Goal: Transaction & Acquisition: Obtain resource

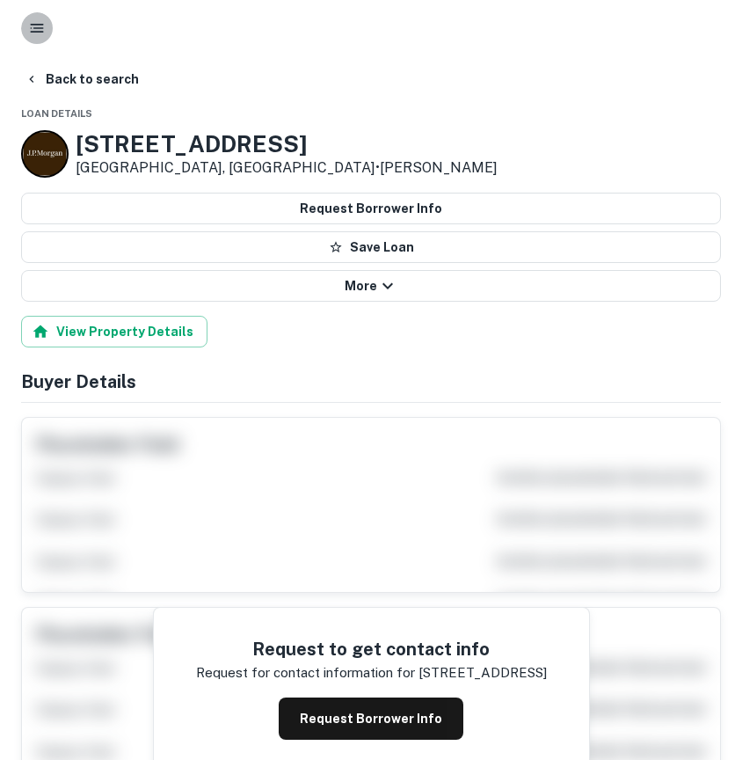
click at [35, 31] on rect "button" at bounding box center [37, 32] width 13 height 2
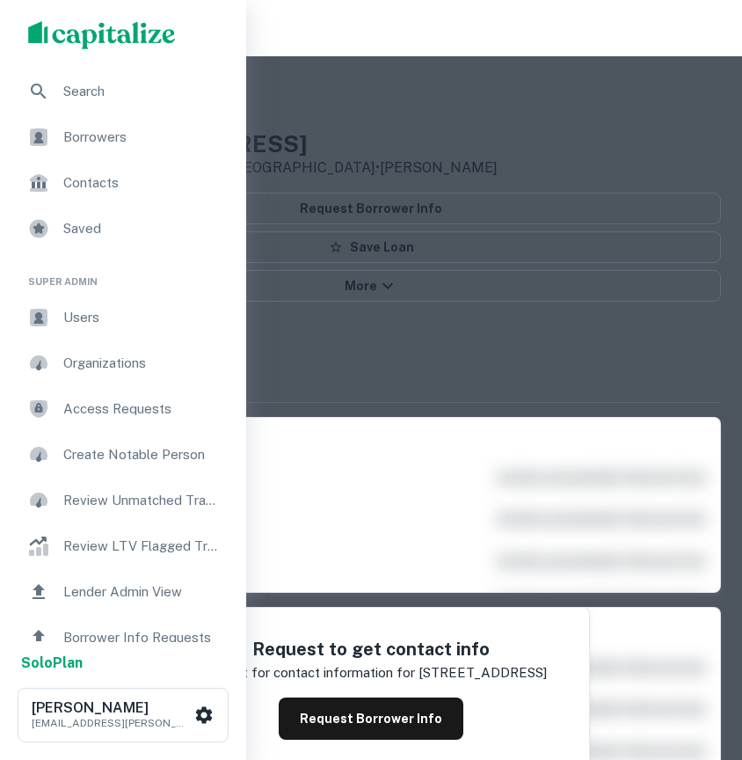
click at [87, 138] on span "Borrowers" at bounding box center [142, 137] width 158 height 21
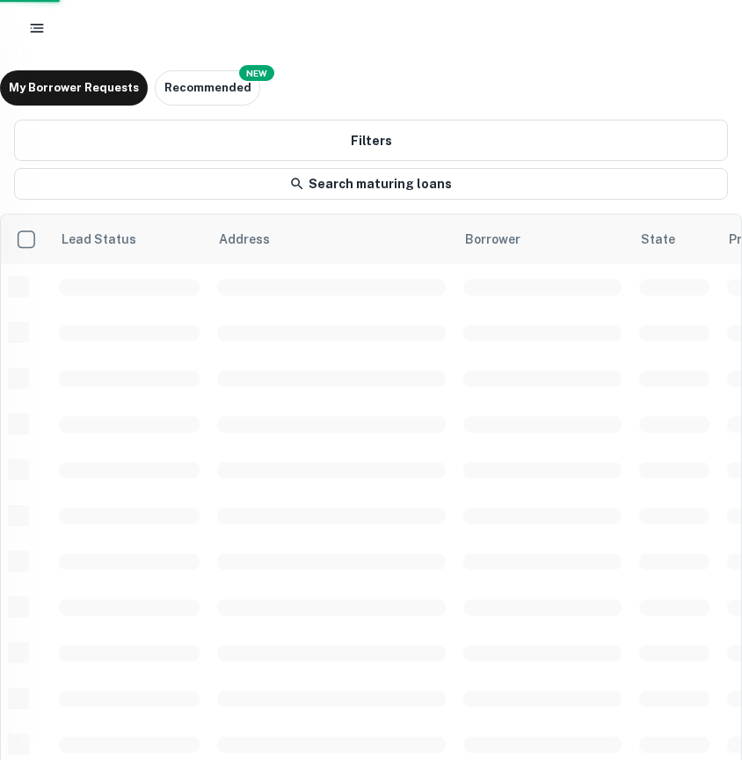
scroll to position [19, 0]
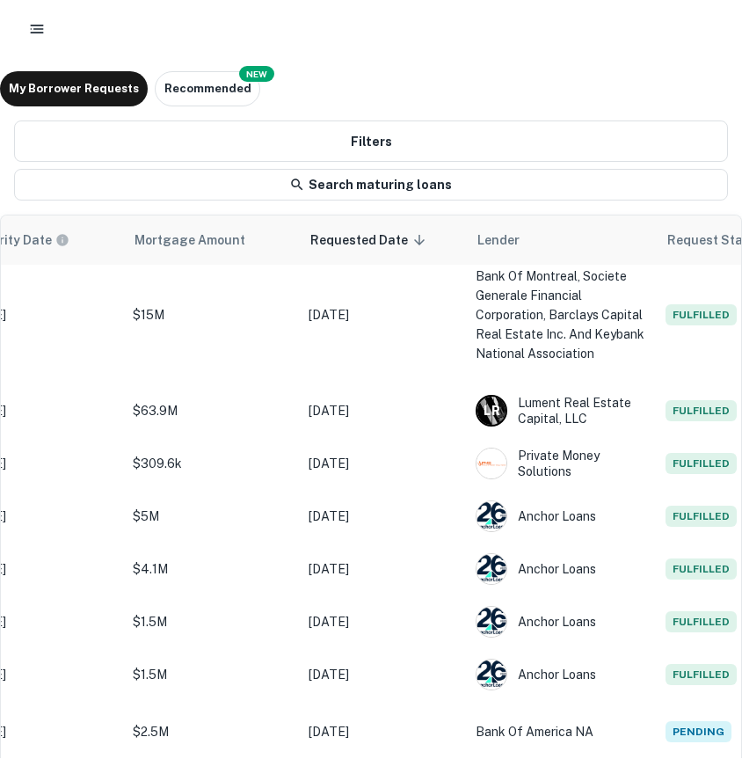
scroll to position [19, 0]
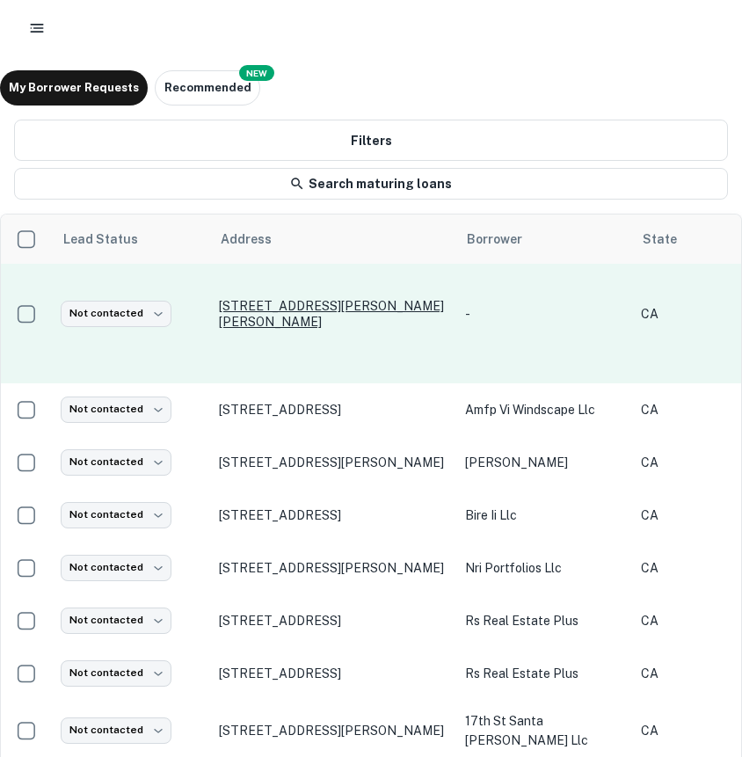
click at [291, 328] on p "184 Suburban Road Cf sauer - 184 suburban San Luis Obispo, CA93401" at bounding box center [333, 314] width 229 height 32
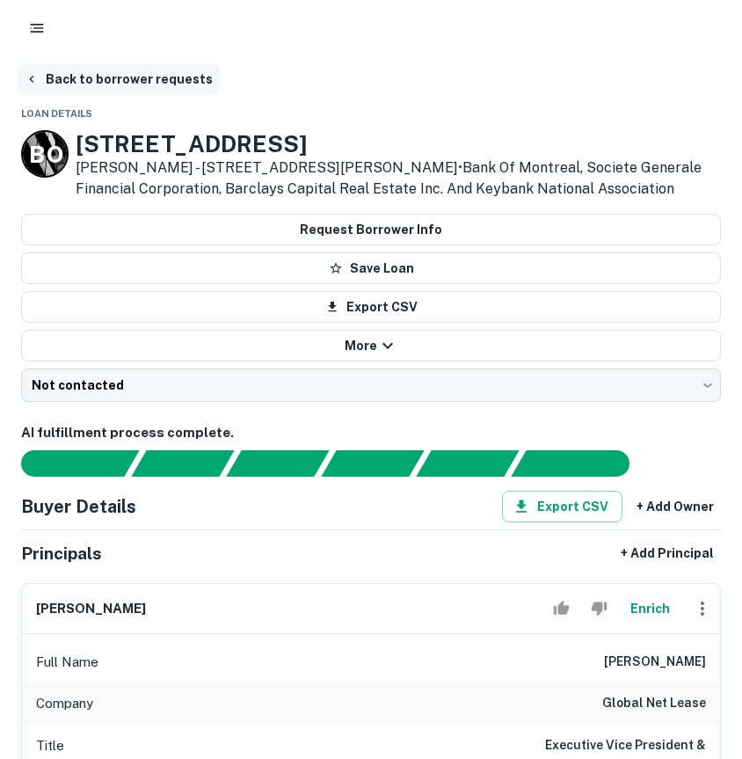
click at [52, 81] on button "Back to borrower requests" at bounding box center [119, 79] width 202 height 32
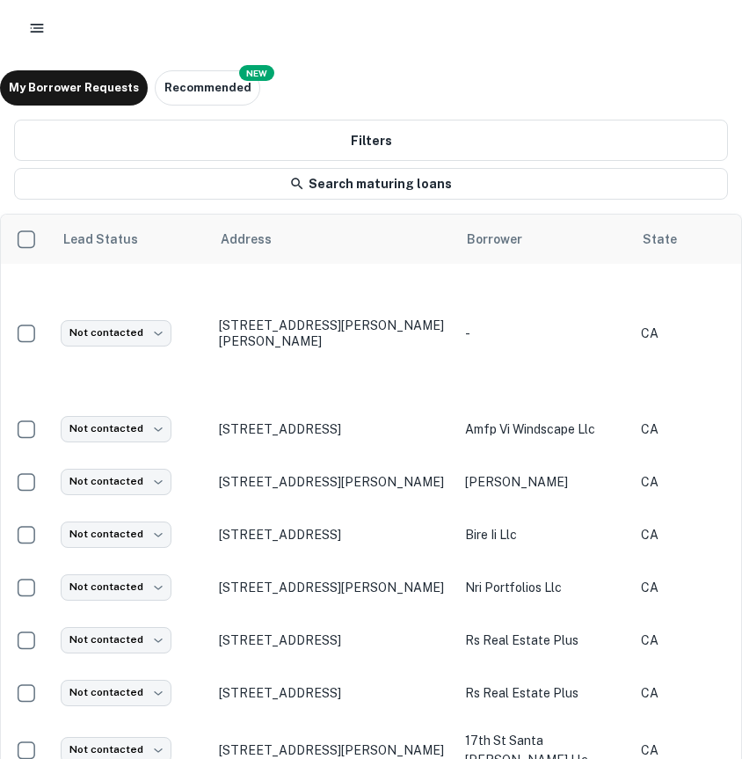
scroll to position [19, 0]
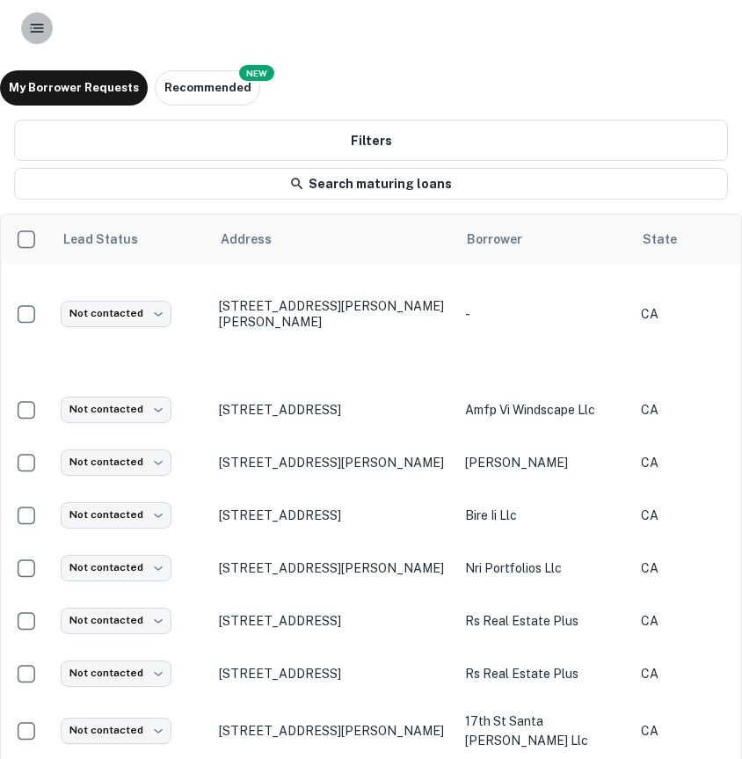
click at [41, 33] on icon "button" at bounding box center [37, 28] width 18 height 18
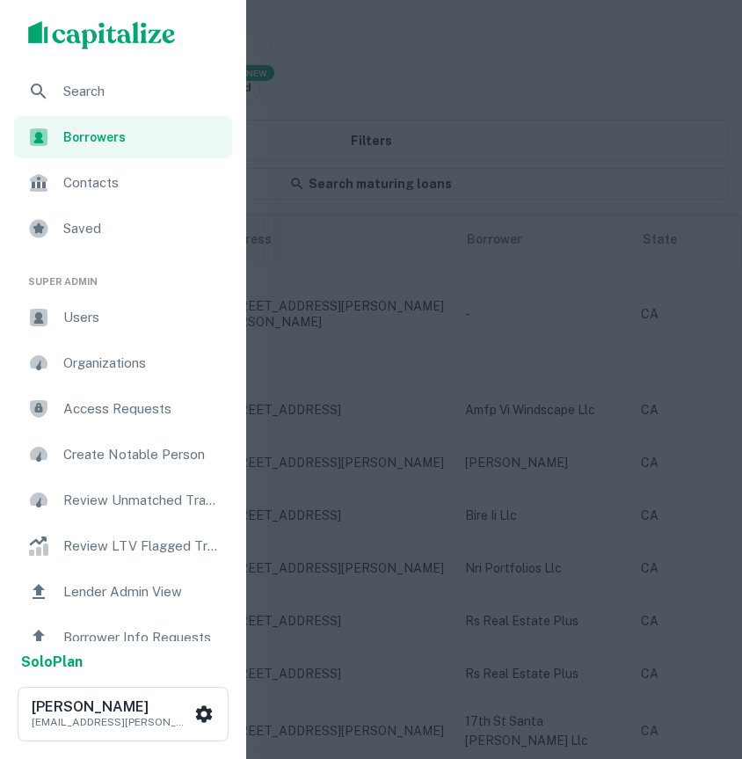
click at [85, 97] on span "Search" at bounding box center [142, 91] width 158 height 21
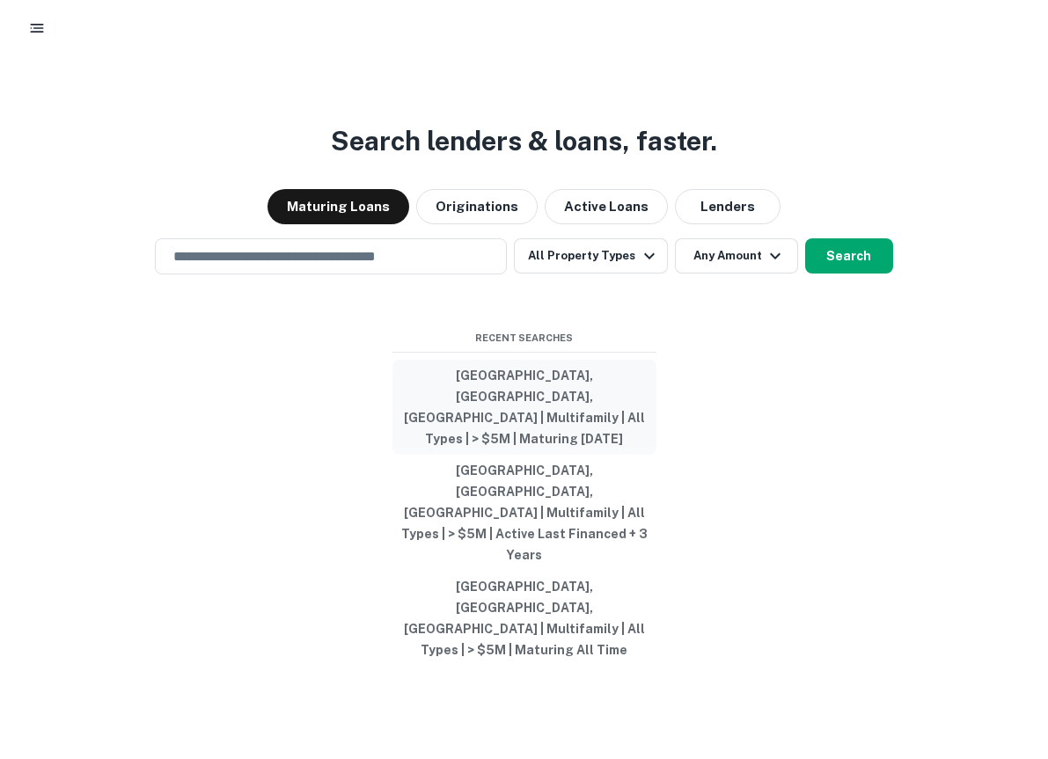
click at [538, 455] on button "[GEOGRAPHIC_DATA], [GEOGRAPHIC_DATA], [GEOGRAPHIC_DATA] | Multifamily | All Typ…" at bounding box center [524, 407] width 264 height 95
type input "**********"
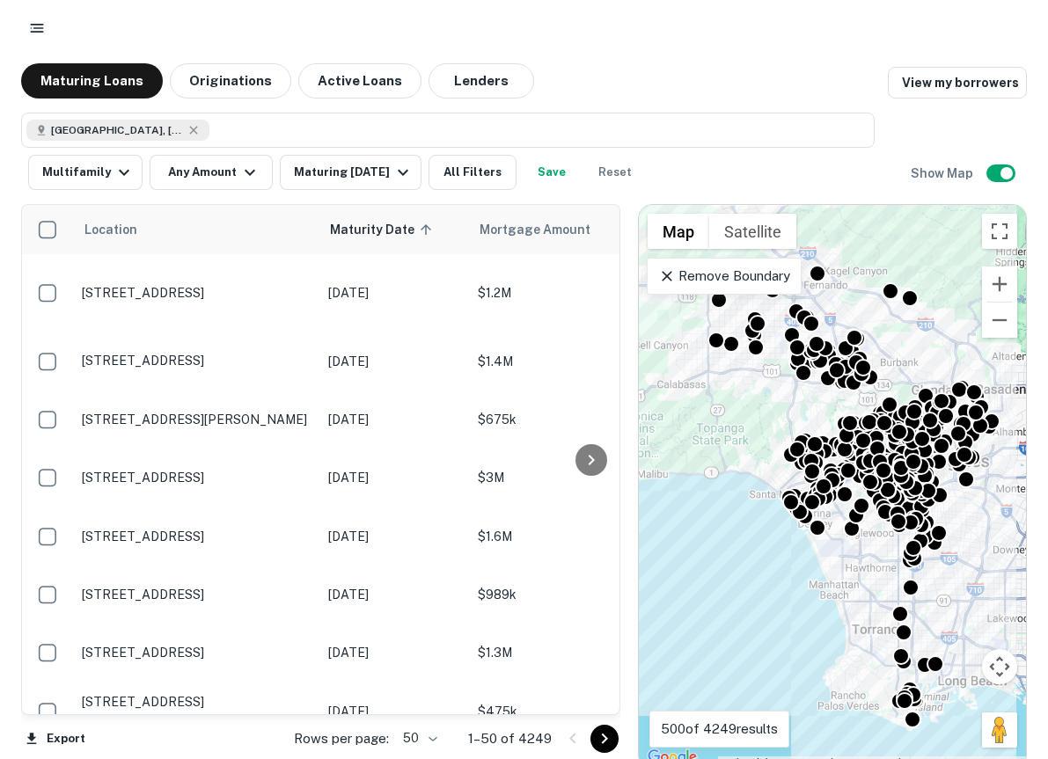
click at [30, 34] on icon "button" at bounding box center [37, 28] width 18 height 18
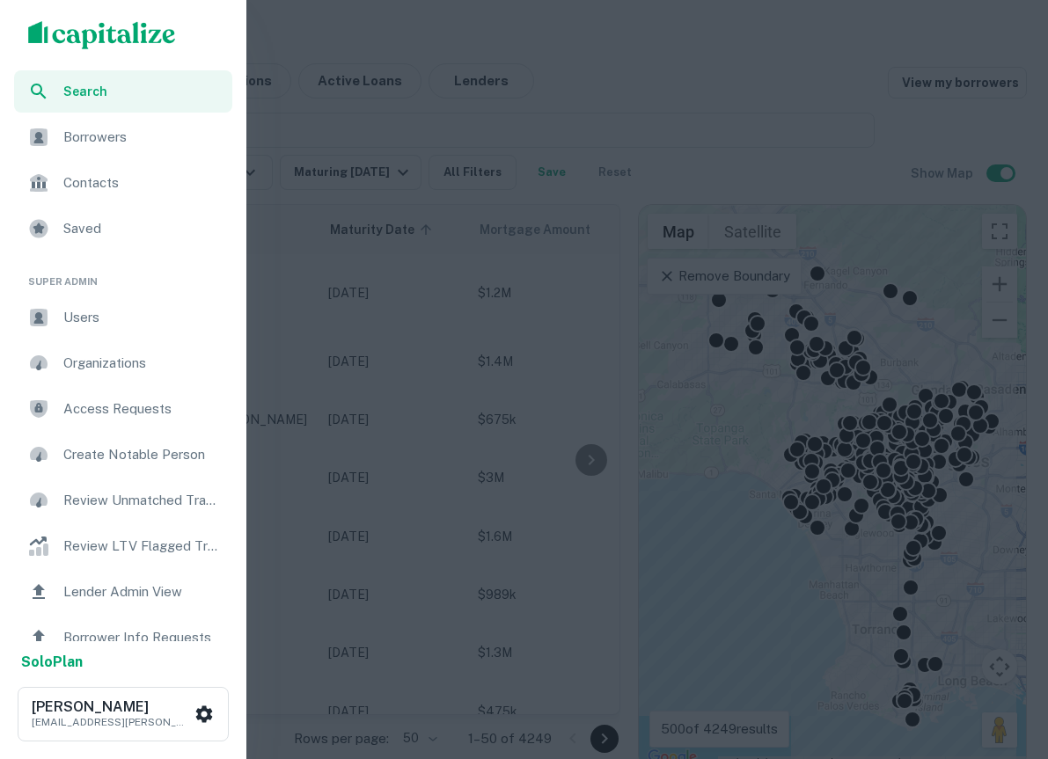
click at [77, 78] on div "Search" at bounding box center [123, 91] width 218 height 42
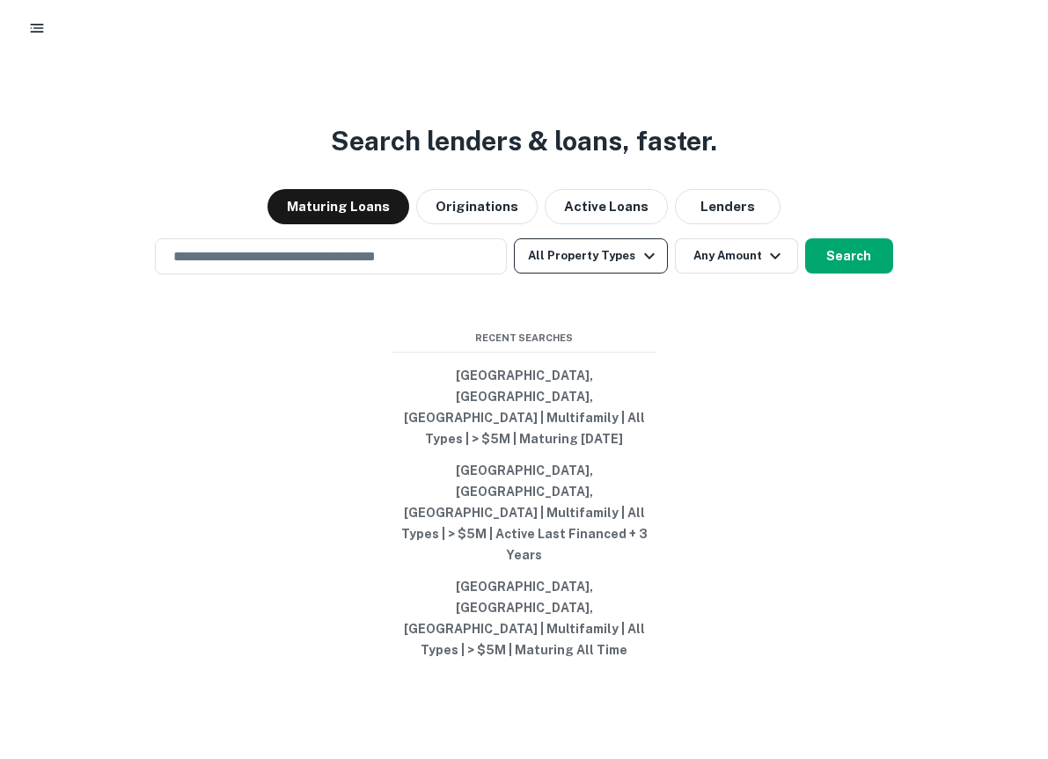
click at [645, 274] on button "All Property Types" at bounding box center [590, 255] width 153 height 35
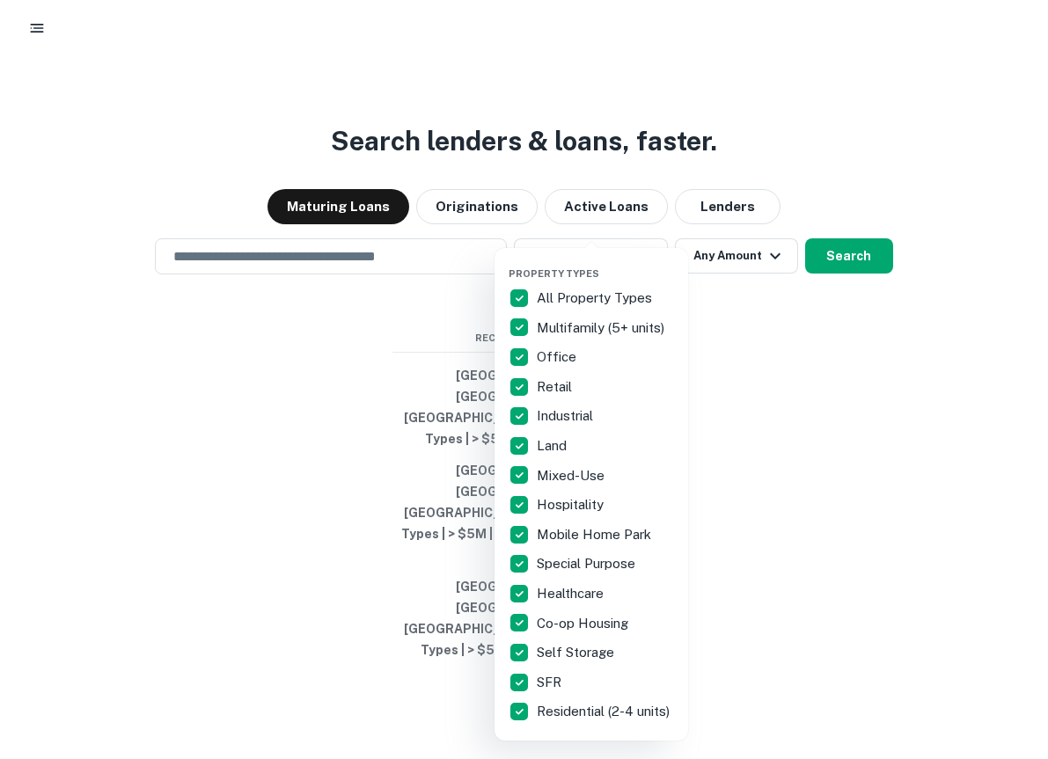
click at [913, 220] on div at bounding box center [524, 379] width 1048 height 759
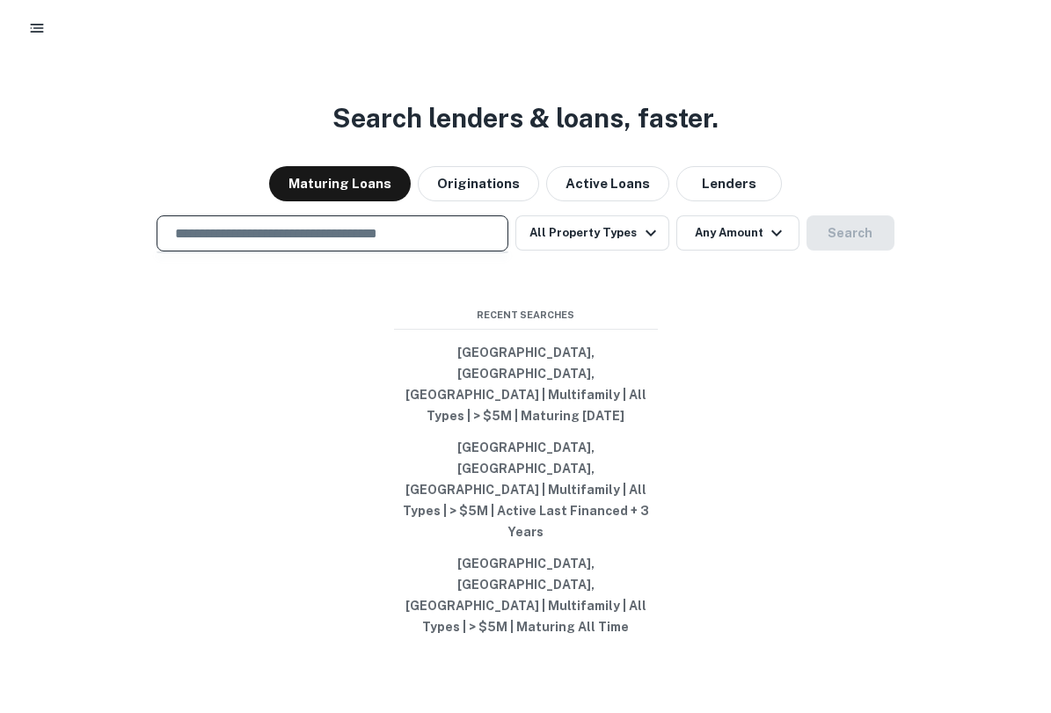
click at [403, 244] on input "text" at bounding box center [332, 233] width 336 height 20
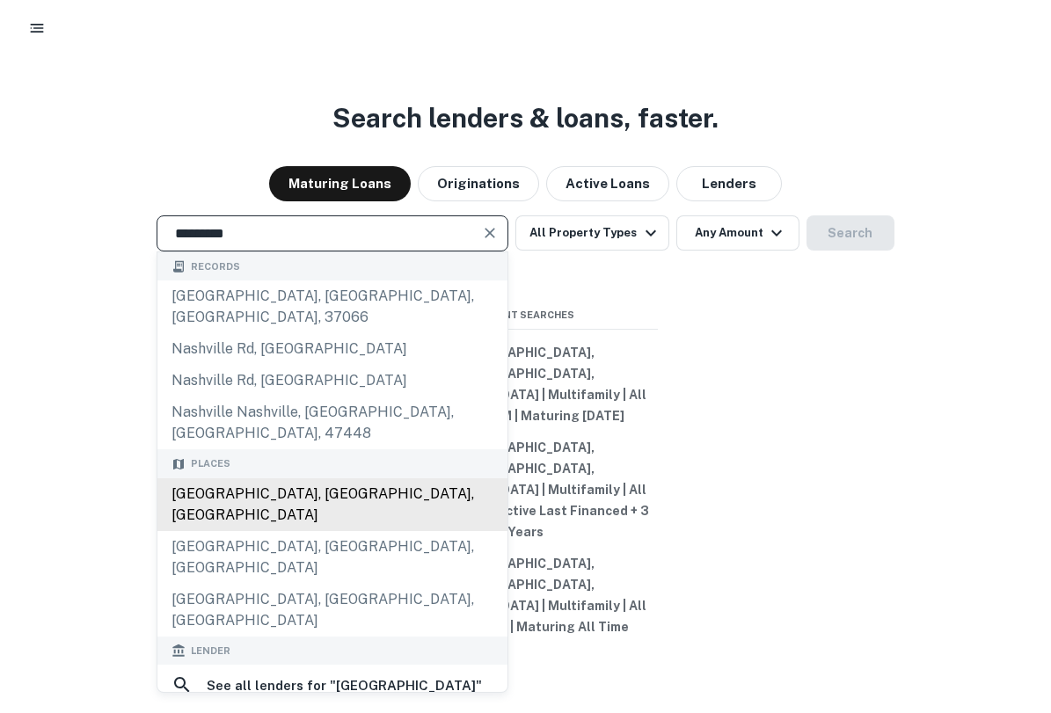
click at [249, 507] on div "[GEOGRAPHIC_DATA], [GEOGRAPHIC_DATA], [GEOGRAPHIC_DATA]" at bounding box center [332, 504] width 350 height 53
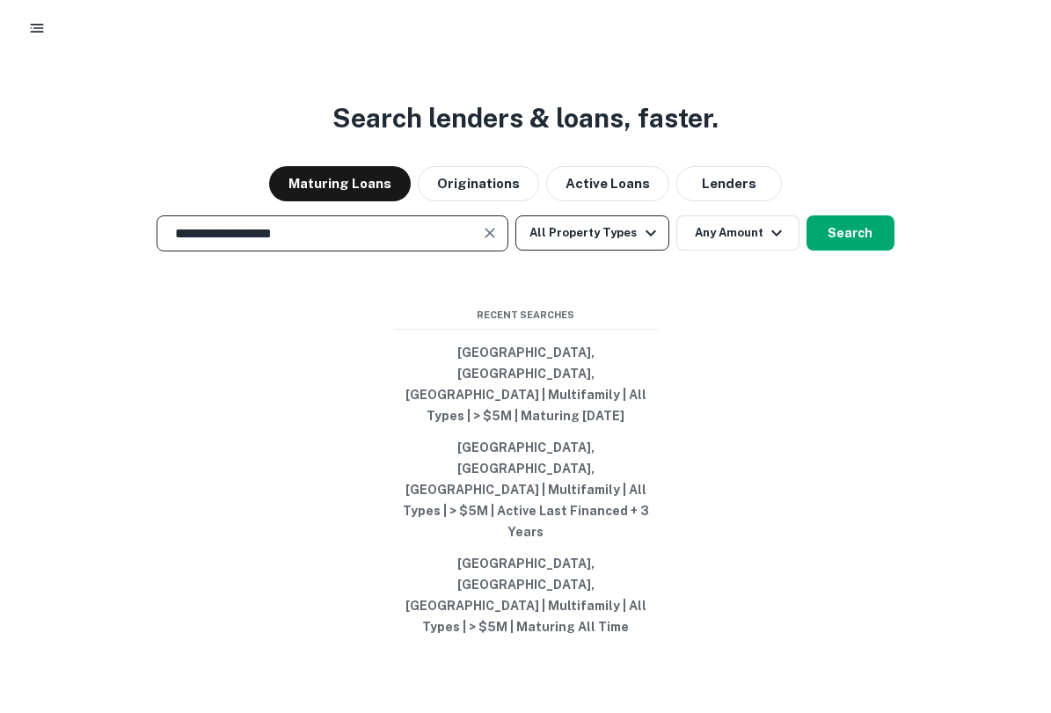
type input "**********"
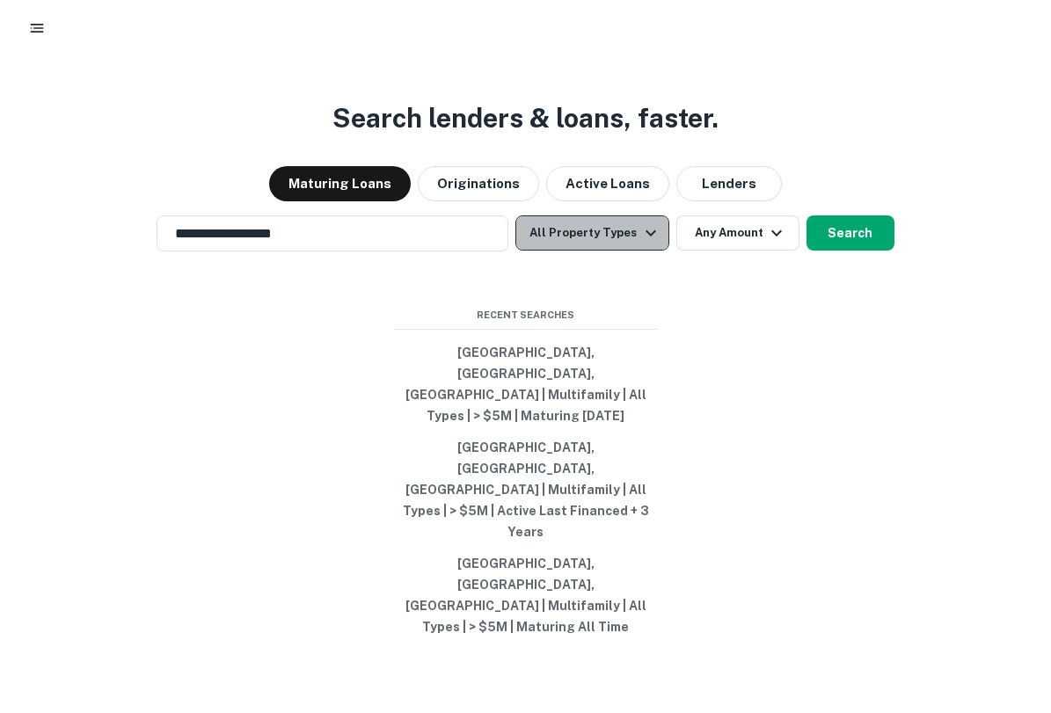
click at [626, 251] on button "All Property Types" at bounding box center [591, 232] width 153 height 35
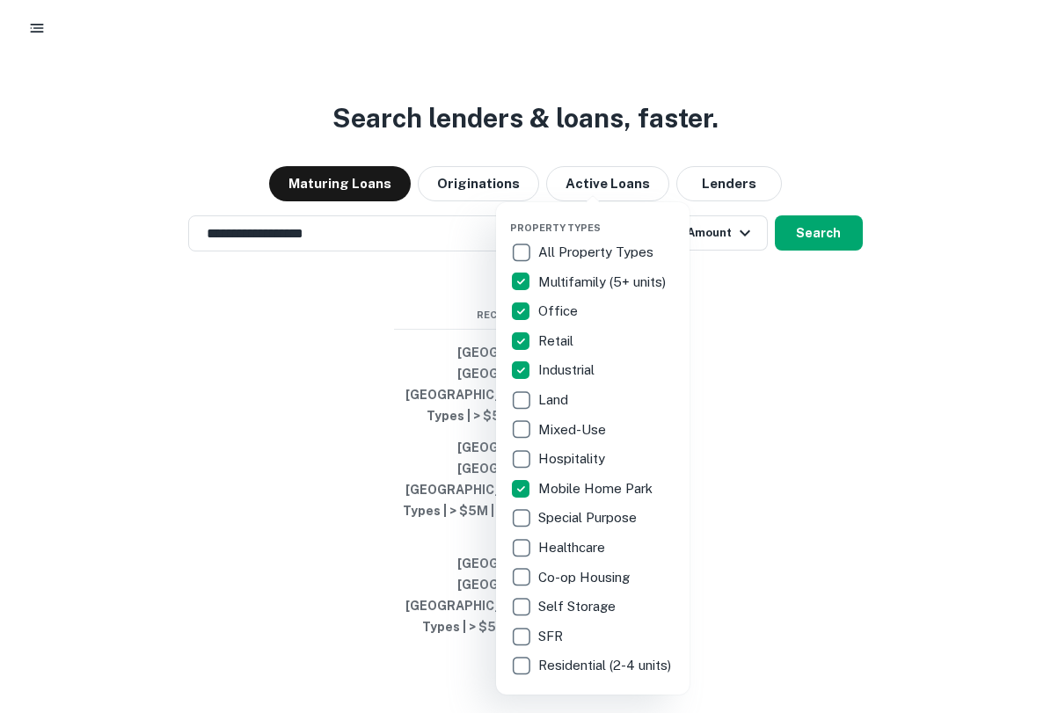
click at [756, 389] on div at bounding box center [525, 356] width 1051 height 713
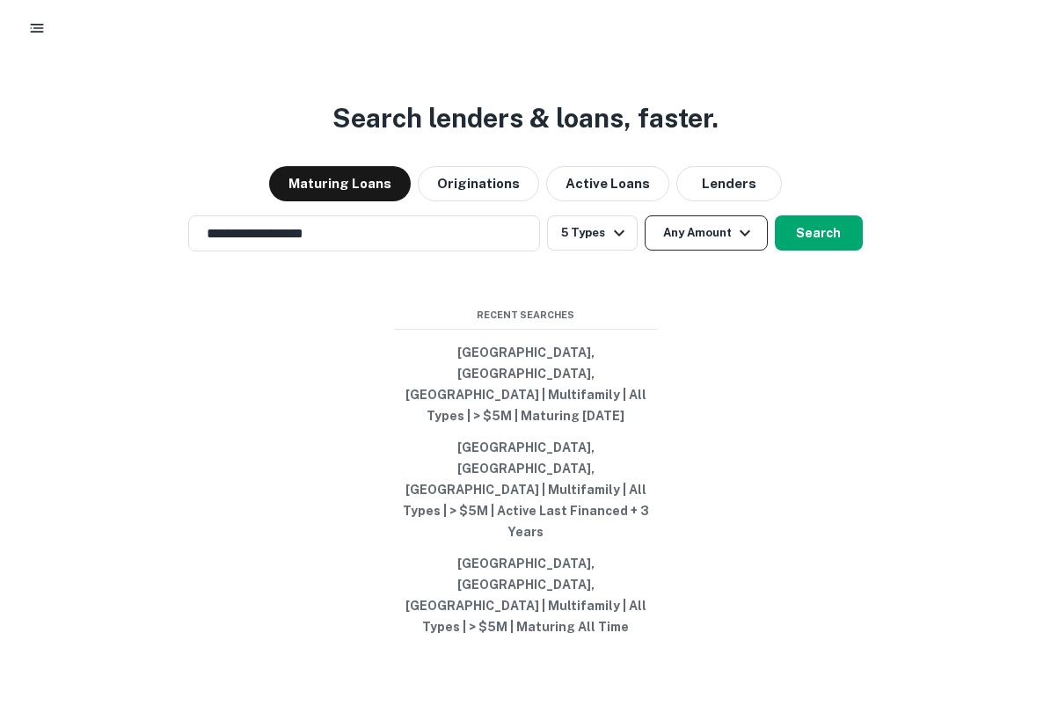
click at [705, 251] on button "Any Amount" at bounding box center [706, 232] width 123 height 35
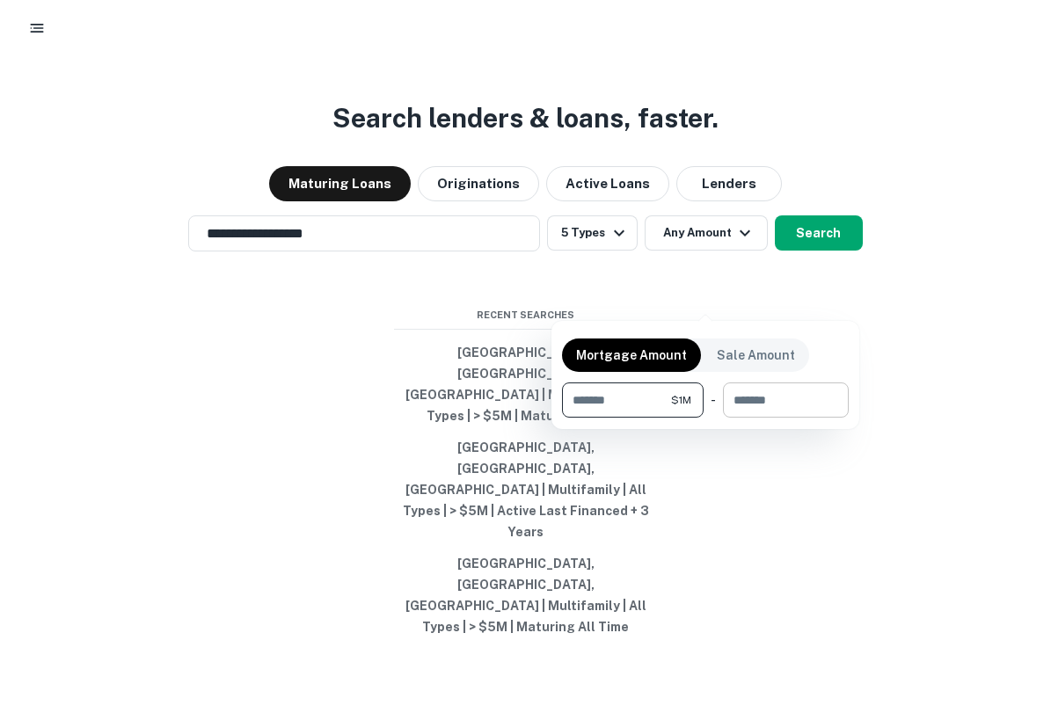
type input "*******"
click at [792, 407] on input "number" at bounding box center [779, 400] width 113 height 35
type input "*******"
click at [927, 370] on div at bounding box center [525, 356] width 1051 height 713
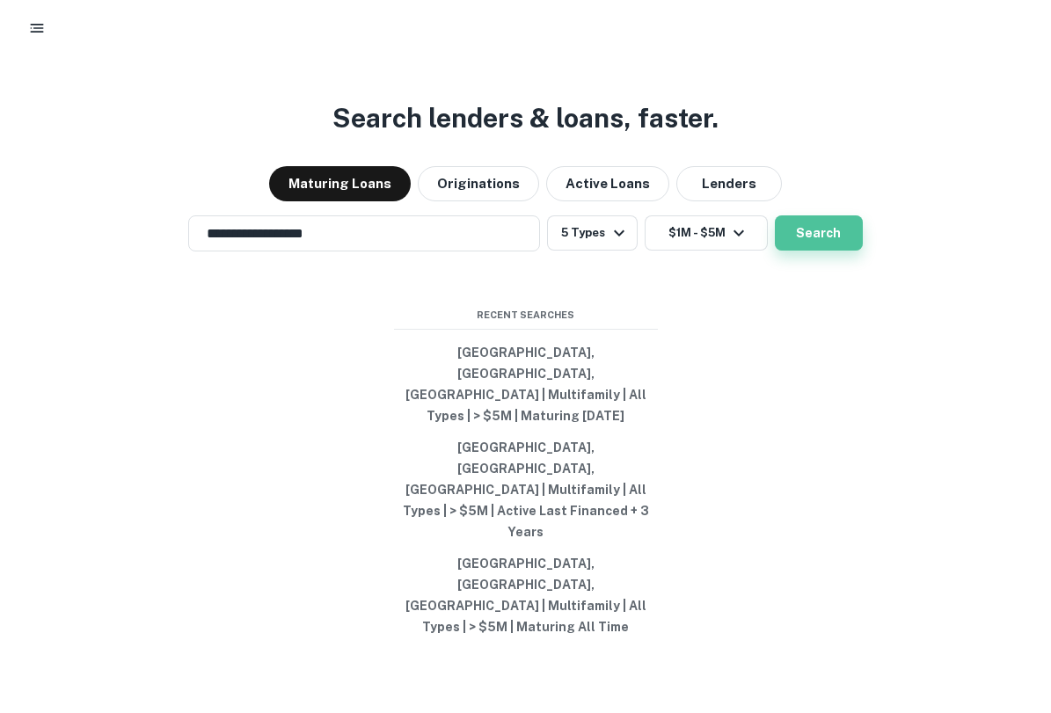
click at [807, 251] on button "Search" at bounding box center [819, 232] width 88 height 35
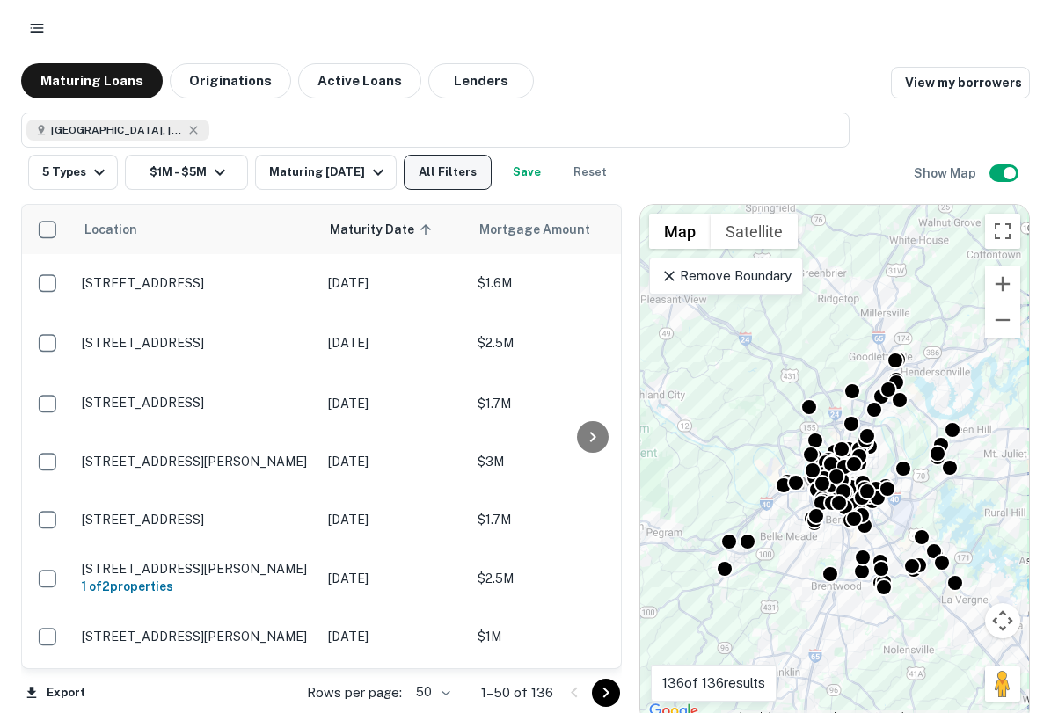
click at [466, 179] on button "All Filters" at bounding box center [448, 172] width 88 height 35
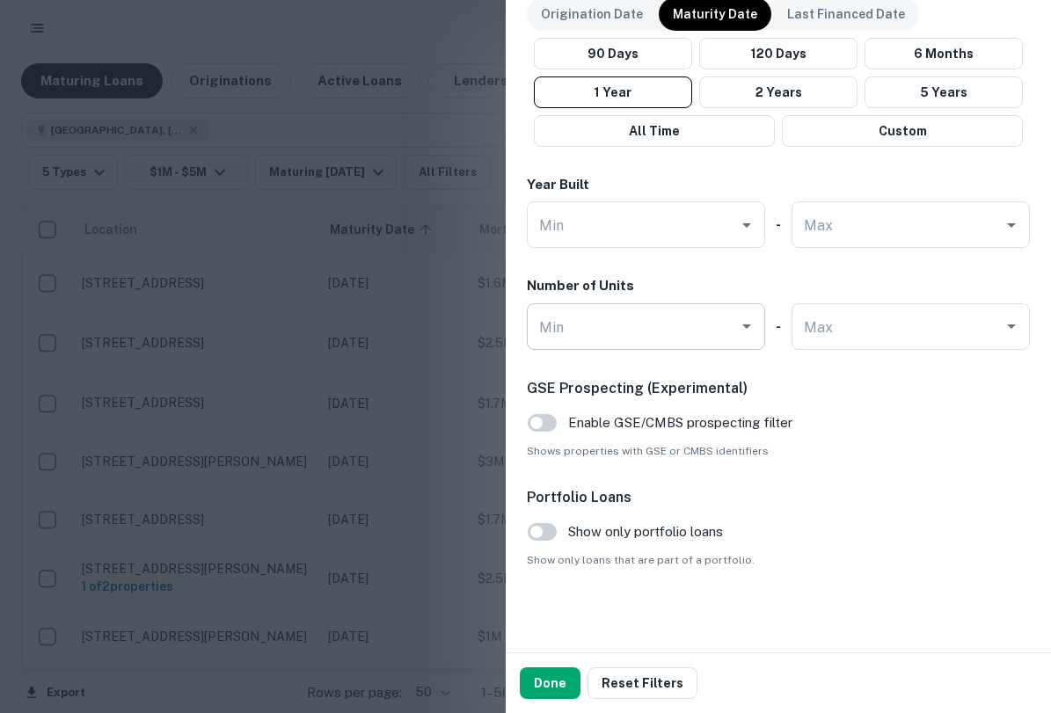
scroll to position [1106, 0]
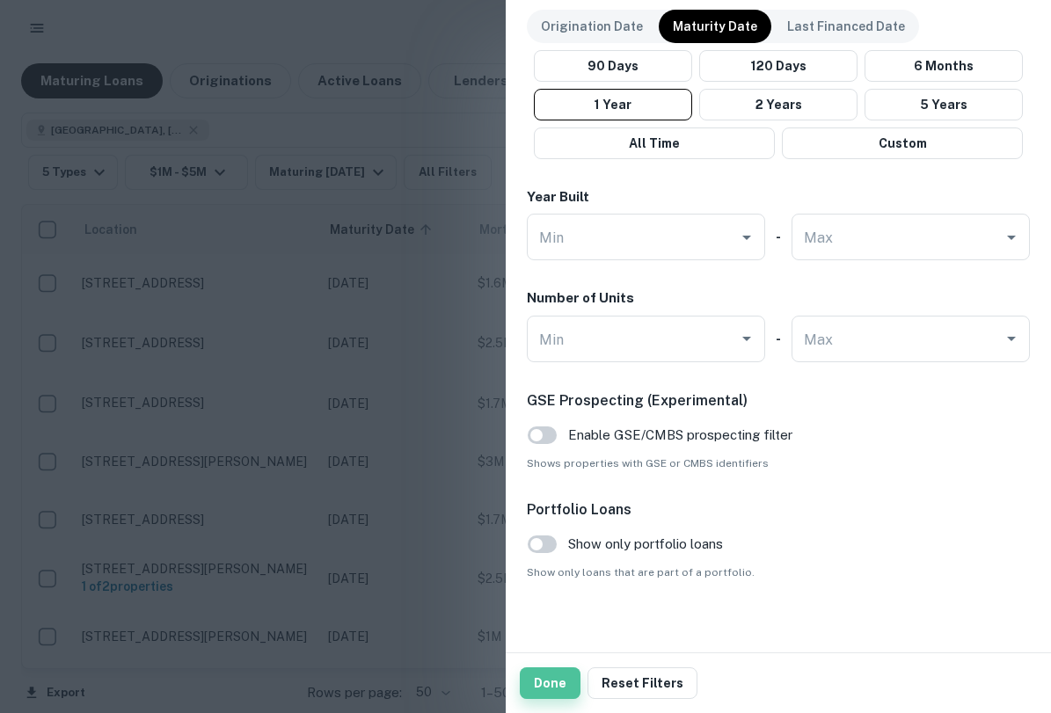
click at [551, 680] on button "Done" at bounding box center [550, 684] width 61 height 32
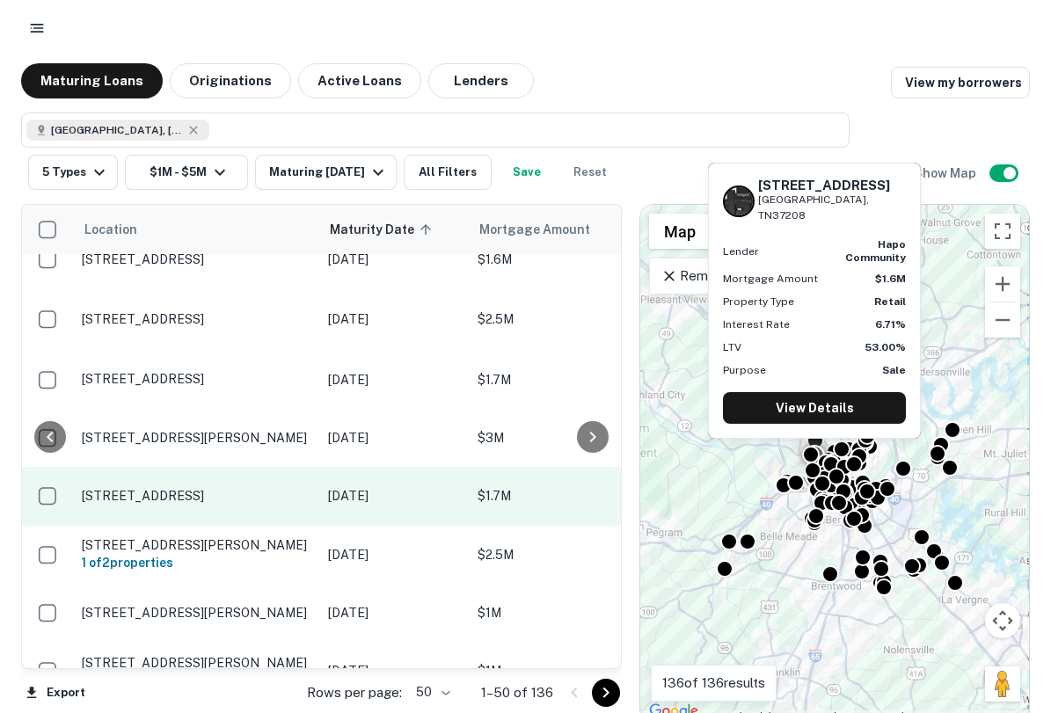
scroll to position [24, 398]
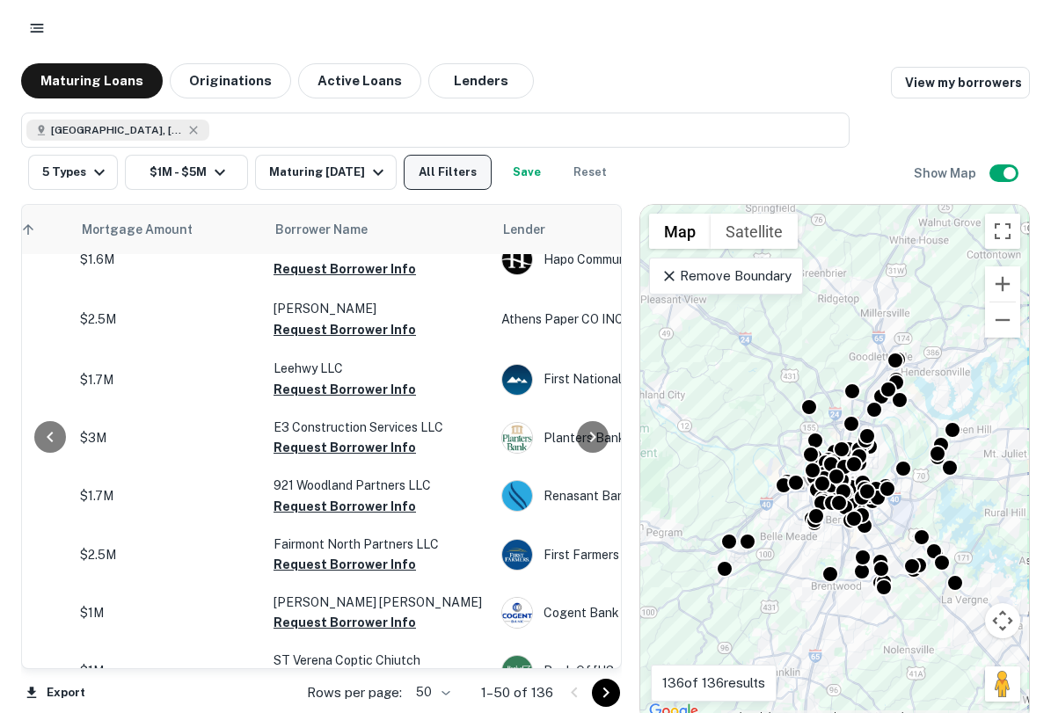
click at [449, 164] on button "All Filters" at bounding box center [448, 172] width 88 height 35
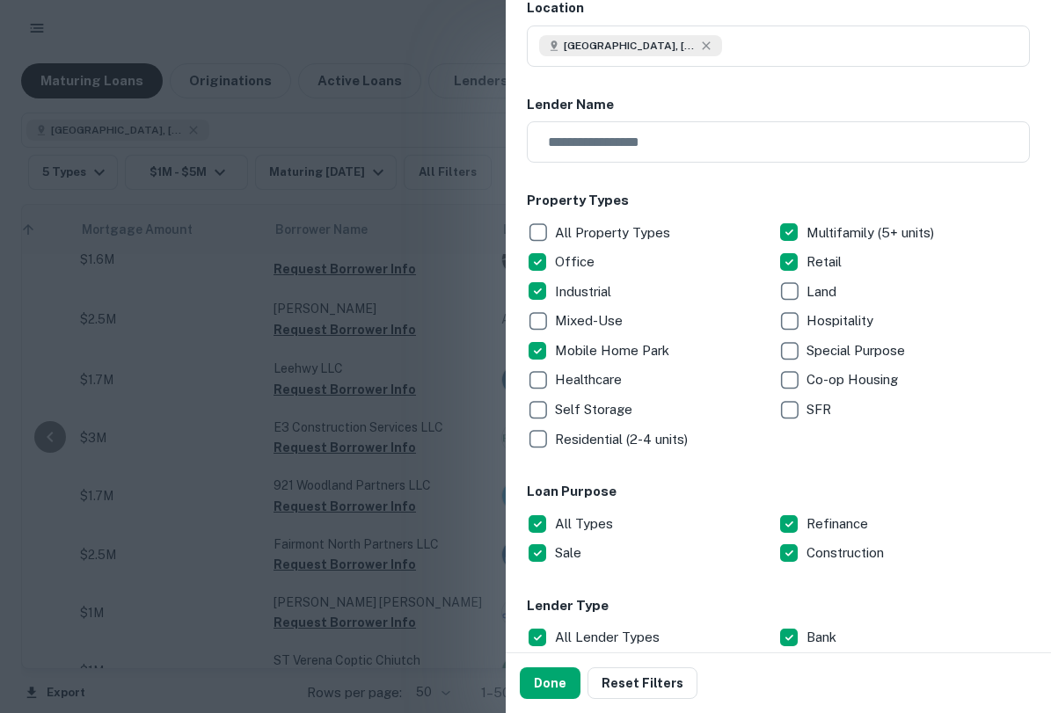
scroll to position [0, 0]
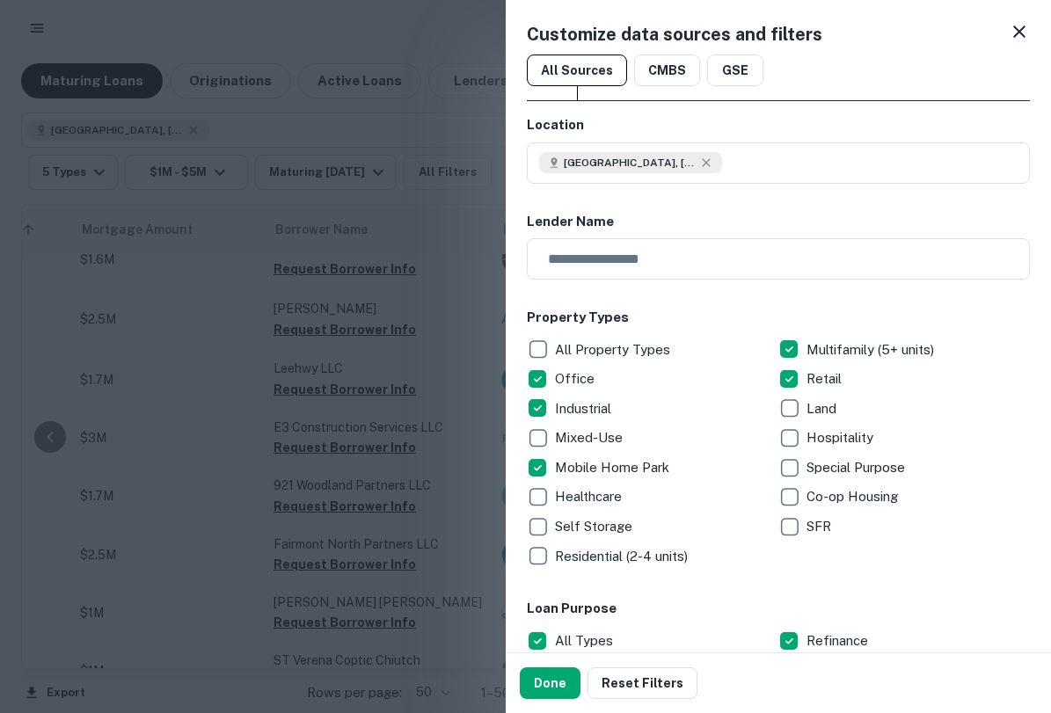
click at [1024, 33] on icon at bounding box center [1019, 31] width 21 height 21
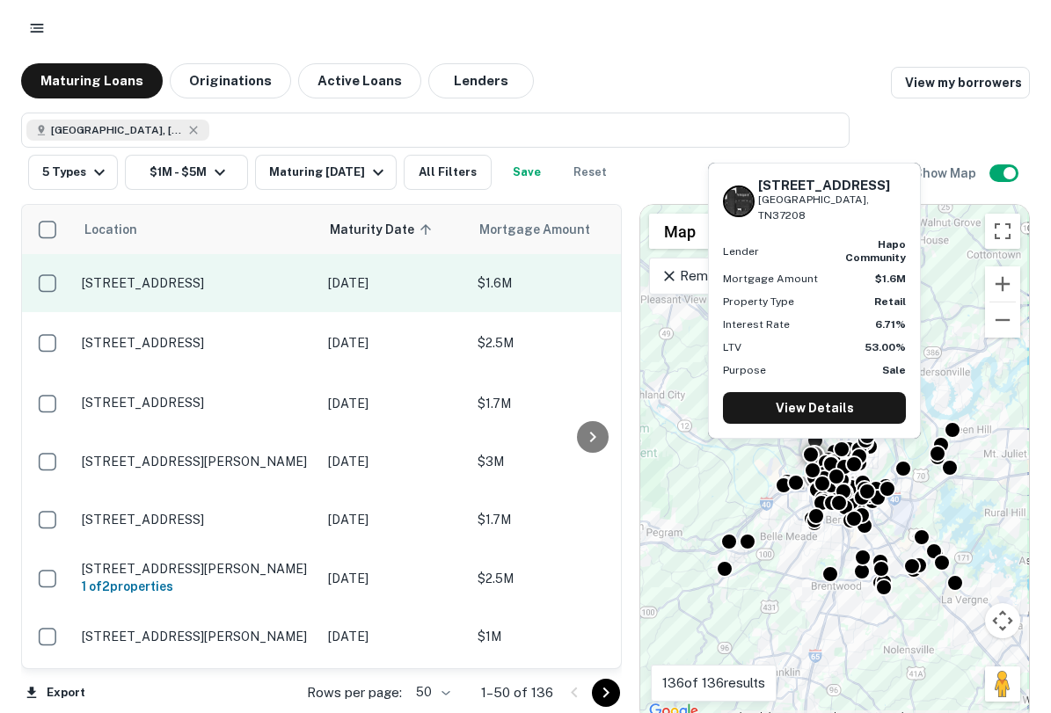
click at [143, 279] on p "2400 Clarksville Pike Nashville, TN37208" at bounding box center [196, 283] width 229 height 16
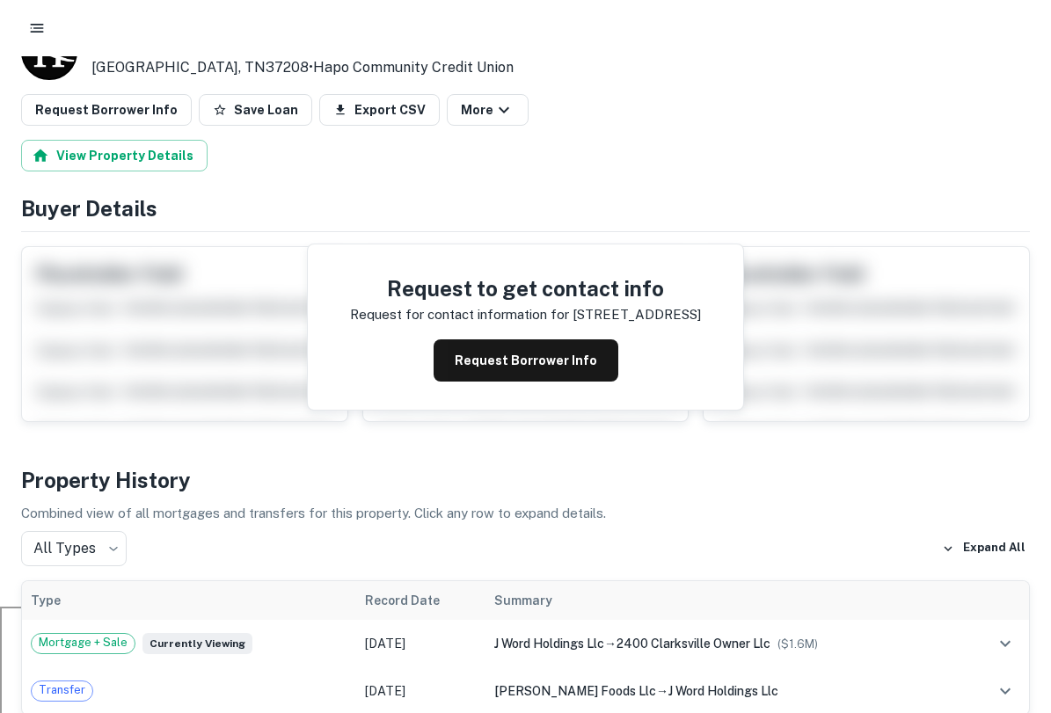
scroll to position [117, 0]
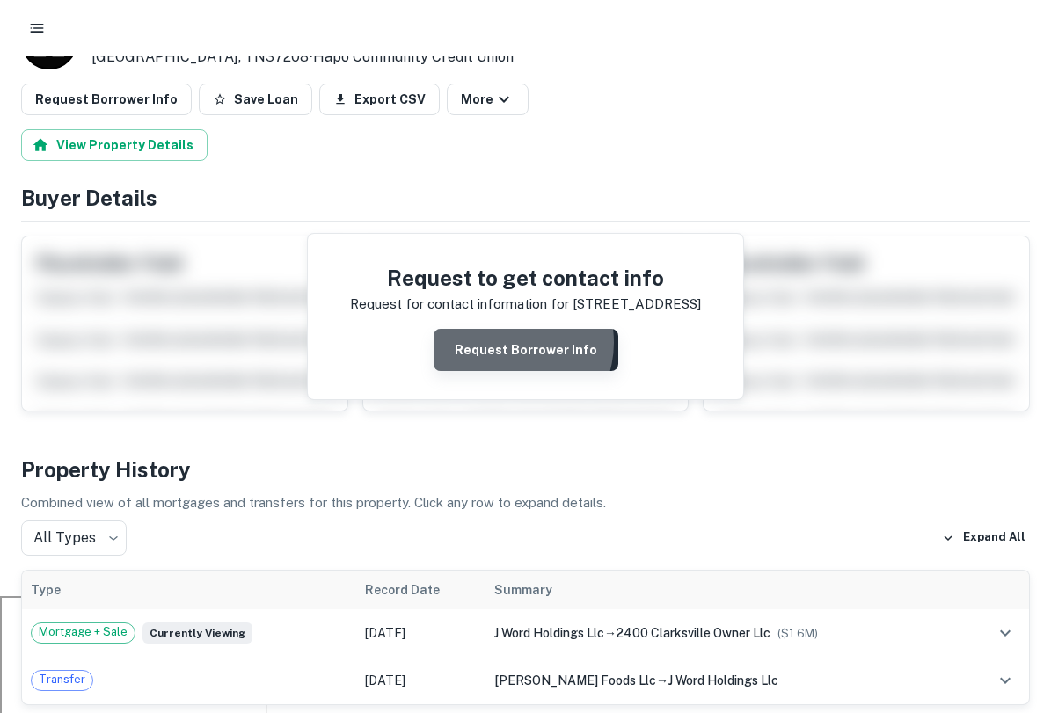
click at [509, 343] on button "Request Borrower Info" at bounding box center [526, 350] width 185 height 42
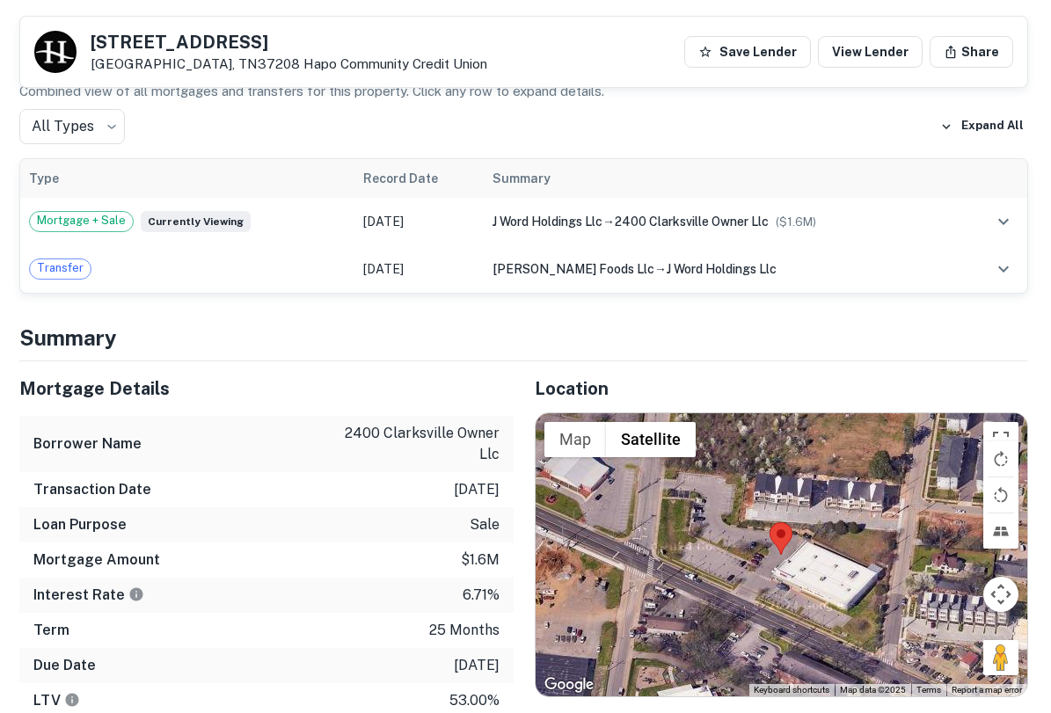
scroll to position [1443, 2]
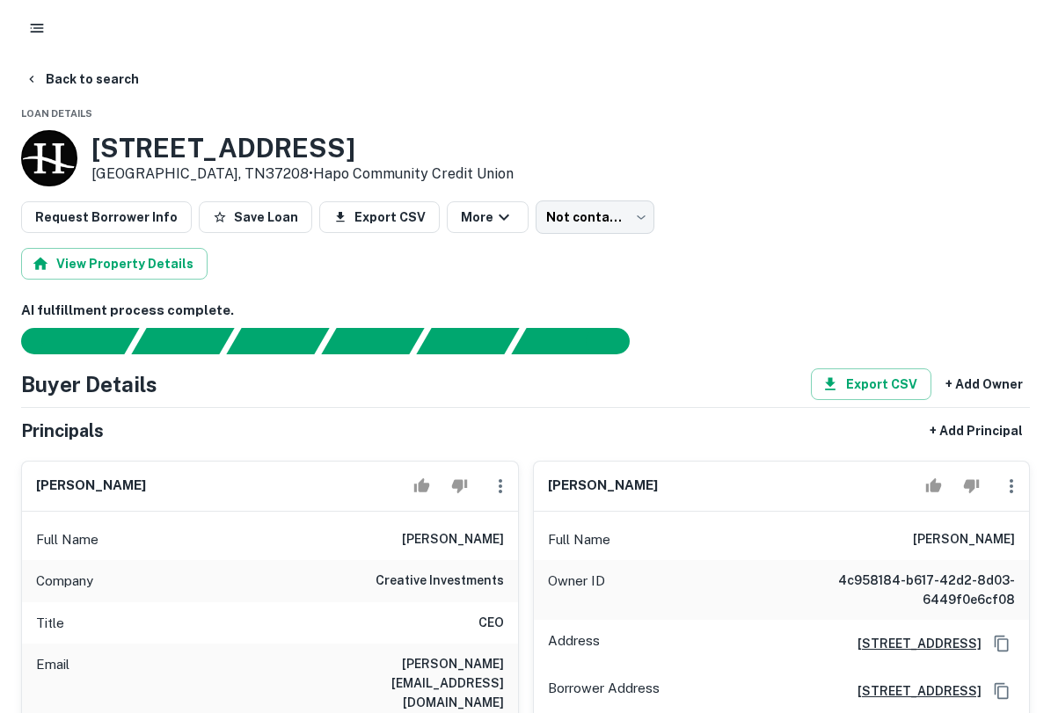
click at [40, 20] on icon "button" at bounding box center [37, 28] width 18 height 18
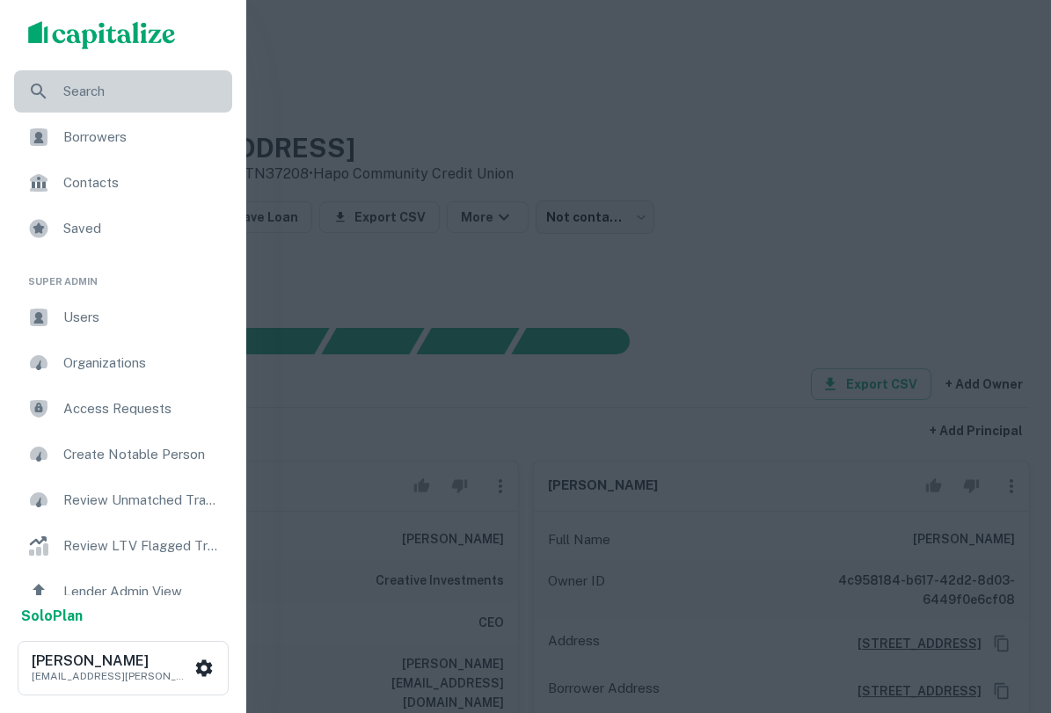
click at [98, 95] on span "Search" at bounding box center [142, 91] width 158 height 21
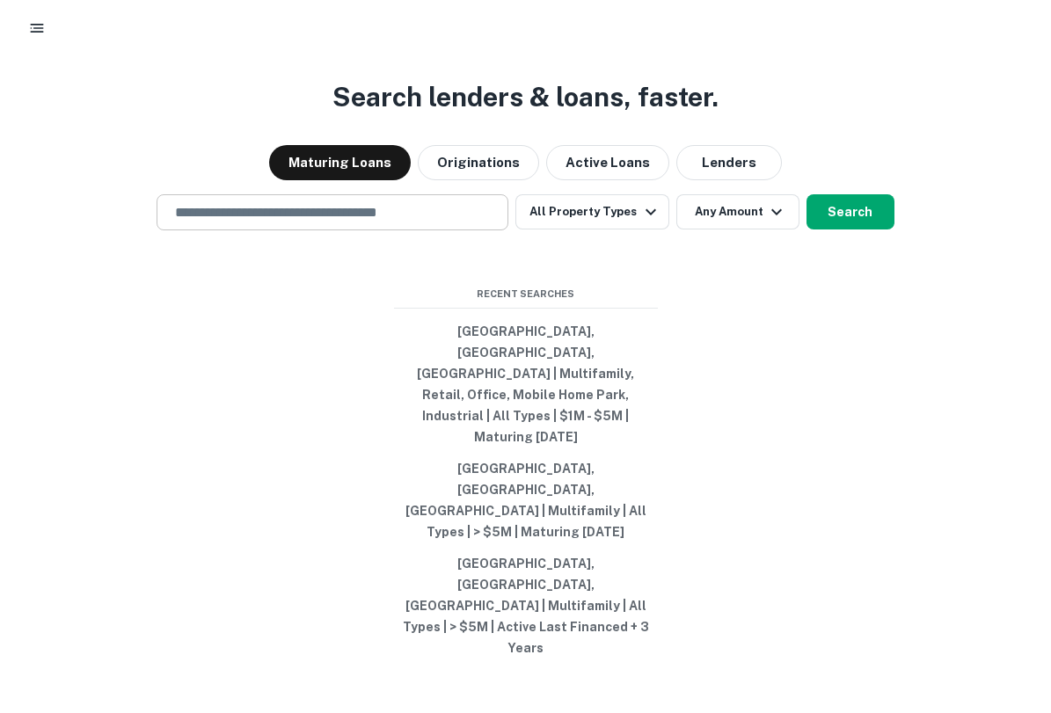
click at [428, 223] on input "text" at bounding box center [332, 212] width 336 height 20
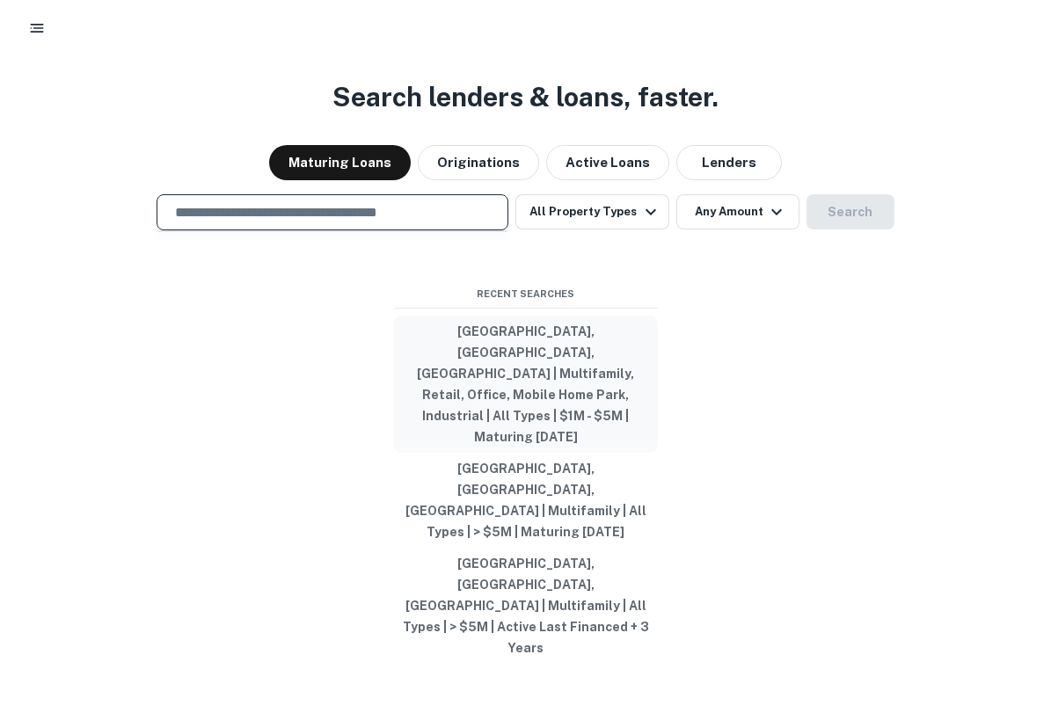
click at [588, 418] on button "[GEOGRAPHIC_DATA], [GEOGRAPHIC_DATA], [GEOGRAPHIC_DATA] | Multifamily, Retail, …" at bounding box center [526, 384] width 264 height 137
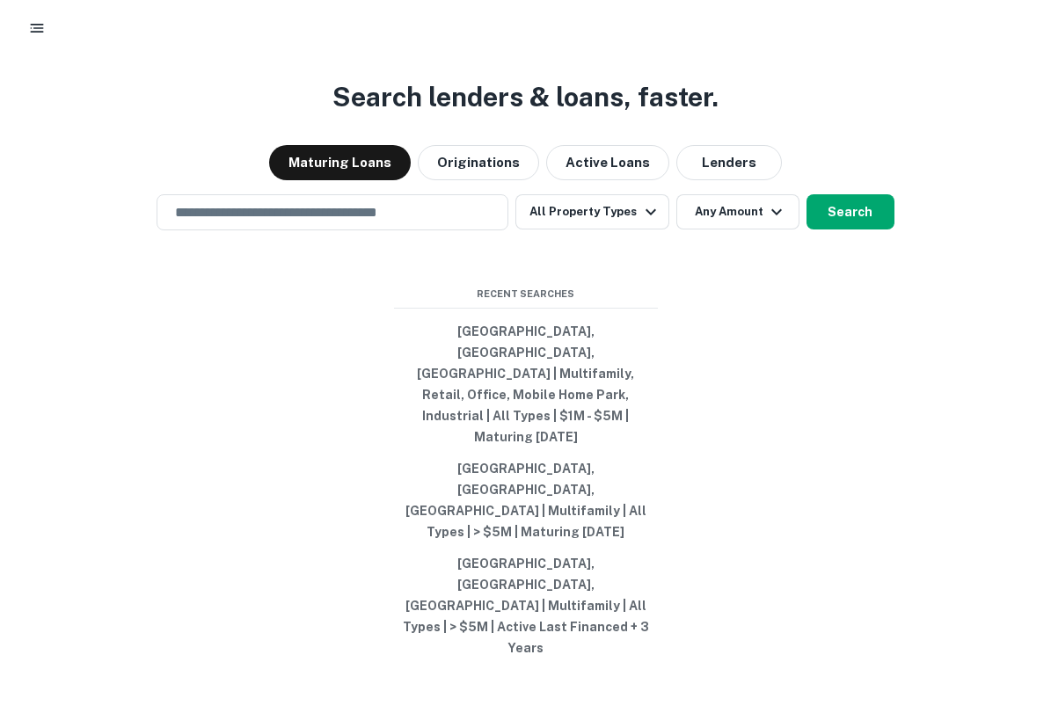
type input "**********"
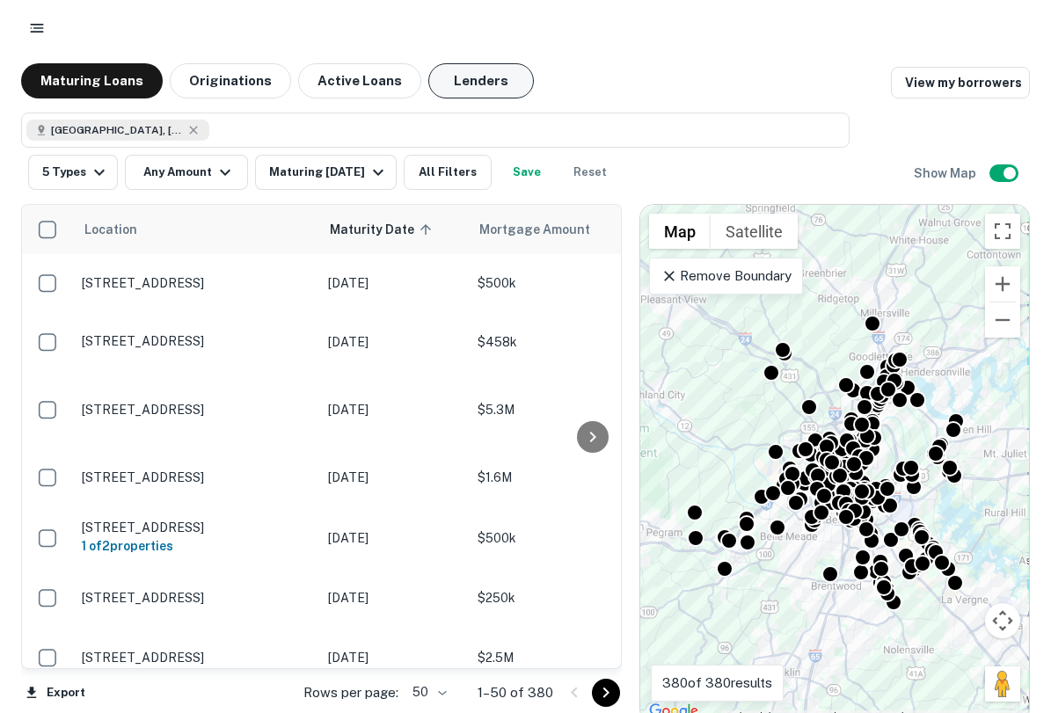
click at [451, 81] on button "Lenders" at bounding box center [481, 80] width 106 height 35
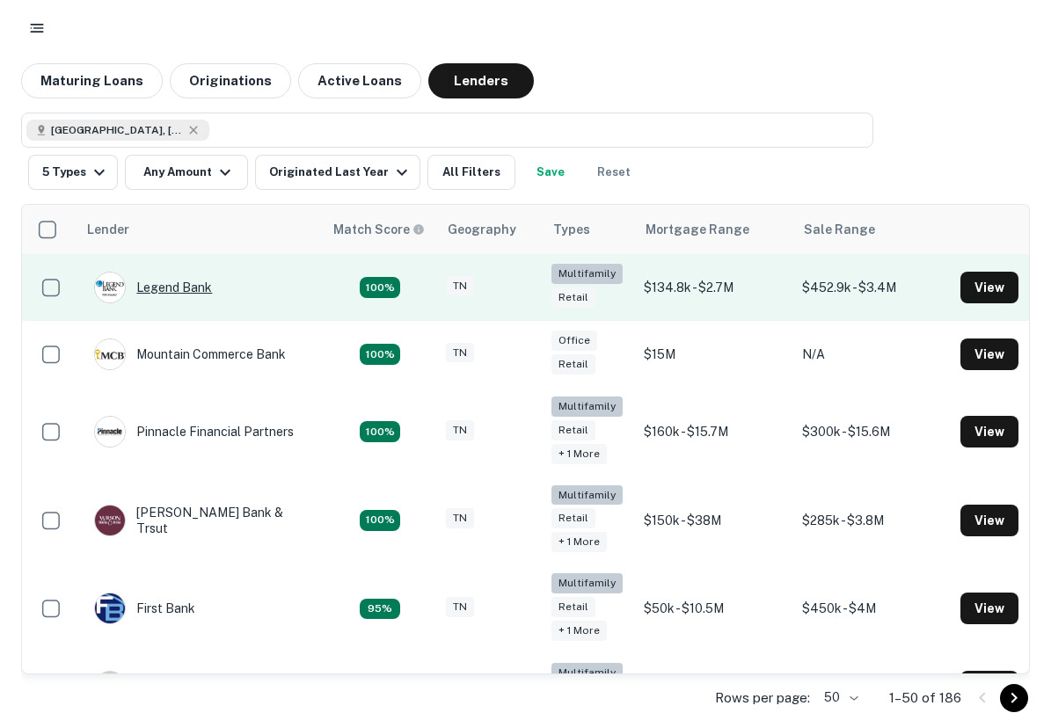
click at [187, 279] on div "Legend Bank" at bounding box center [153, 288] width 118 height 32
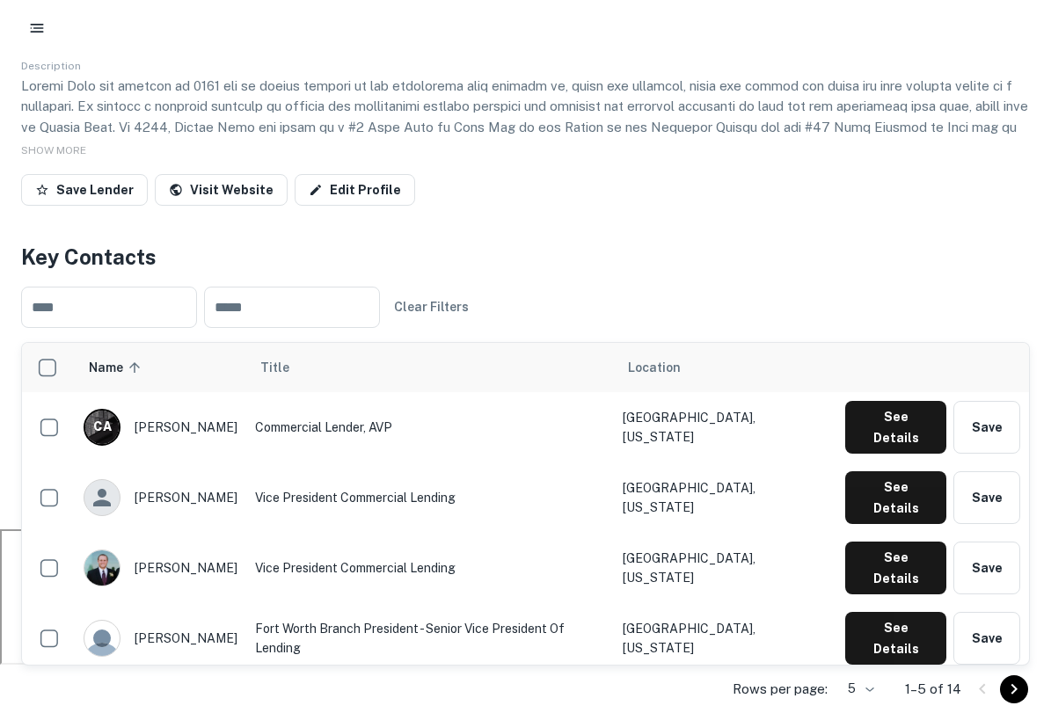
scroll to position [191, 0]
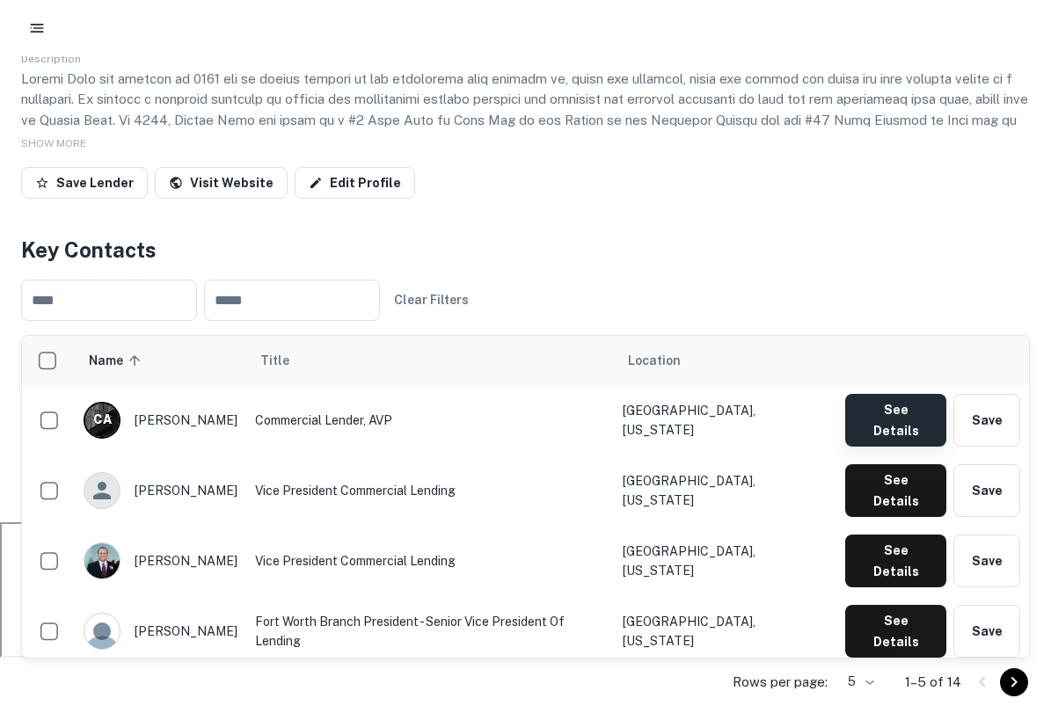
click at [884, 413] on button "See Details" at bounding box center [895, 420] width 101 height 53
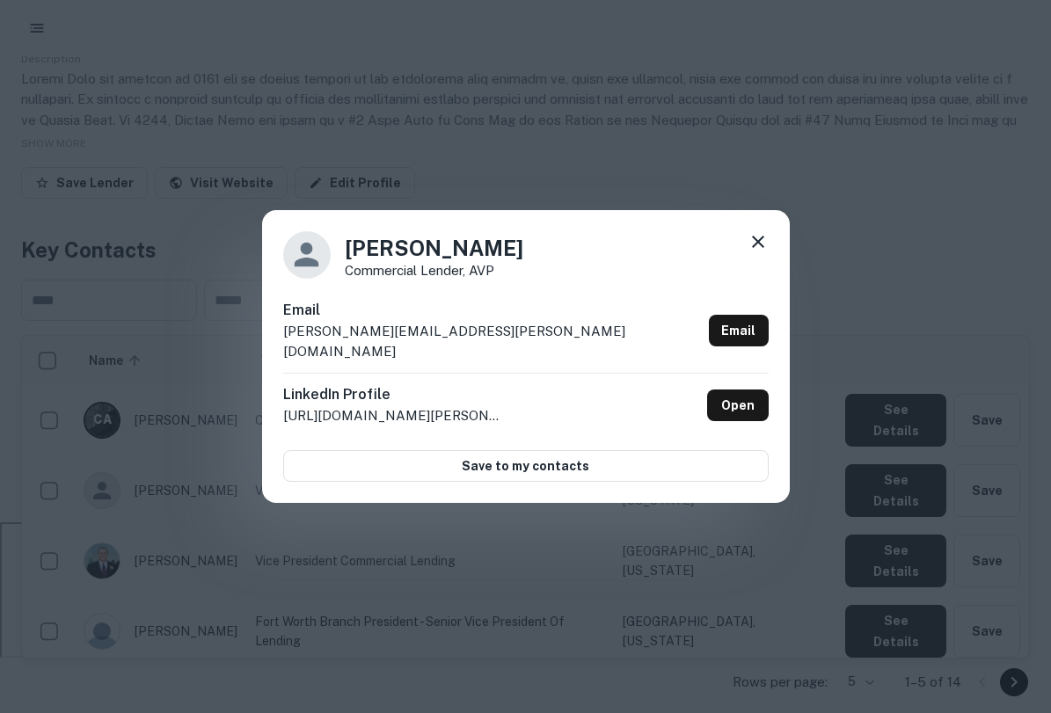
click at [756, 248] on icon at bounding box center [758, 242] width 12 height 12
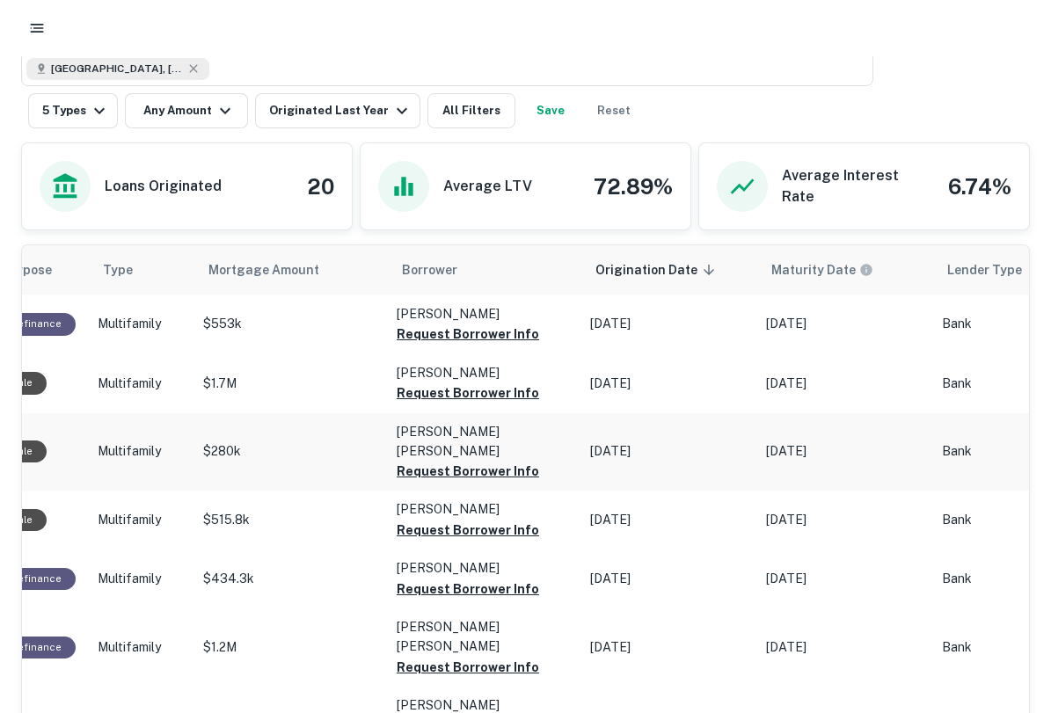
scroll to position [0, 0]
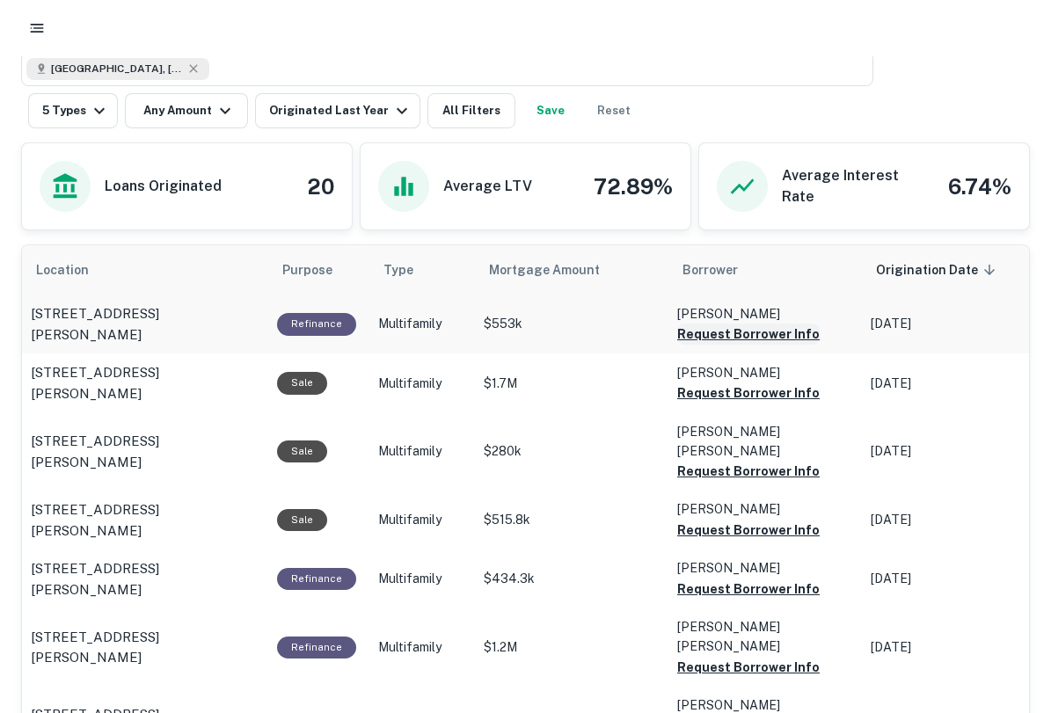
click at [763, 336] on button "Request Borrower Info" at bounding box center [748, 334] width 142 height 21
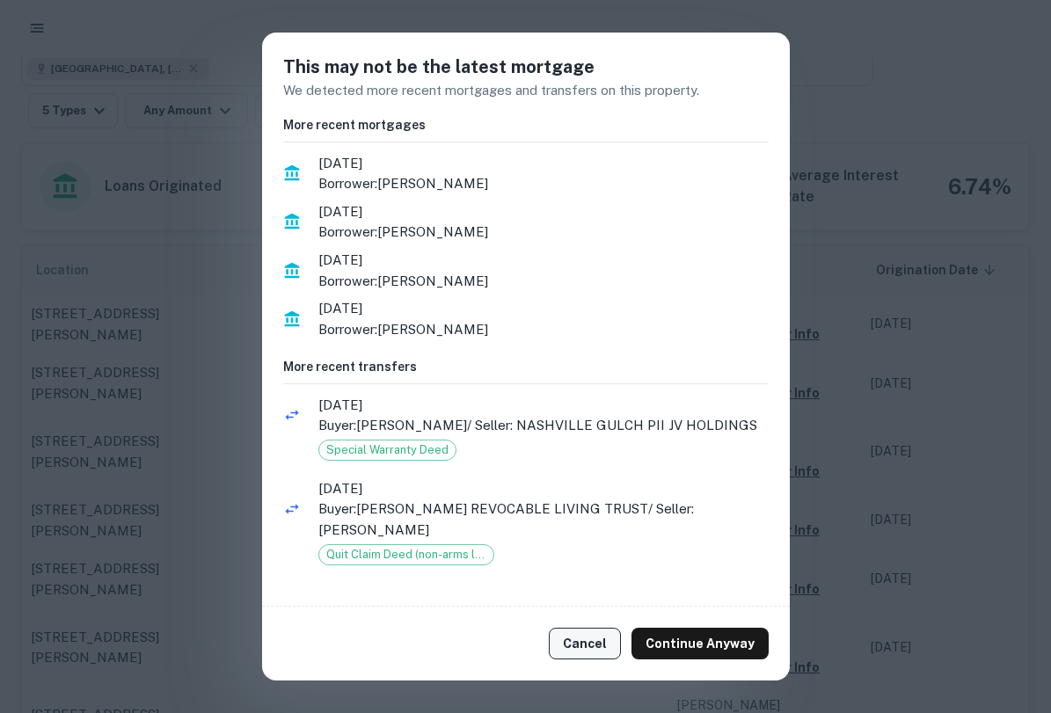
click at [601, 651] on button "Cancel" at bounding box center [585, 644] width 72 height 32
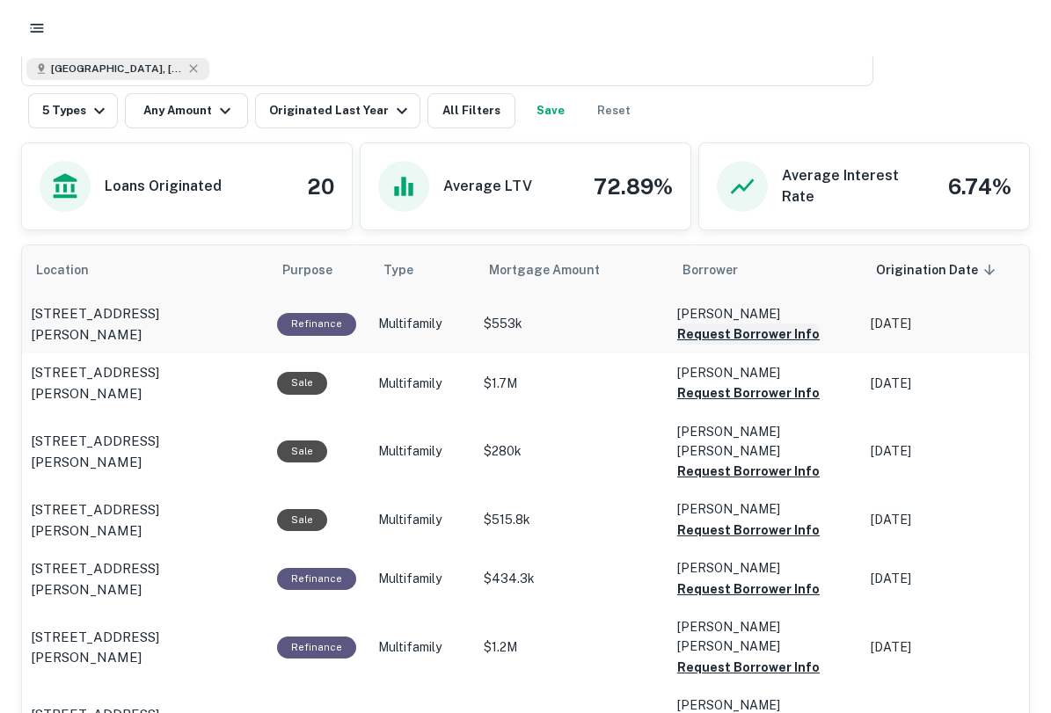
click at [792, 344] on button "Request Borrower Info" at bounding box center [748, 334] width 142 height 21
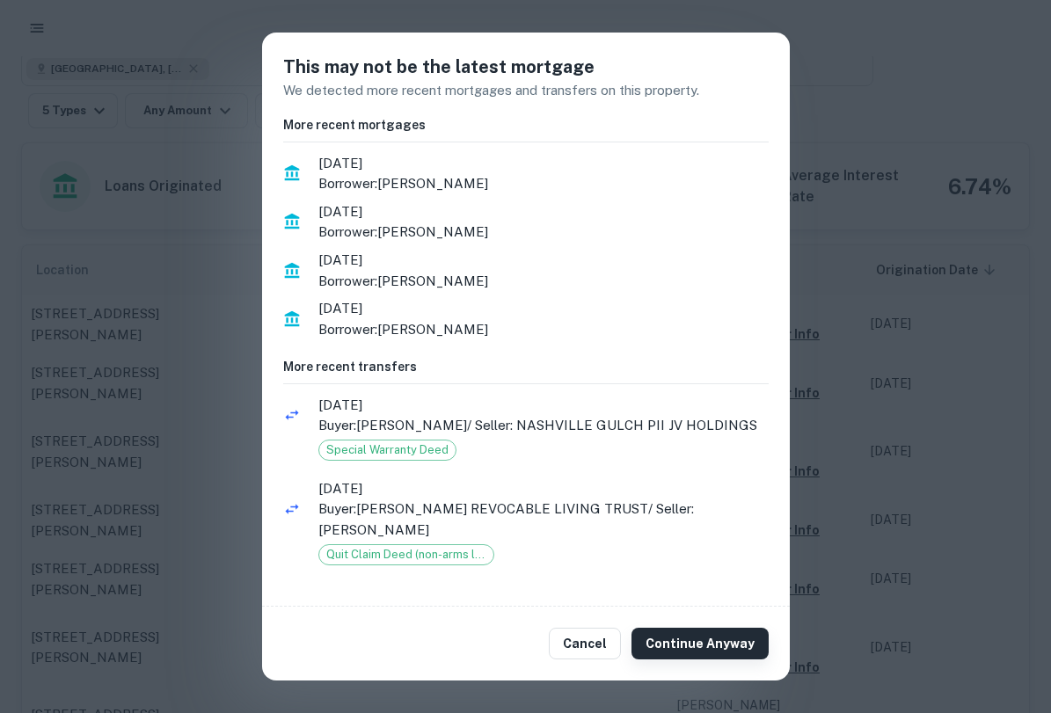
click at [698, 645] on button "Continue Anyway" at bounding box center [699, 644] width 137 height 32
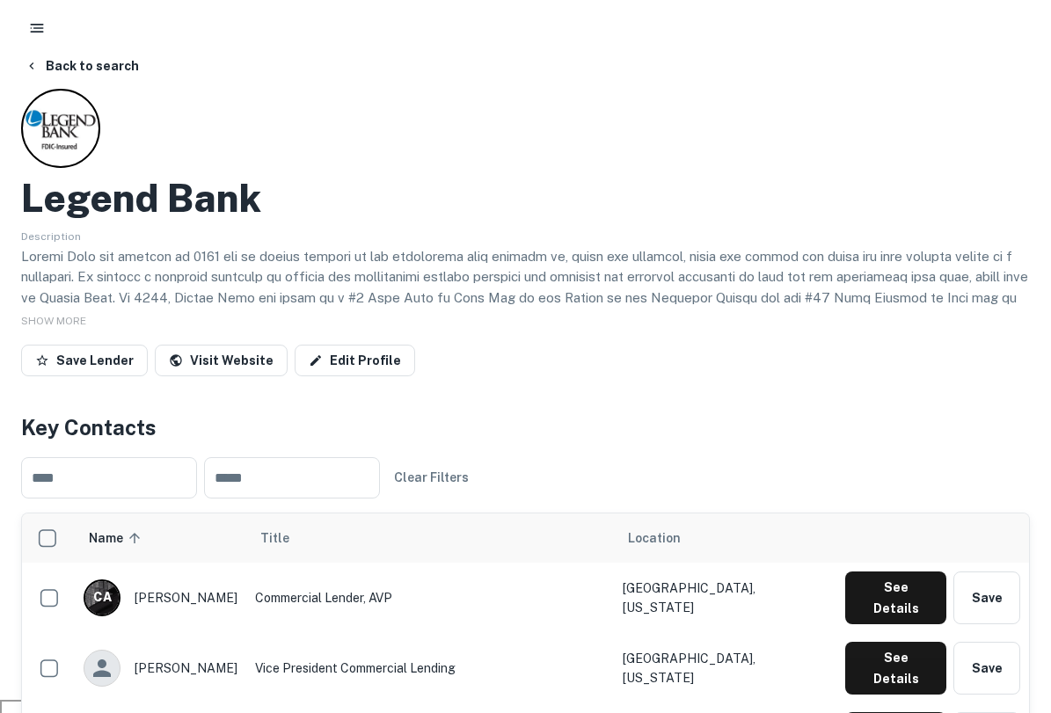
scroll to position [12, 0]
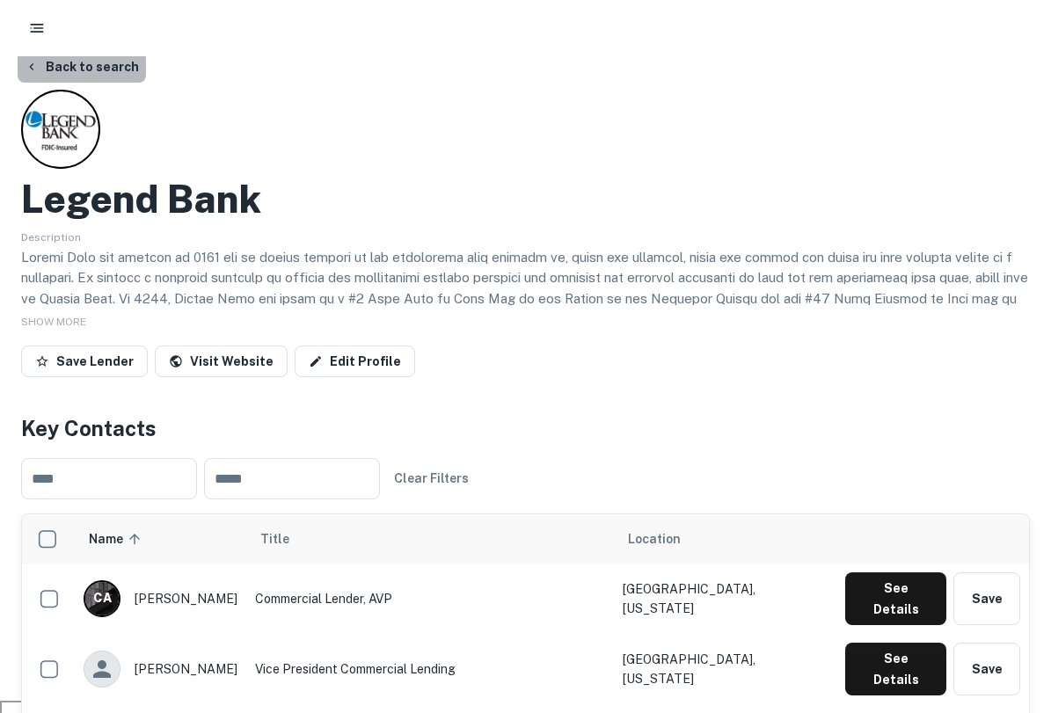
click at [83, 69] on button "Back to search" at bounding box center [82, 67] width 128 height 32
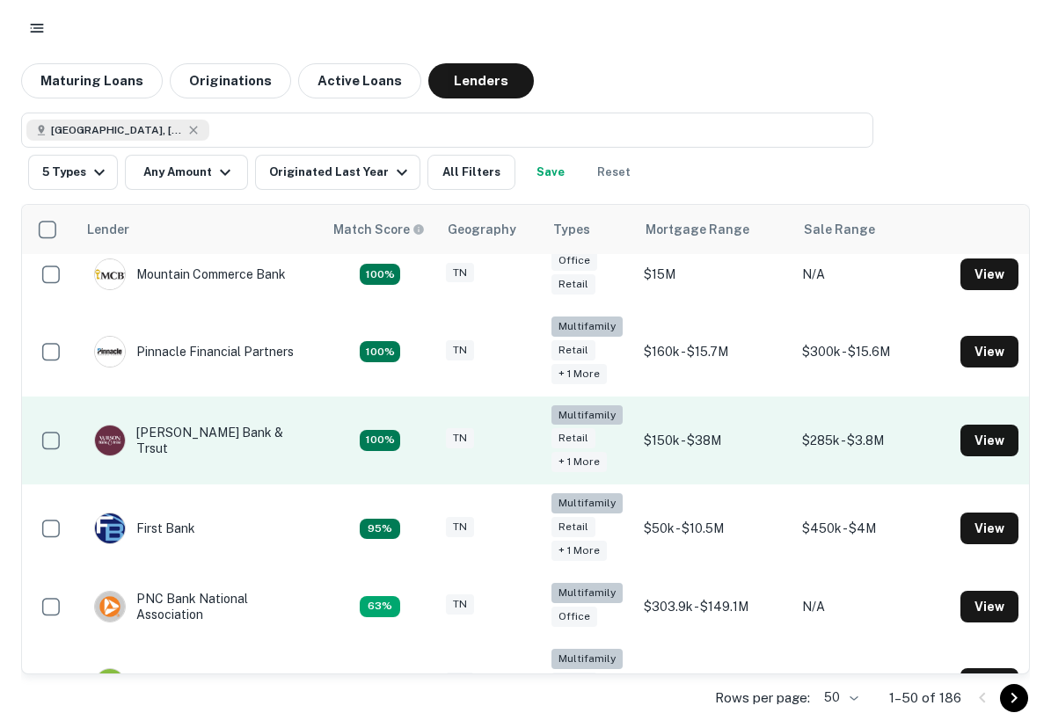
scroll to position [79, 0]
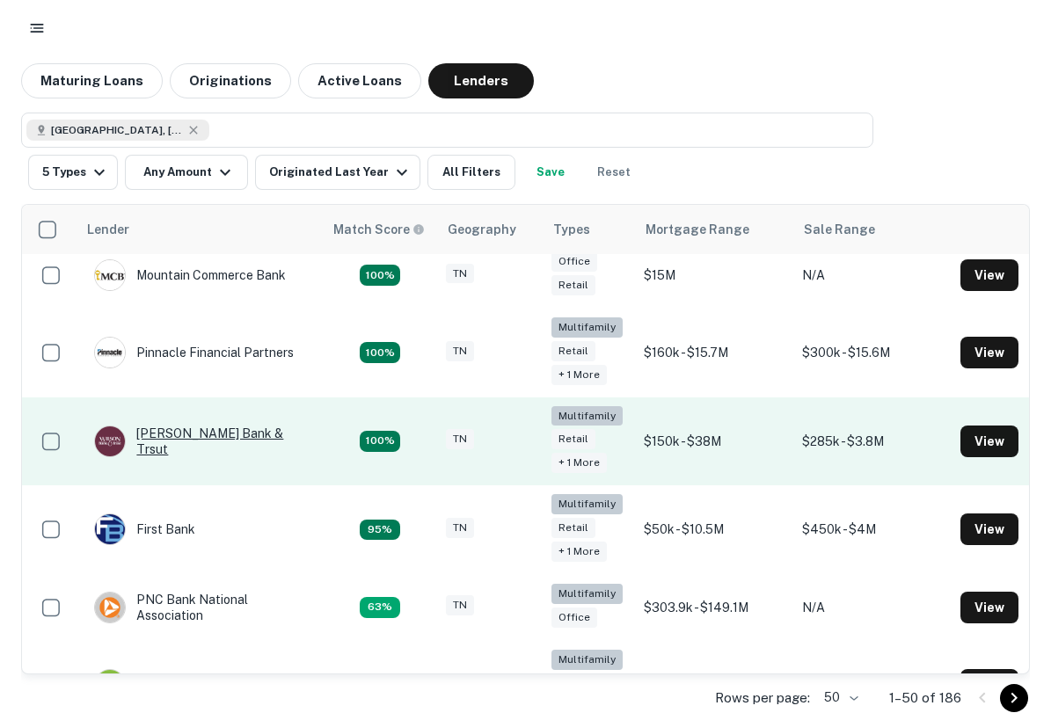
click at [238, 444] on div "Wilson Bank & Trsut" at bounding box center [199, 442] width 211 height 32
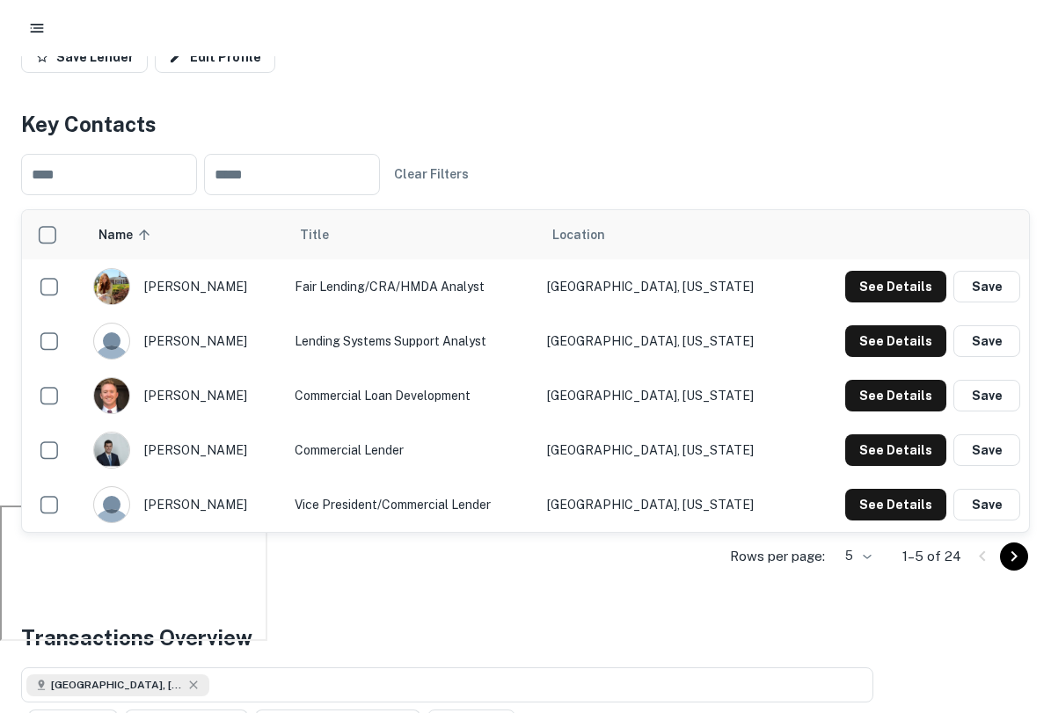
scroll to position [211, 0]
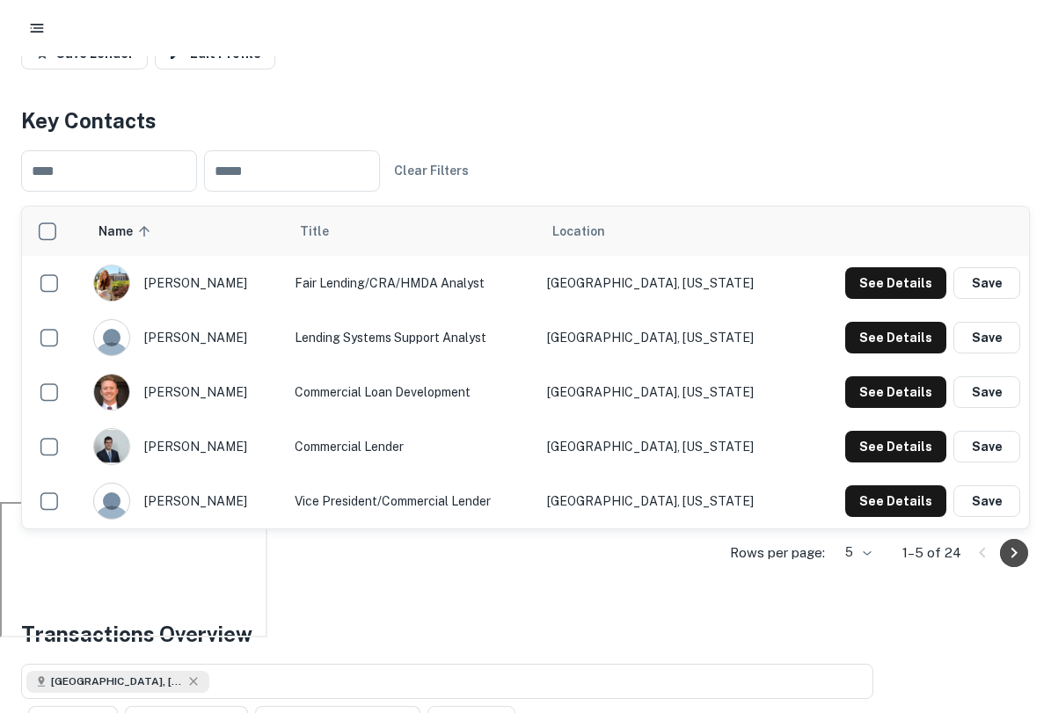
click at [1024, 555] on icon "Go to next page" at bounding box center [1014, 553] width 21 height 21
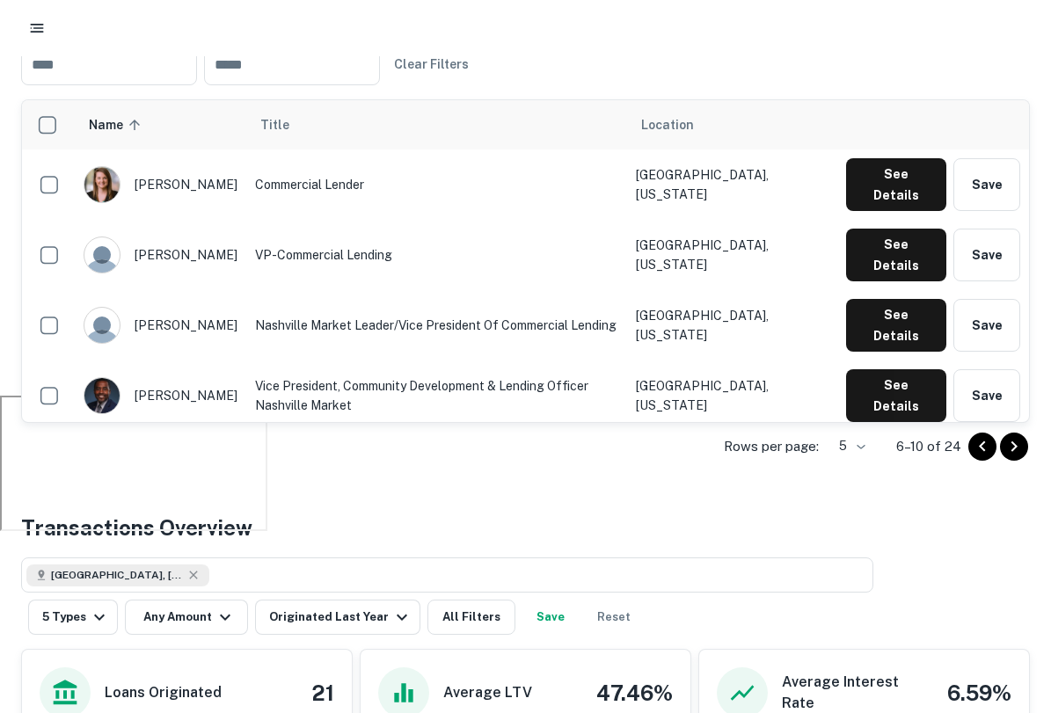
scroll to position [322, 0]
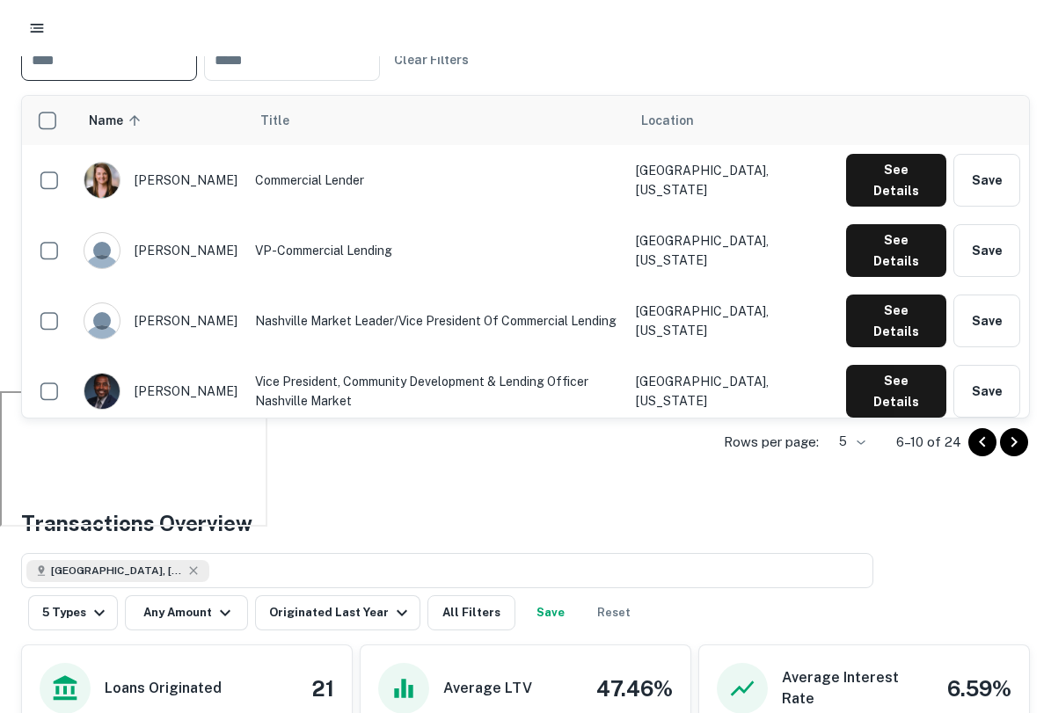
click at [118, 70] on input "text" at bounding box center [109, 60] width 176 height 41
type input "****"
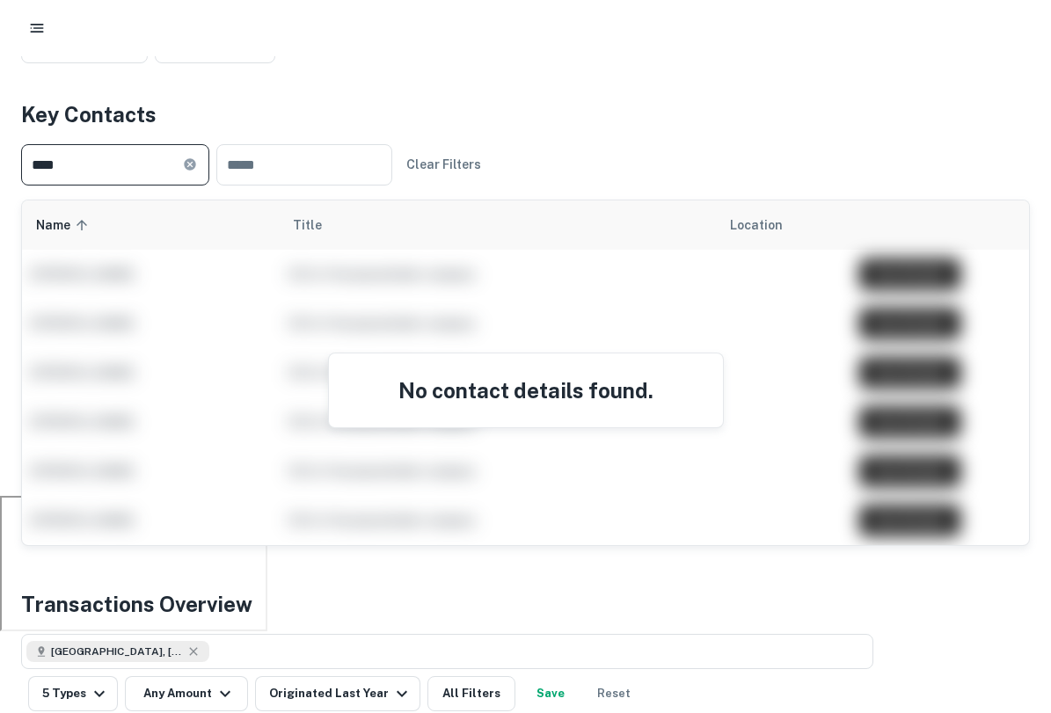
scroll to position [218, 0]
click at [461, 163] on button "Clear Filters" at bounding box center [443, 164] width 89 height 32
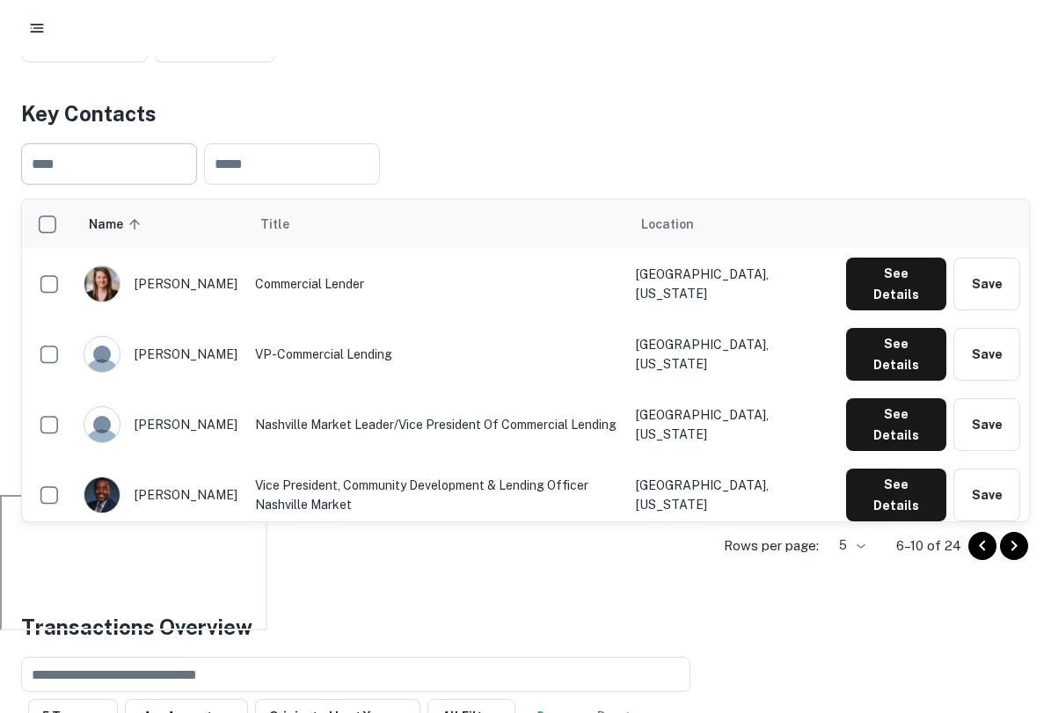
click at [120, 157] on input "text" at bounding box center [109, 163] width 176 height 41
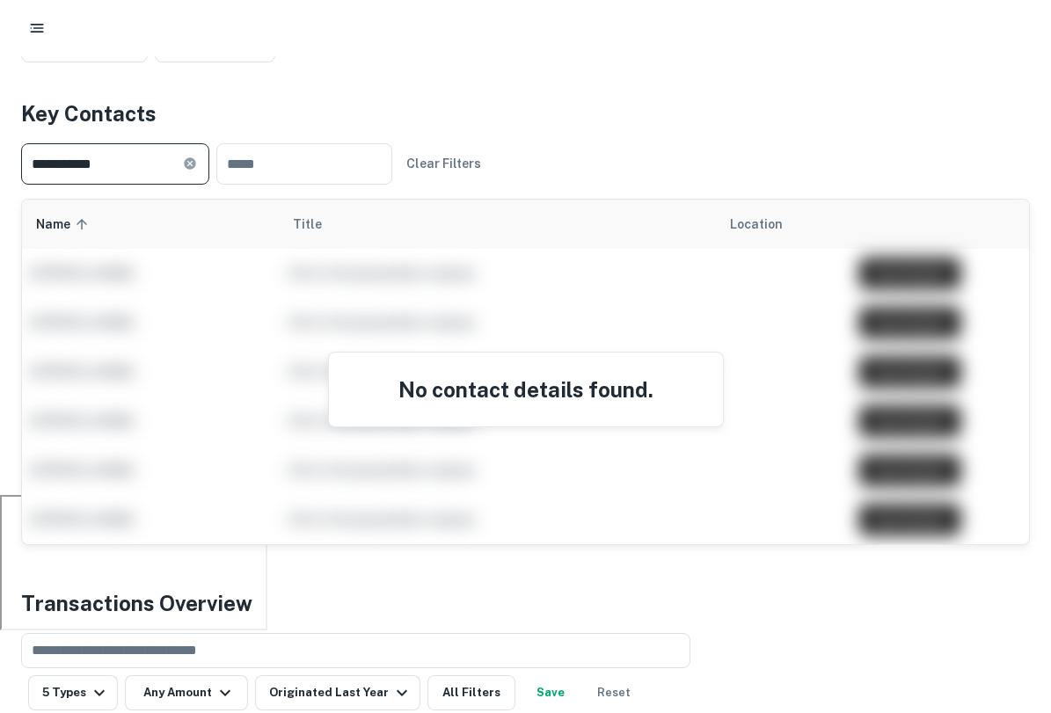
type input "**********"
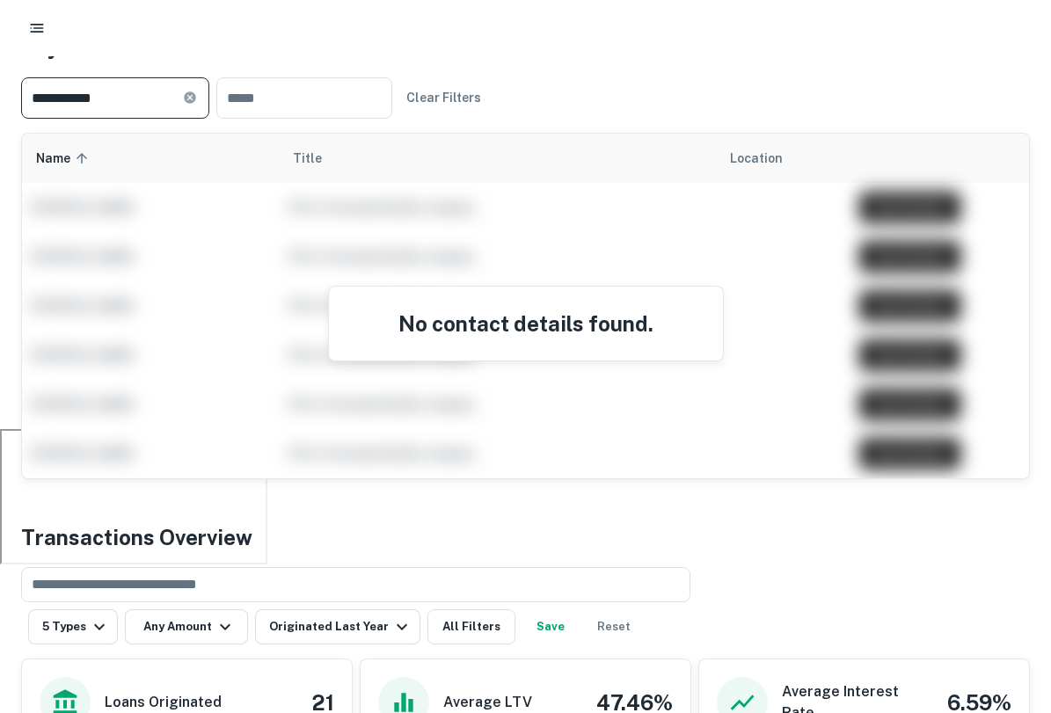
scroll to position [277, 0]
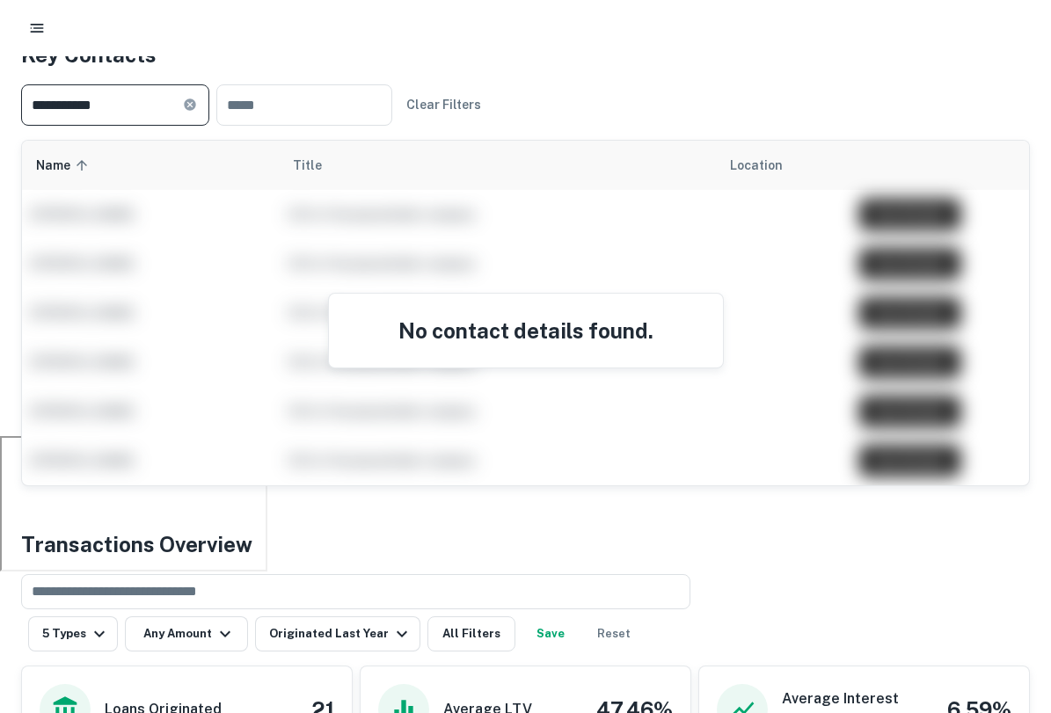
click at [195, 105] on icon at bounding box center [189, 104] width 11 height 11
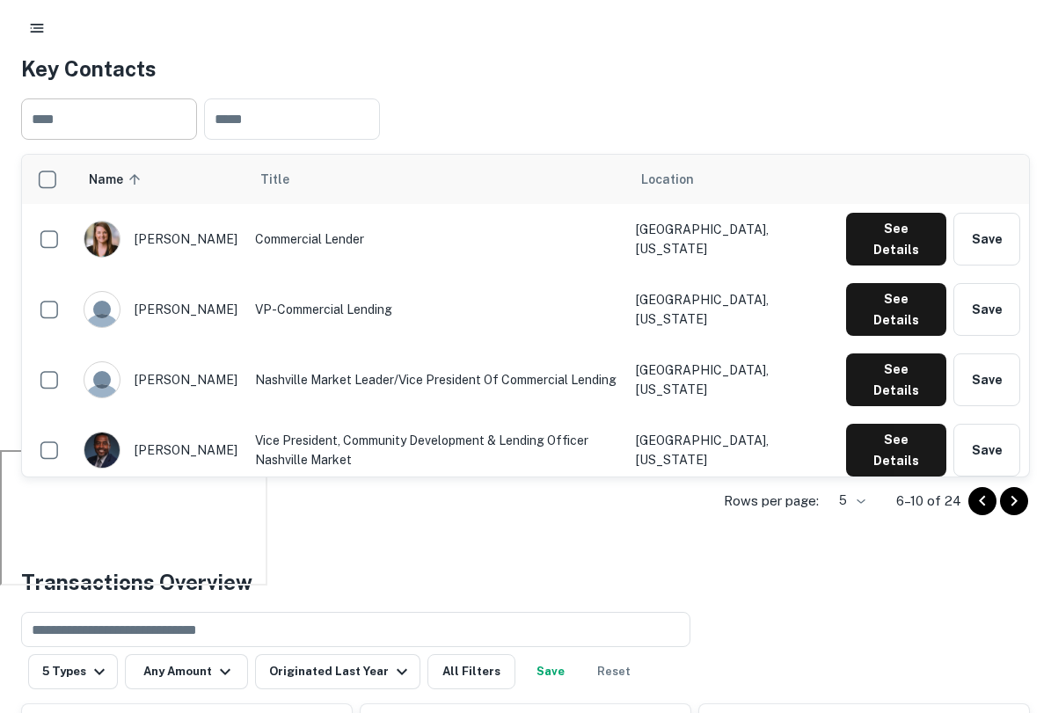
scroll to position [252, 0]
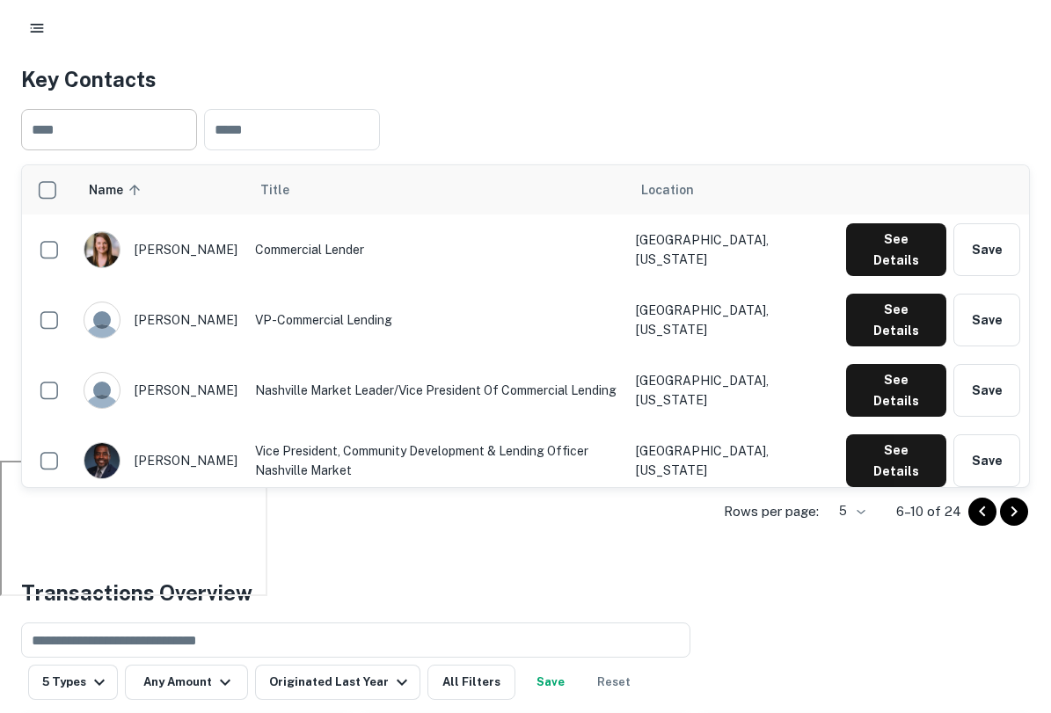
click at [974, 515] on icon "Go to previous page" at bounding box center [982, 511] width 21 height 21
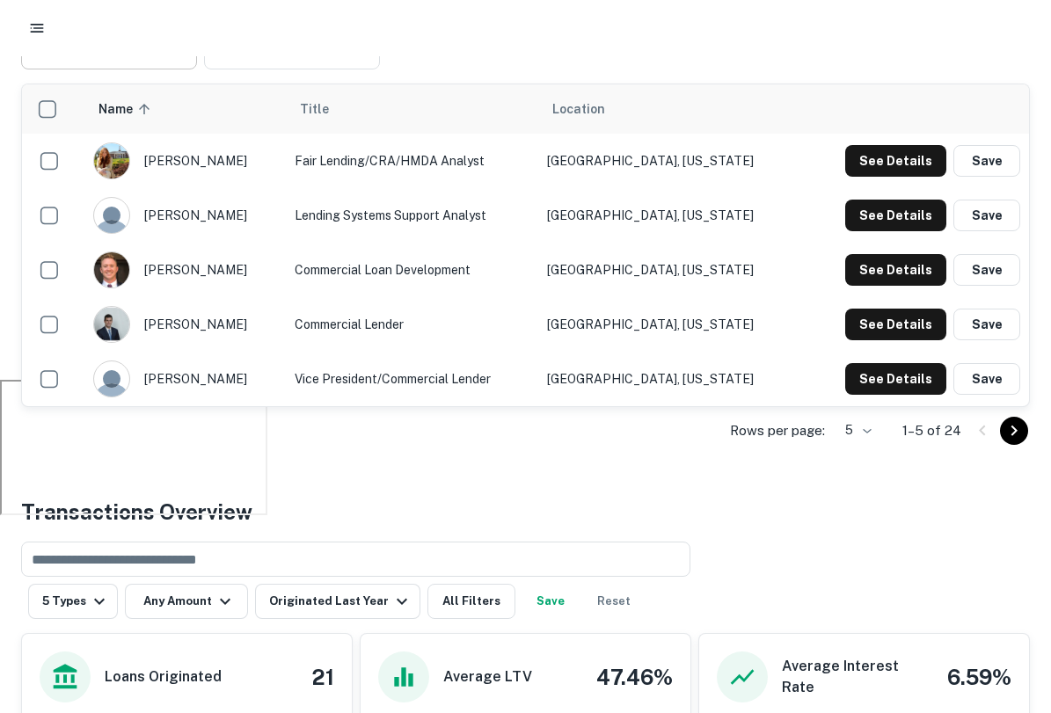
scroll to position [339, 0]
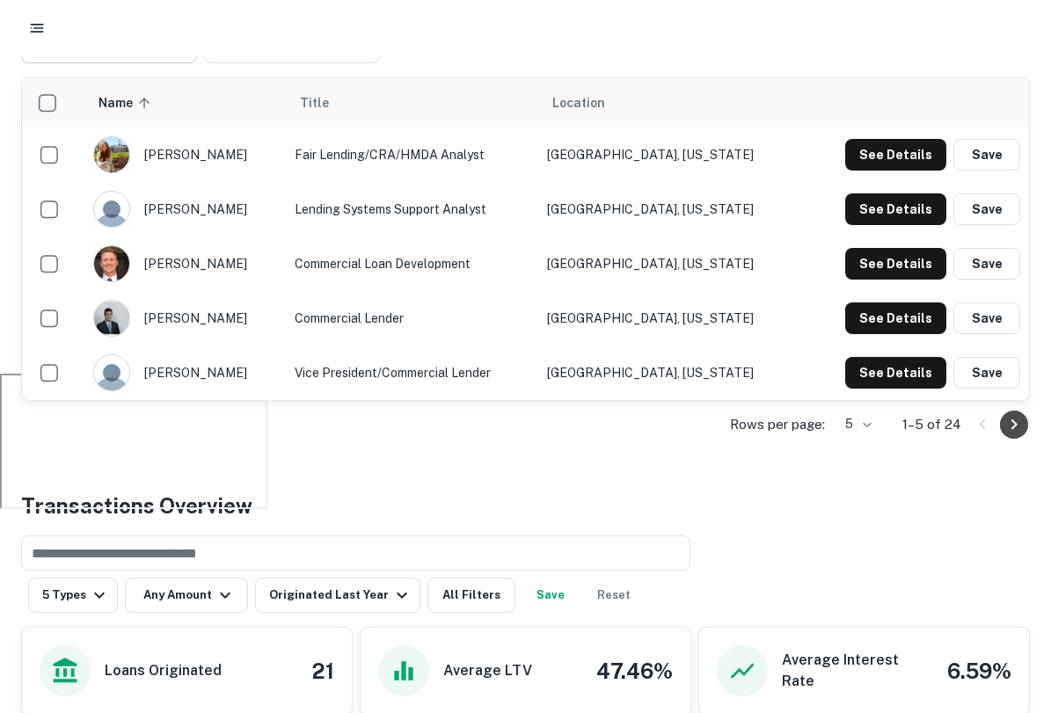
click at [1014, 426] on icon "Go to next page" at bounding box center [1014, 424] width 6 height 11
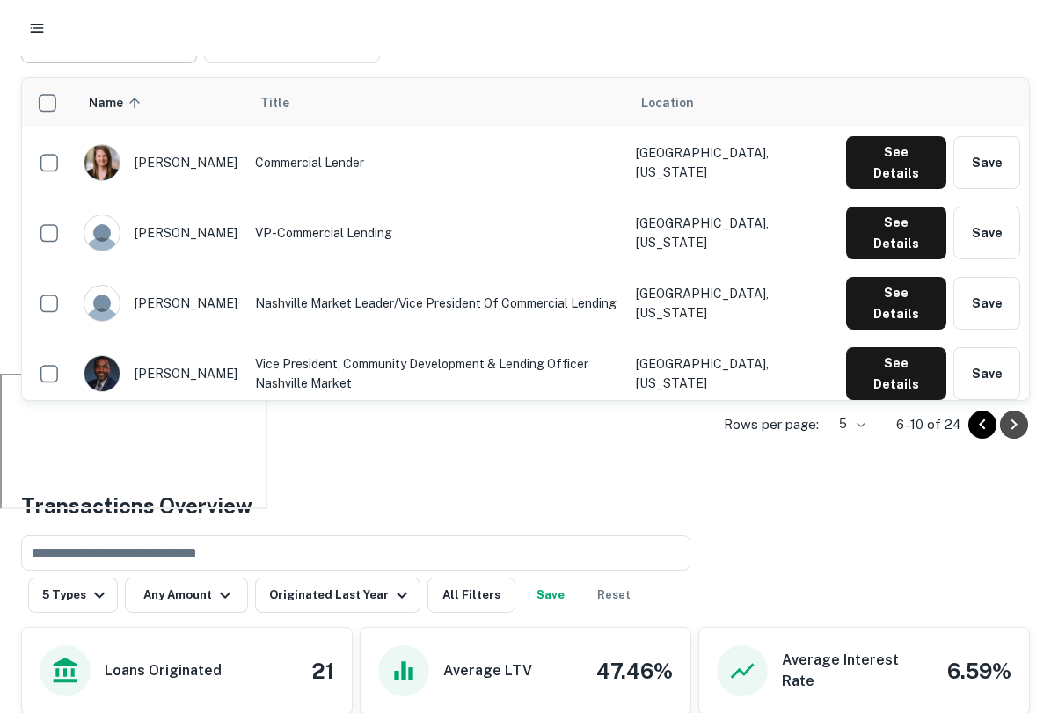
click at [1014, 426] on icon "Go to next page" at bounding box center [1014, 424] width 6 height 11
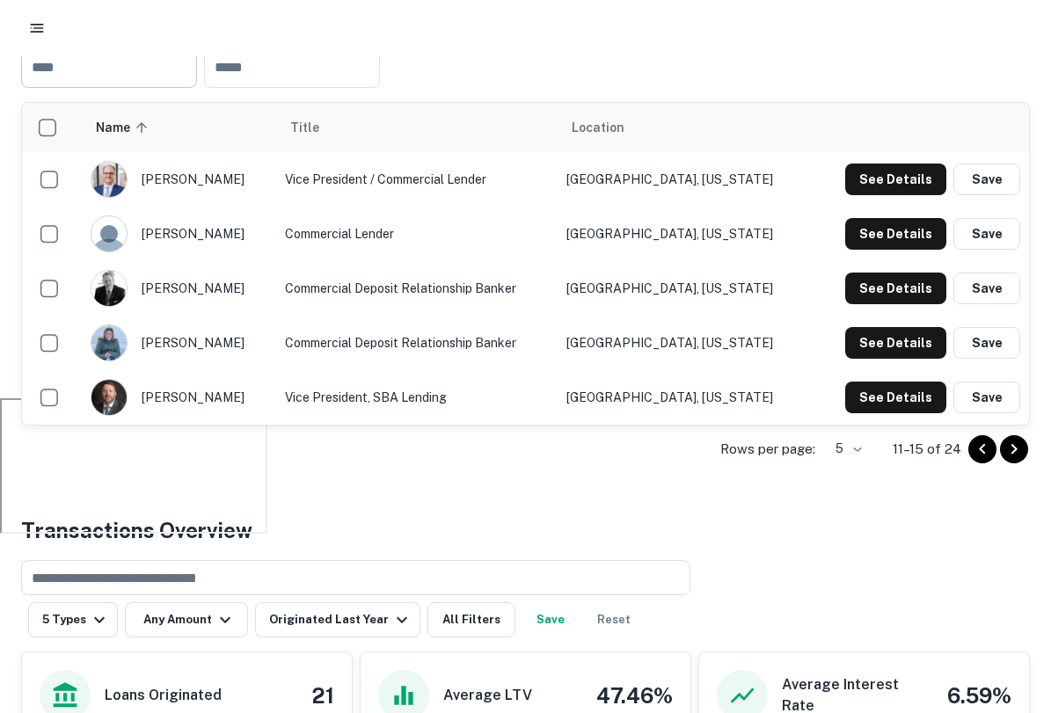
scroll to position [303, 0]
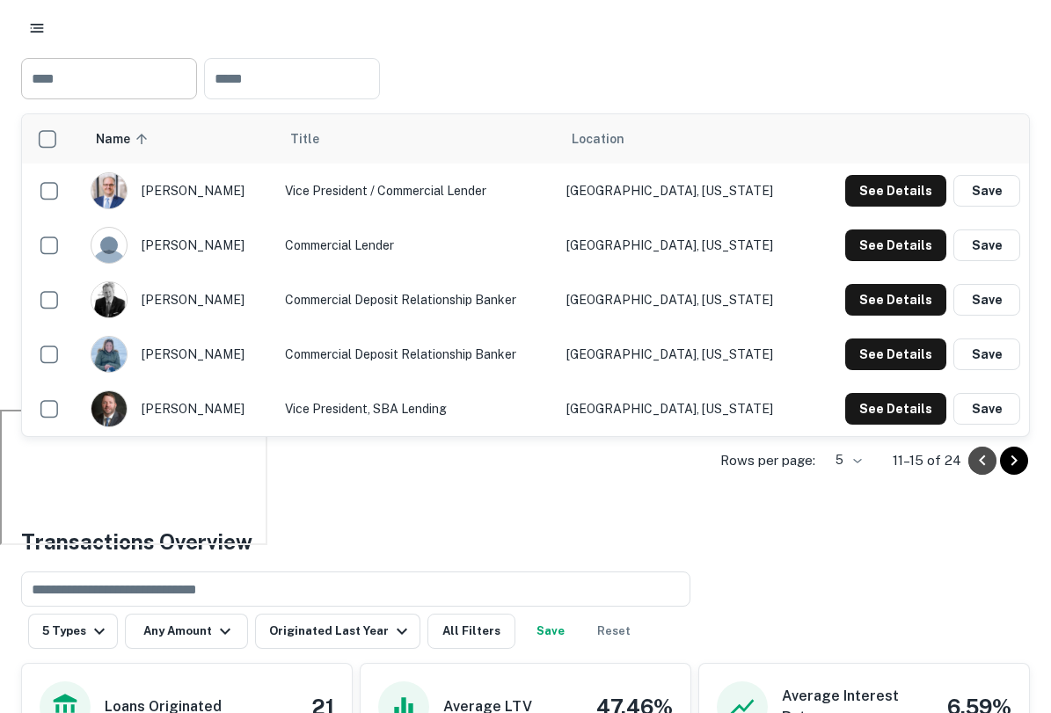
click at [975, 466] on icon "Go to previous page" at bounding box center [982, 460] width 21 height 21
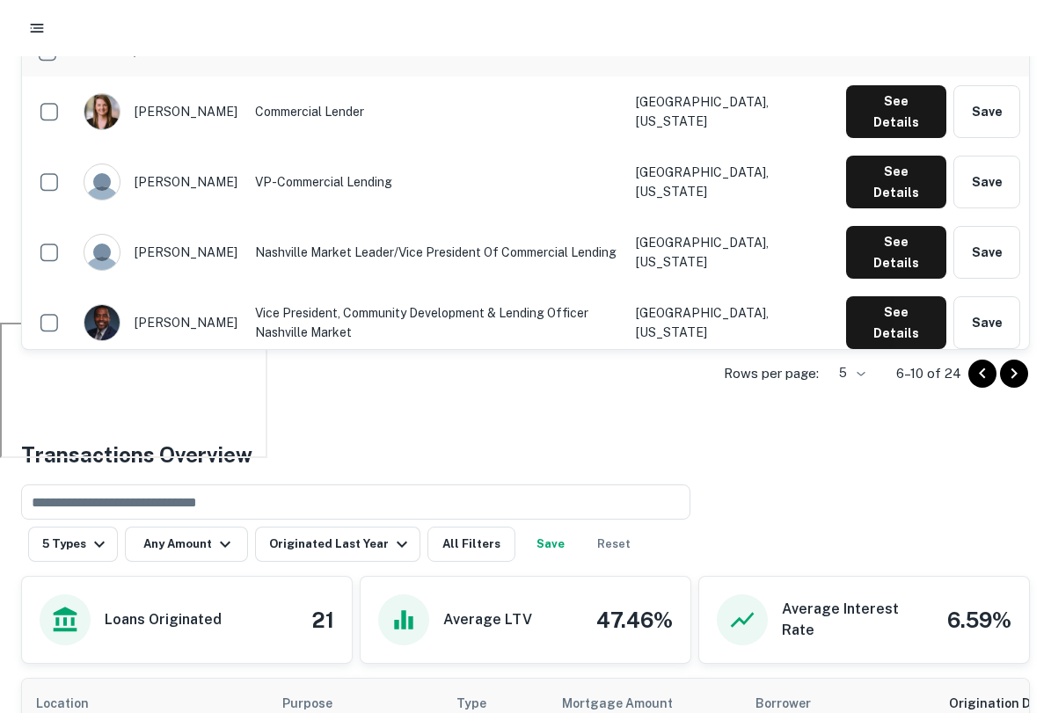
scroll to position [391, 0]
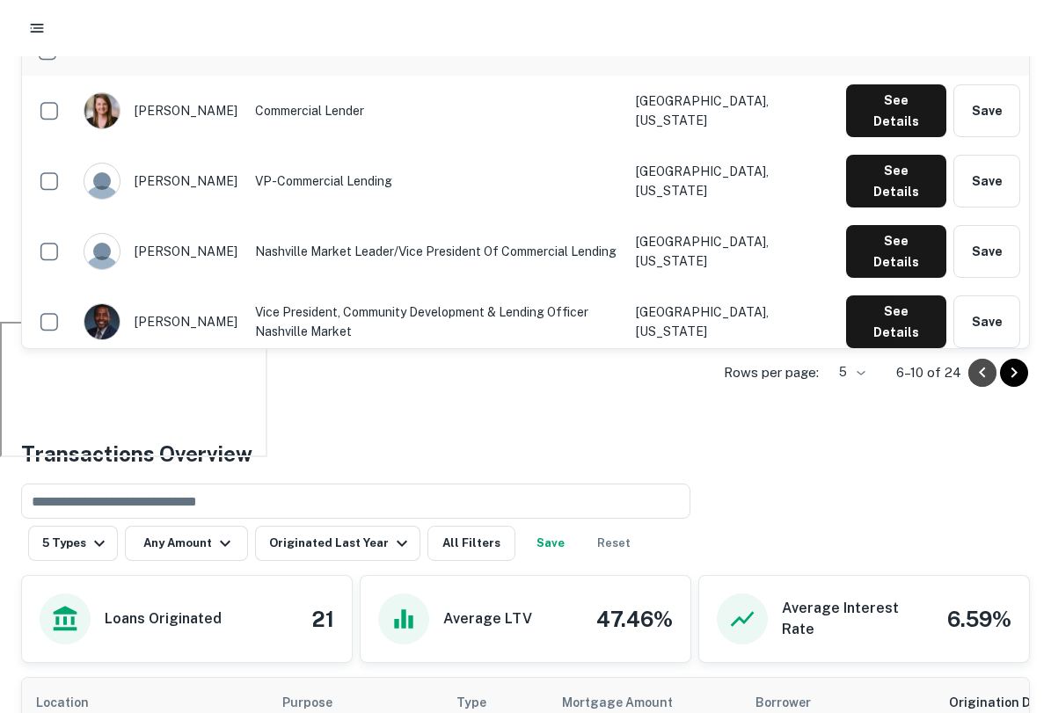
click at [981, 368] on icon "Go to previous page" at bounding box center [982, 372] width 21 height 21
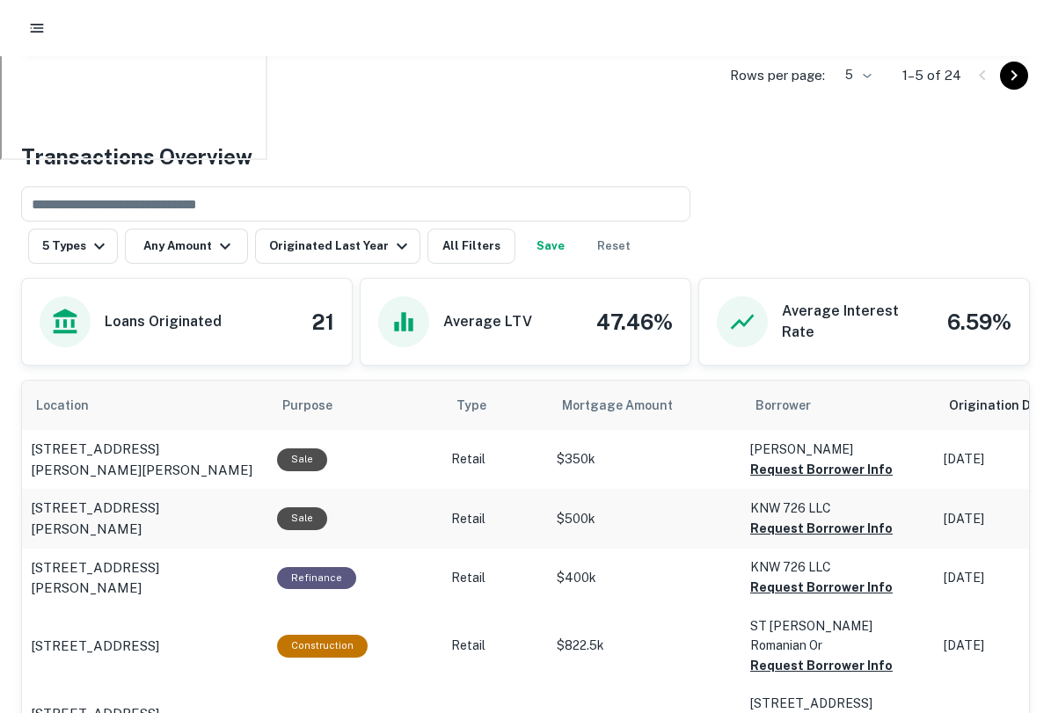
scroll to position [701, 0]
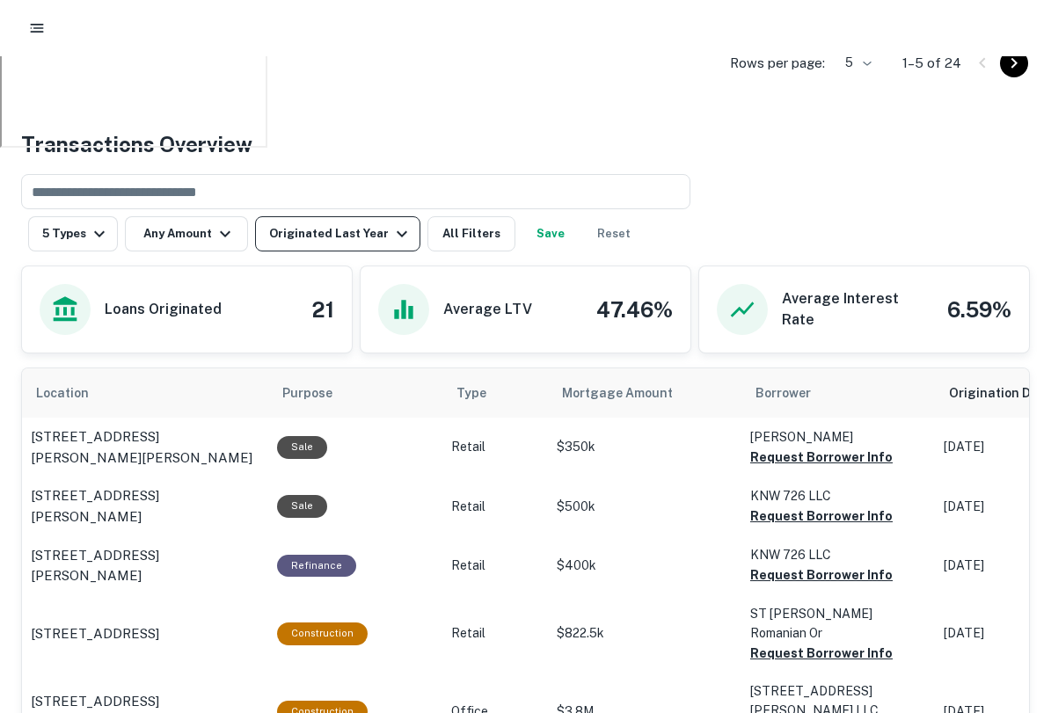
click at [348, 228] on div "Originated Last Year" at bounding box center [340, 233] width 143 height 21
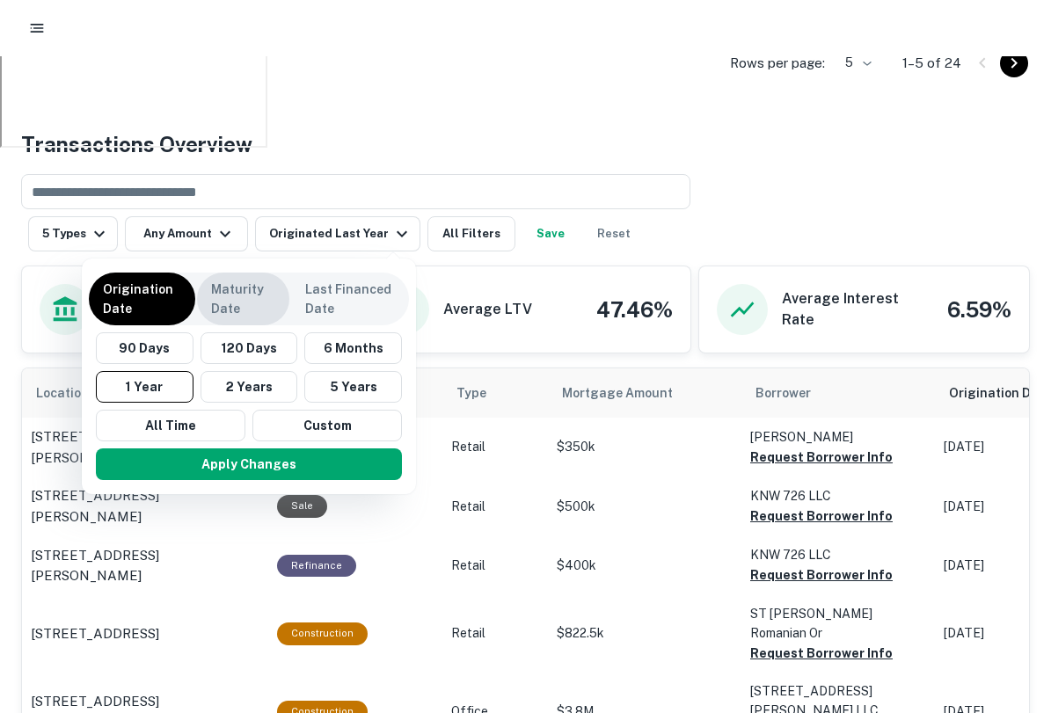
click at [257, 293] on p "Maturity Date" at bounding box center [243, 299] width 64 height 39
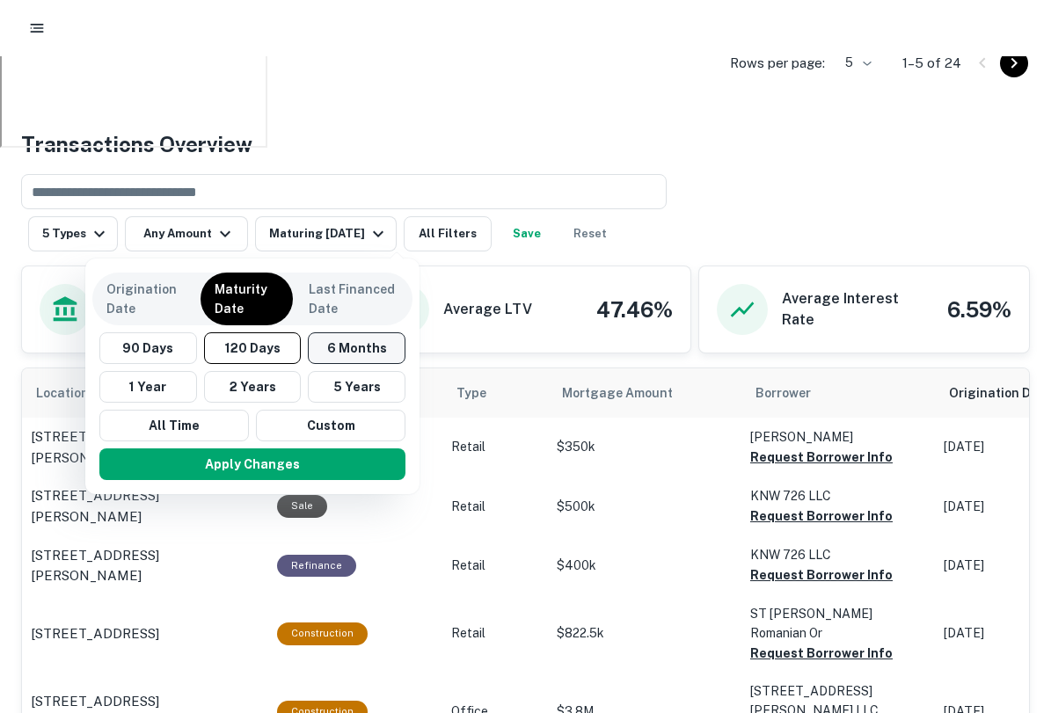
click at [361, 351] on button "6 Months" at bounding box center [357, 348] width 98 height 32
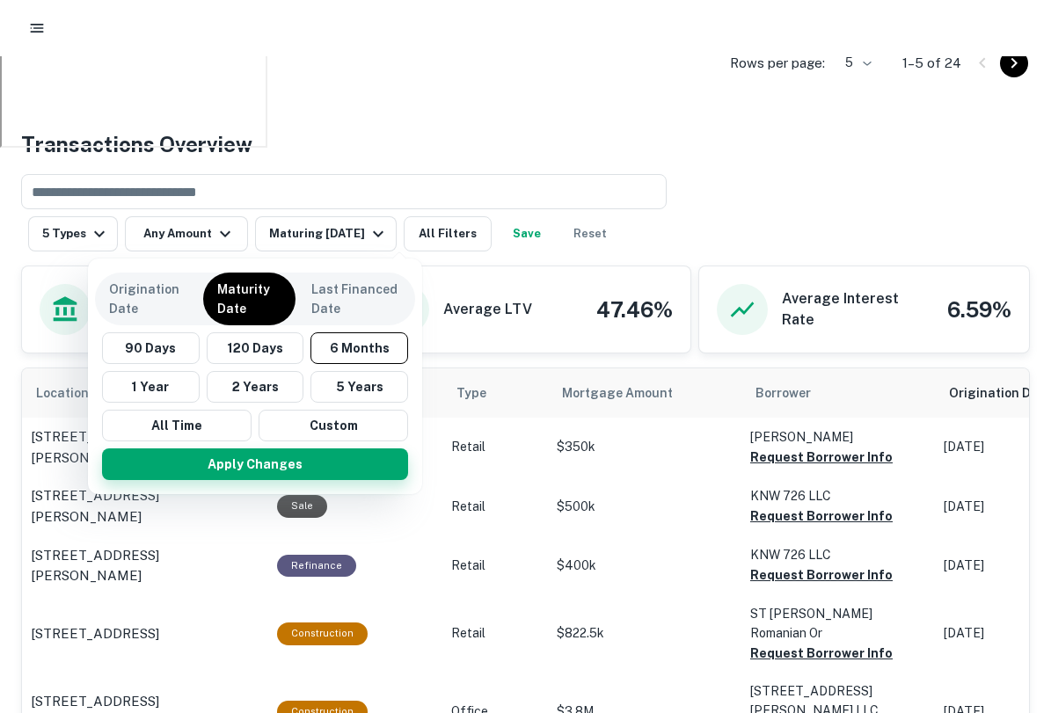
click at [318, 465] on button "Apply Changes" at bounding box center [255, 465] width 306 height 32
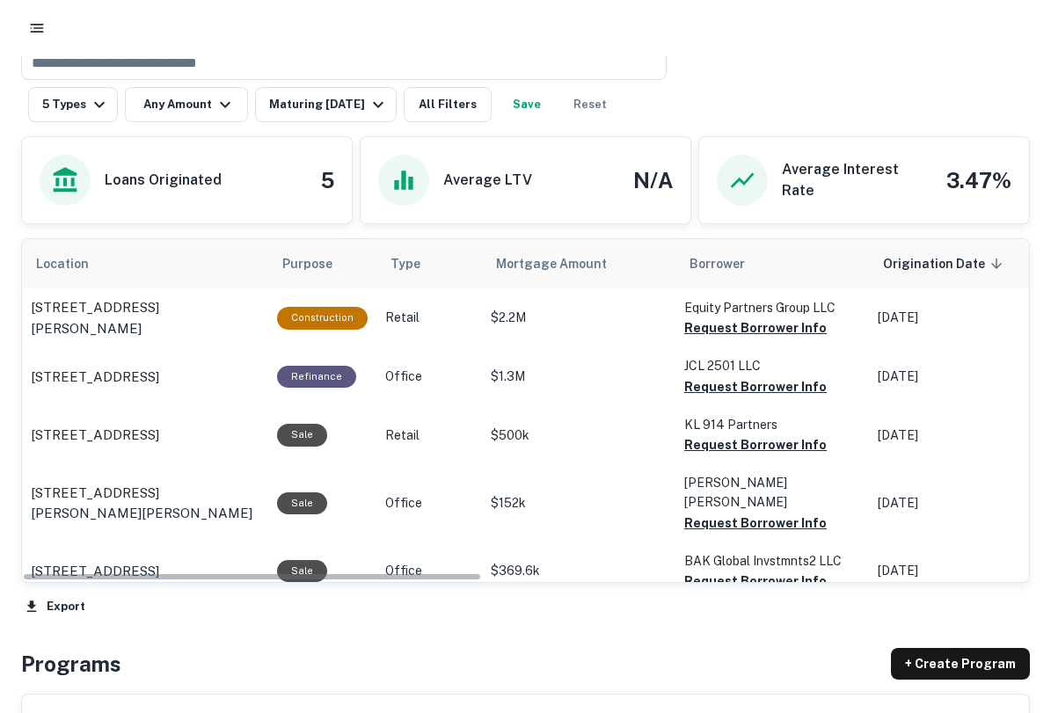
scroll to position [833, 0]
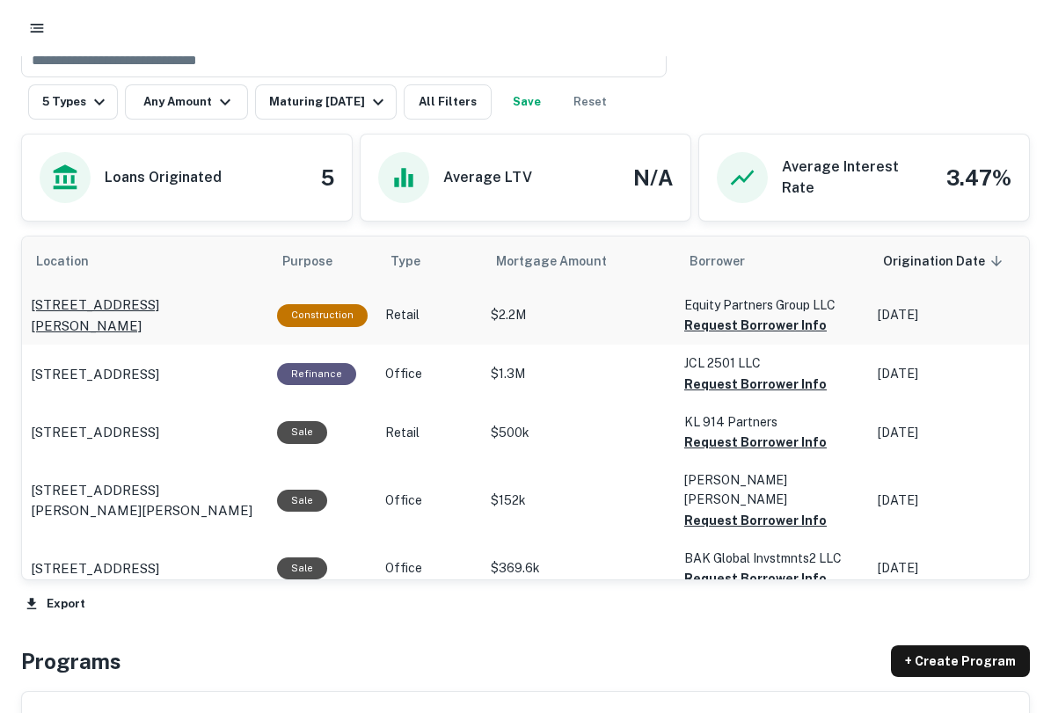
click at [69, 304] on p "2623 Pennington Ave Nashville, TN37216" at bounding box center [145, 315] width 229 height 41
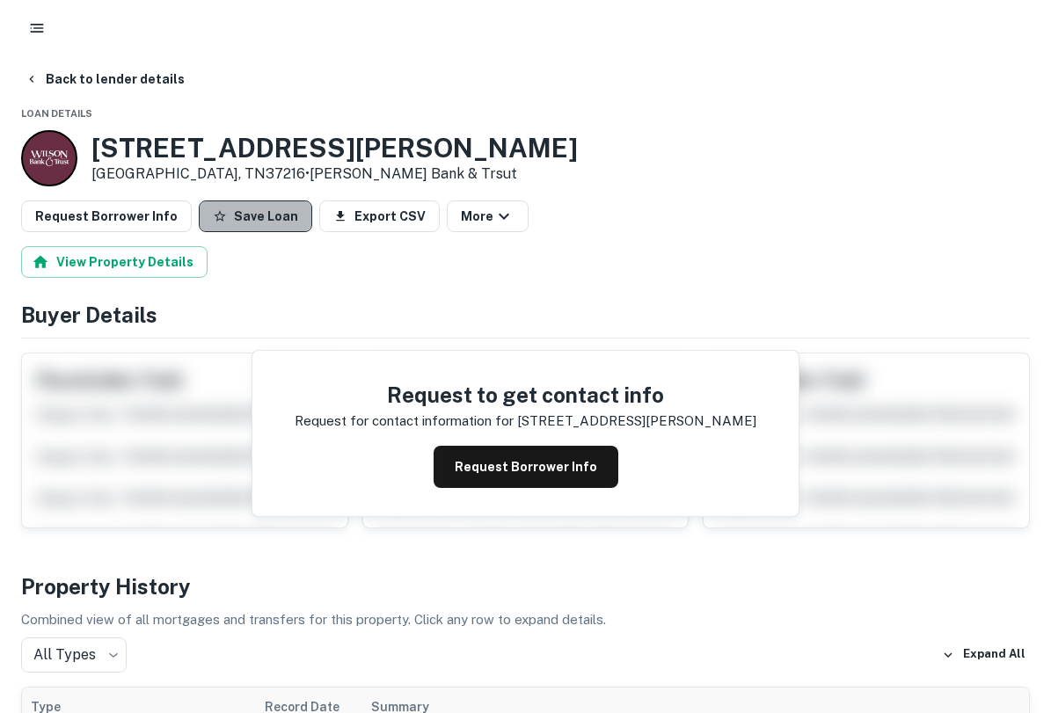
click at [248, 217] on button "Save Loan" at bounding box center [255, 217] width 113 height 32
click at [28, 21] on icon "button" at bounding box center [37, 28] width 18 height 18
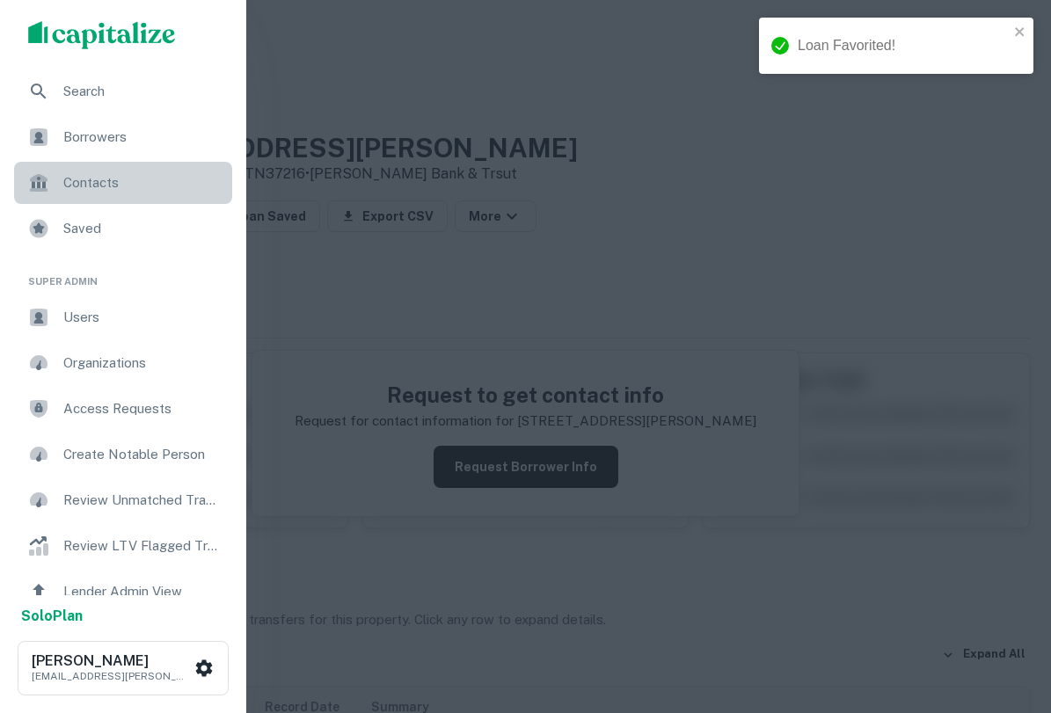
click at [99, 183] on span "Contacts" at bounding box center [142, 182] width 158 height 21
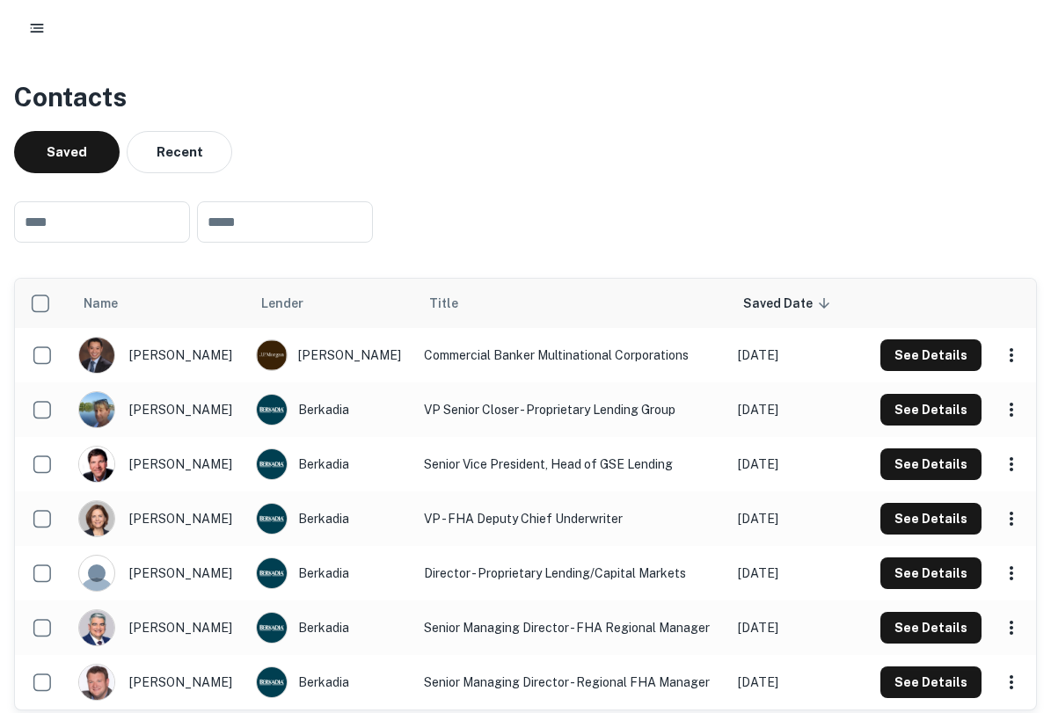
click at [33, 34] on icon "button" at bounding box center [37, 28] width 18 height 18
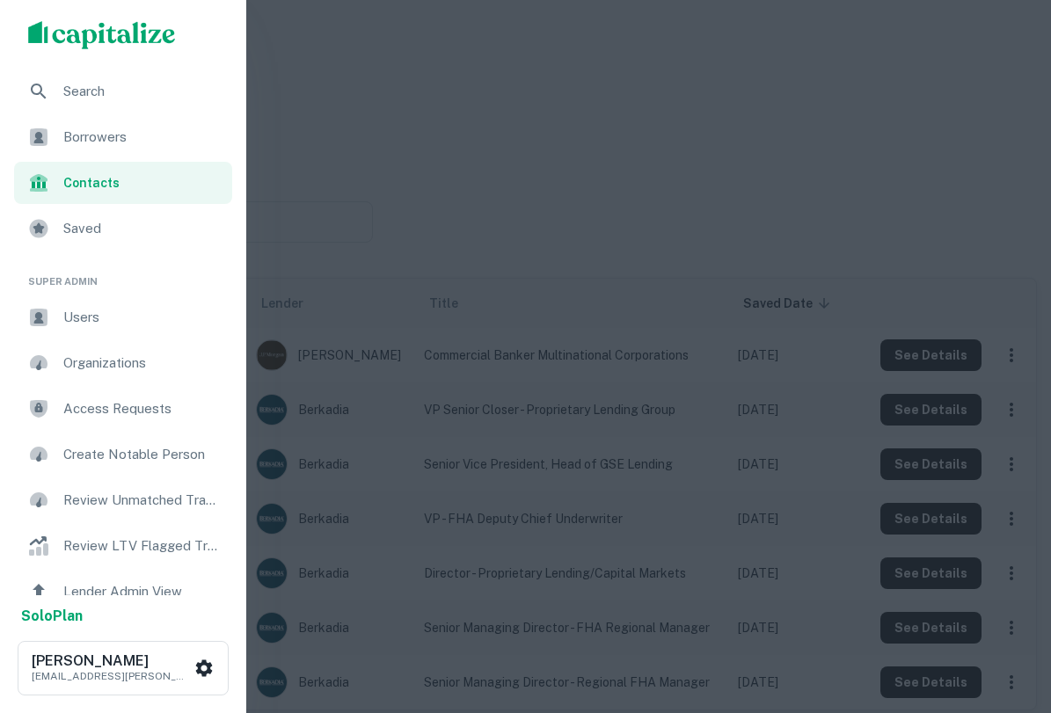
click at [86, 236] on span "Saved" at bounding box center [142, 228] width 158 height 21
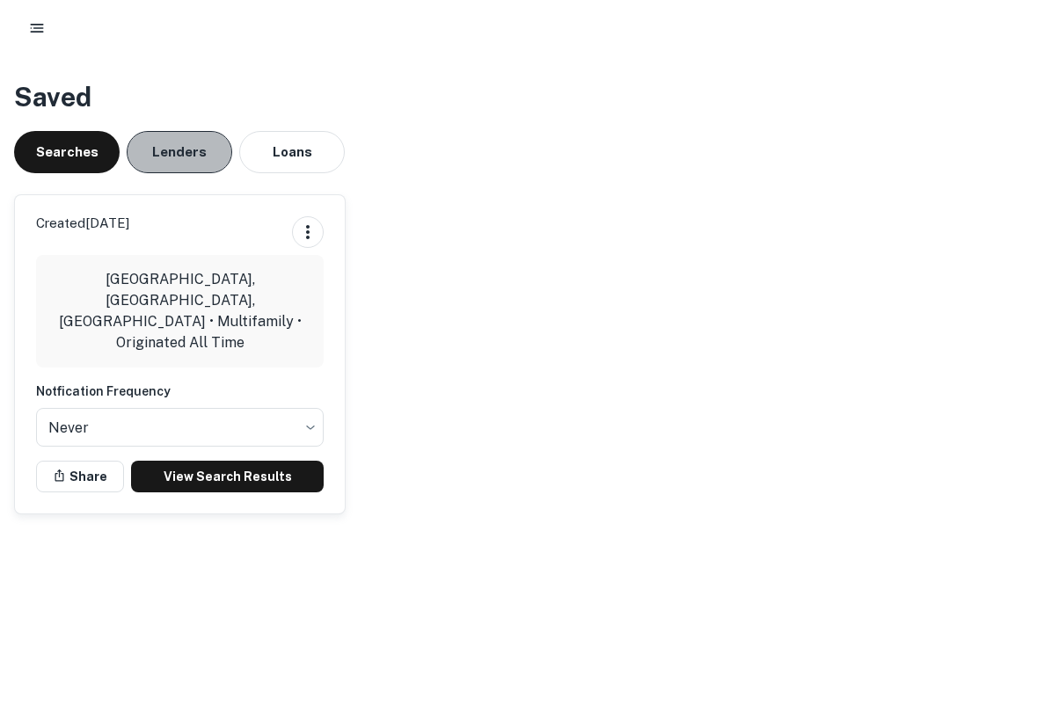
click at [159, 156] on button "Lenders" at bounding box center [180, 152] width 106 height 42
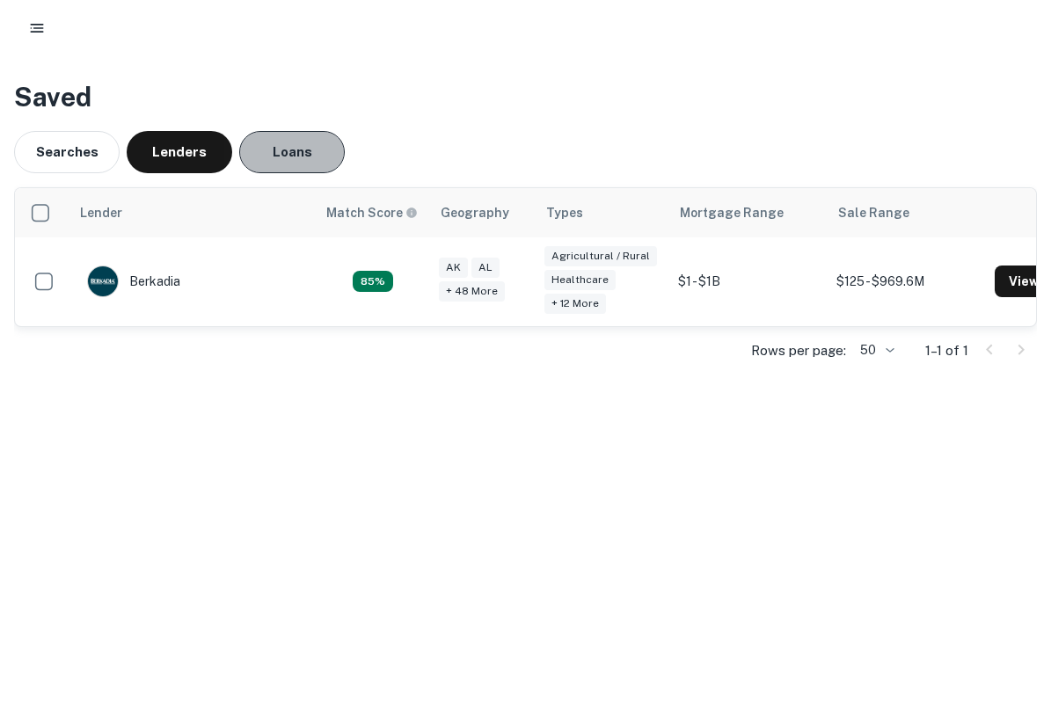
click at [281, 147] on button "Loans" at bounding box center [292, 152] width 106 height 42
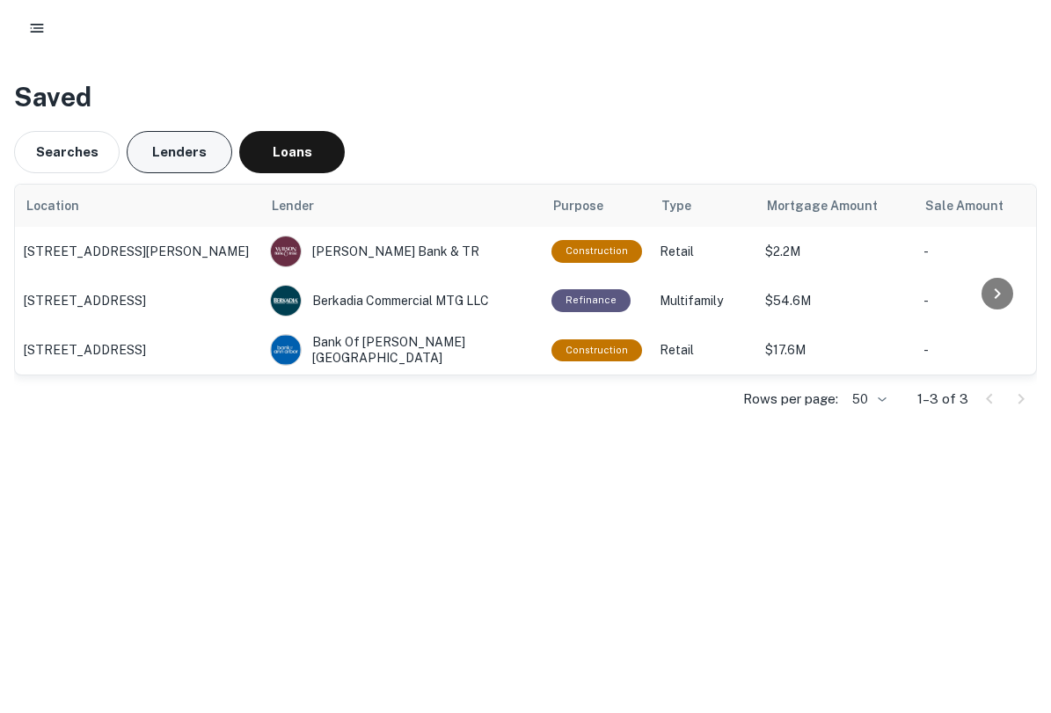
click at [184, 152] on button "Lenders" at bounding box center [180, 152] width 106 height 42
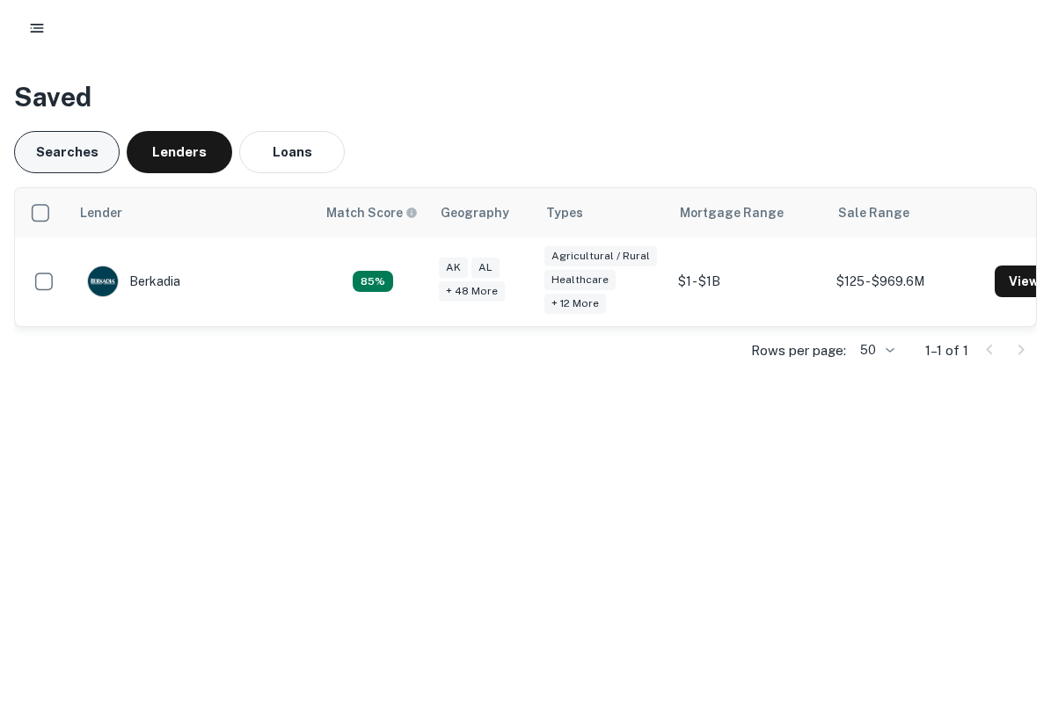
click at [73, 143] on button "Searches" at bounding box center [67, 152] width 106 height 42
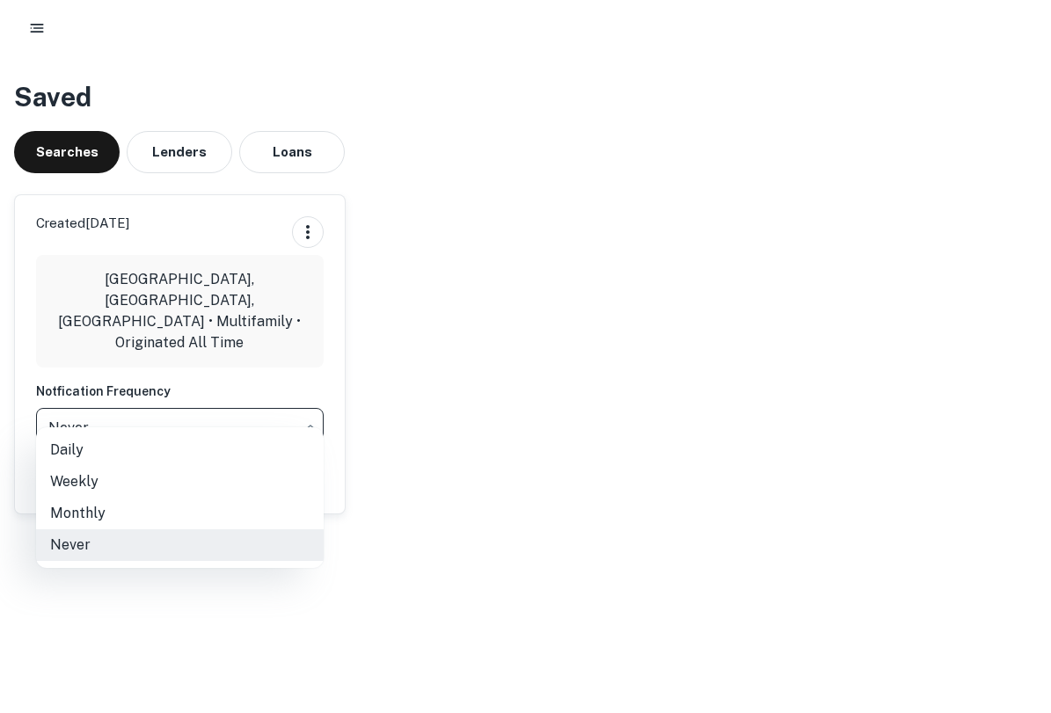
click at [245, 396] on body "Saved Searches Lenders Loans Created [DATE] [GEOGRAPHIC_DATA], [GEOGRAPHIC_DATA…" at bounding box center [525, 356] width 1051 height 713
click at [456, 347] on div at bounding box center [525, 356] width 1051 height 713
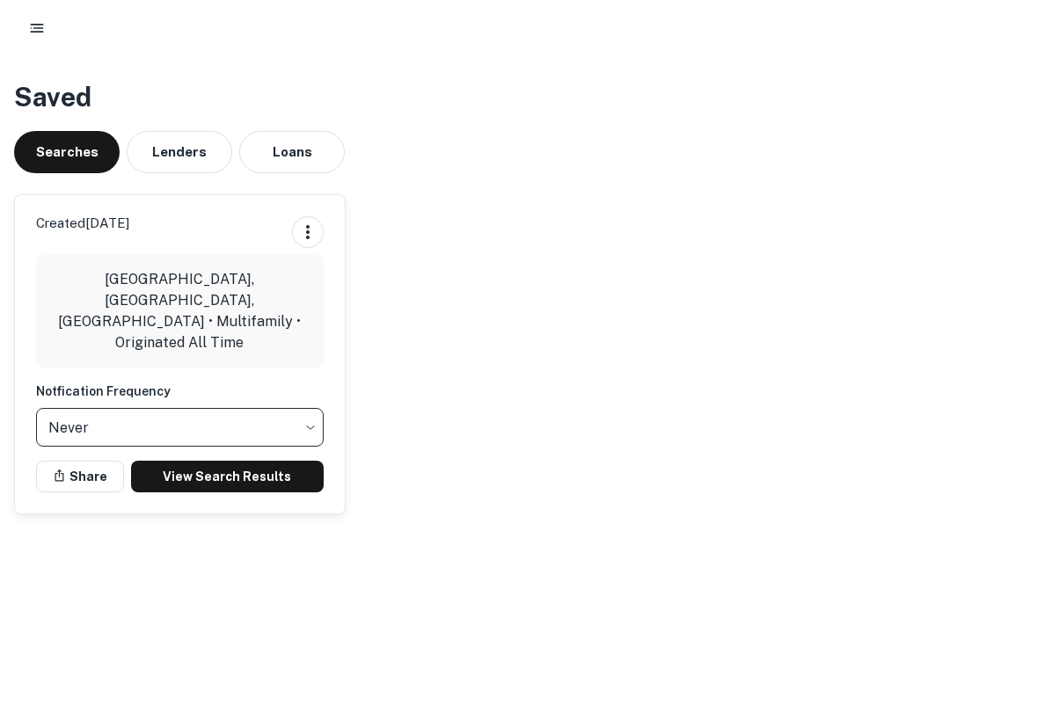
click at [37, 31] on rect "button" at bounding box center [37, 32] width 13 height 2
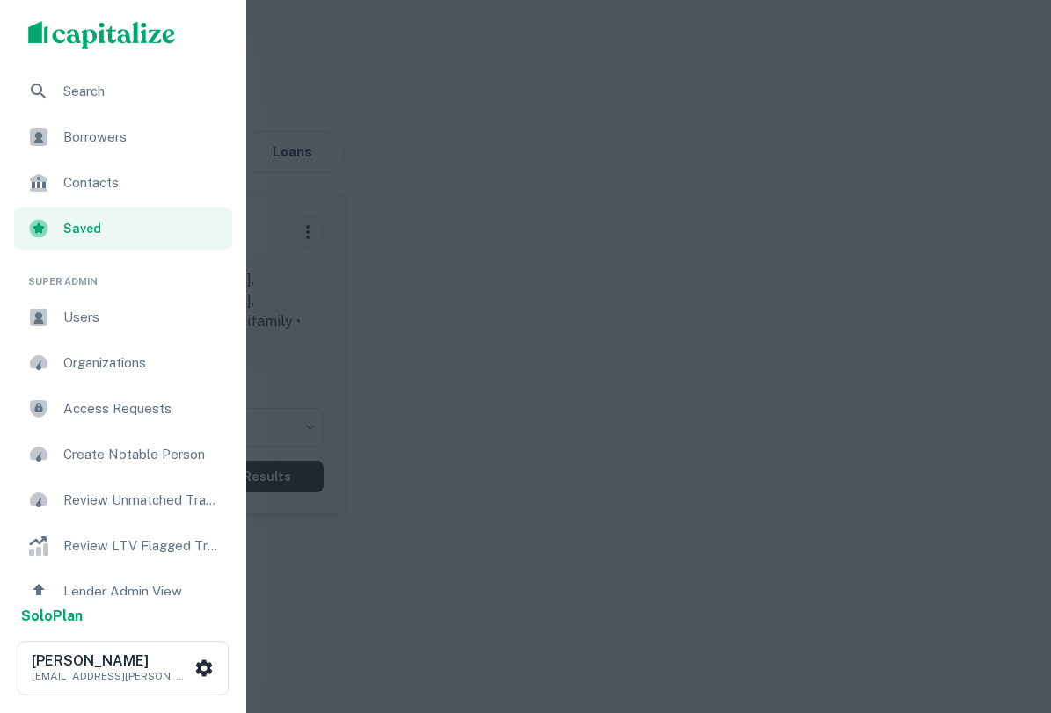
click at [147, 134] on span "Borrowers" at bounding box center [142, 137] width 158 height 21
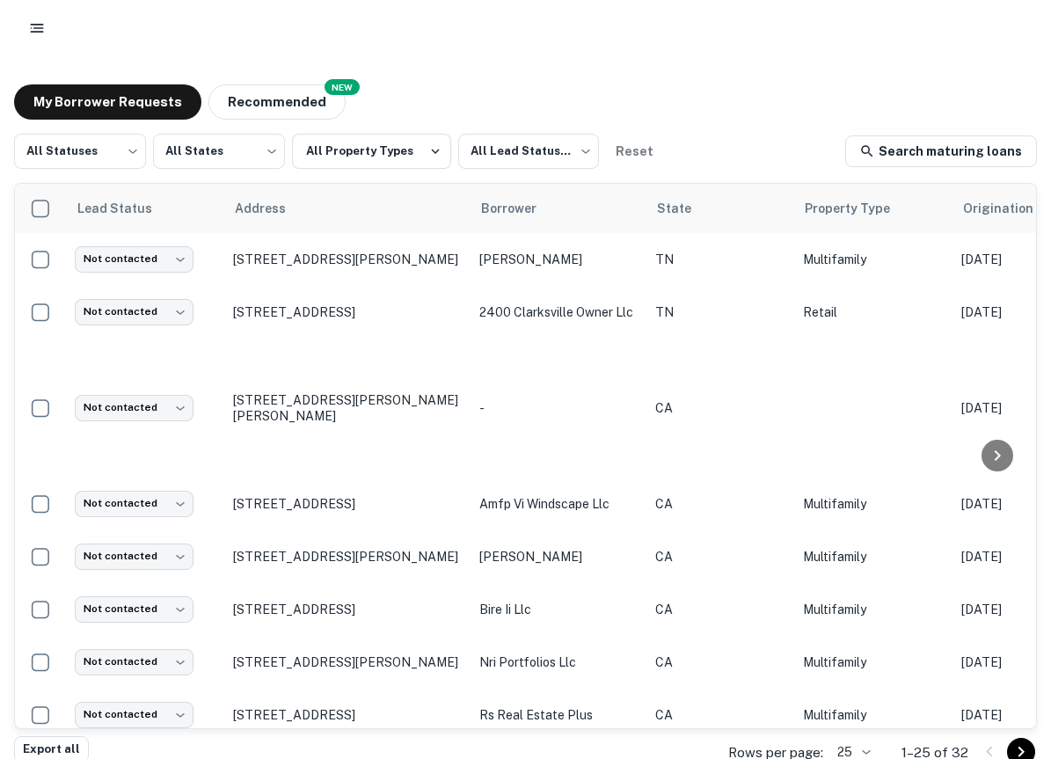
click at [44, 29] on icon "button" at bounding box center [37, 28] width 18 height 18
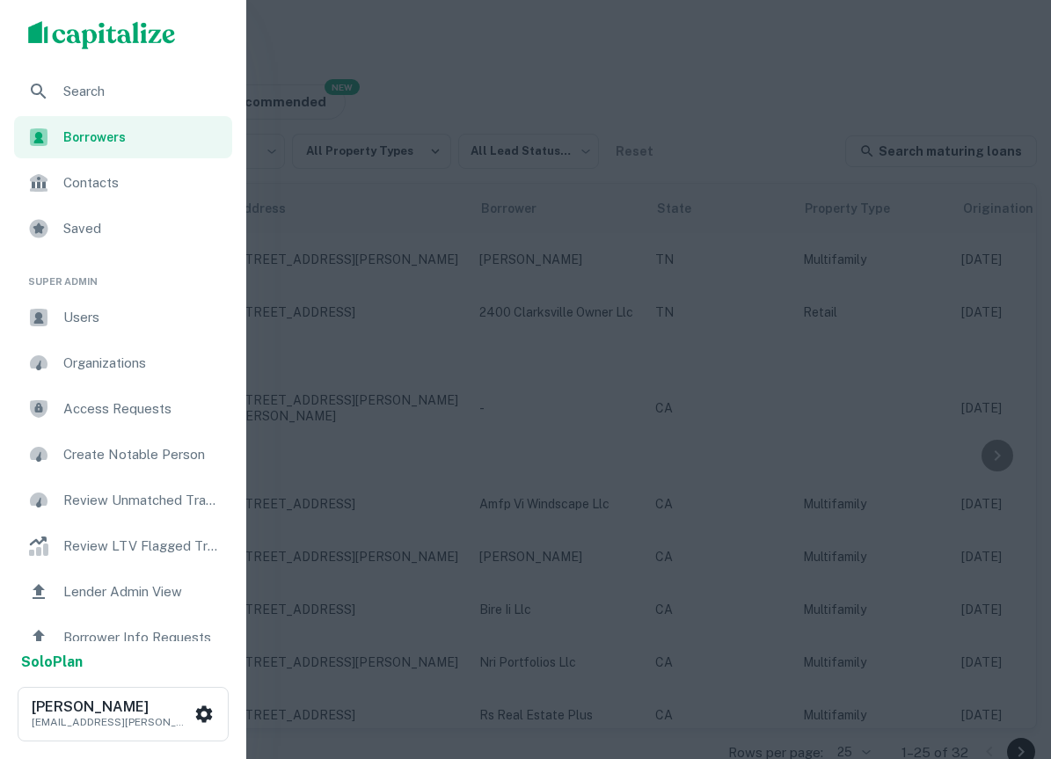
click at [91, 95] on span "Search" at bounding box center [142, 91] width 158 height 21
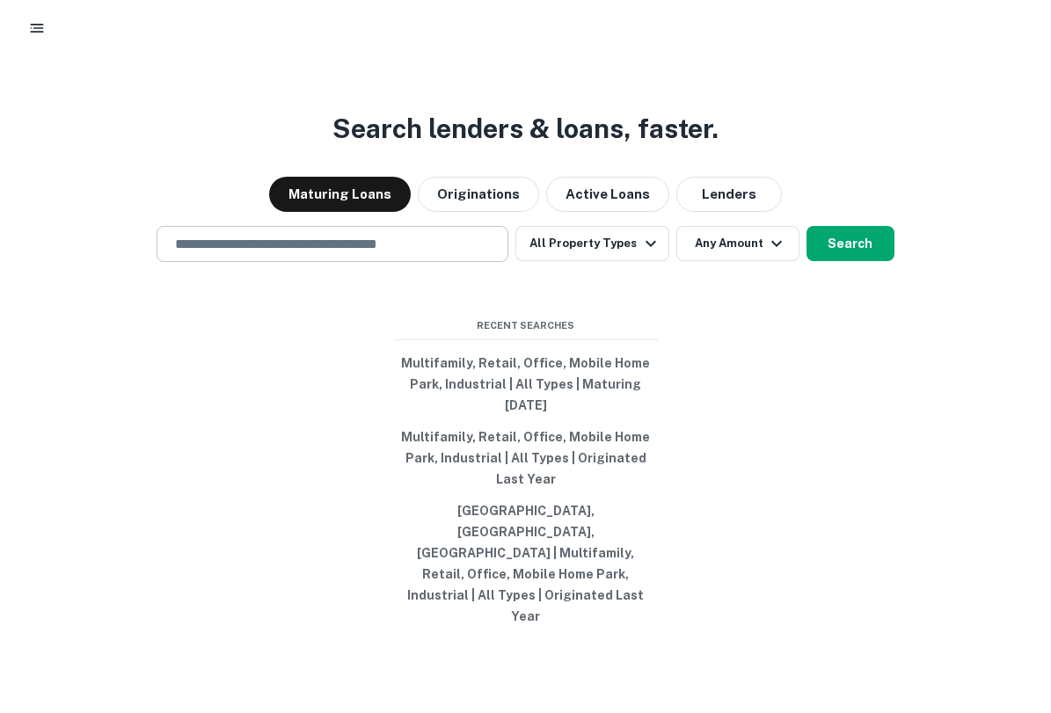
click at [414, 262] on div "​" at bounding box center [333, 244] width 352 height 36
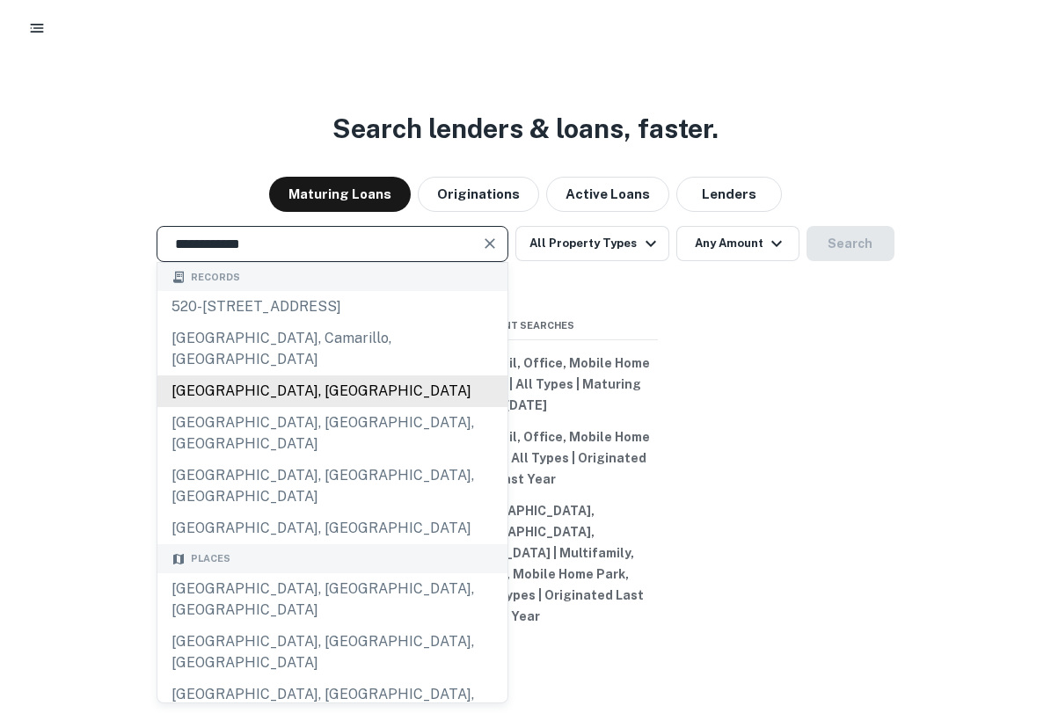
scroll to position [1, 0]
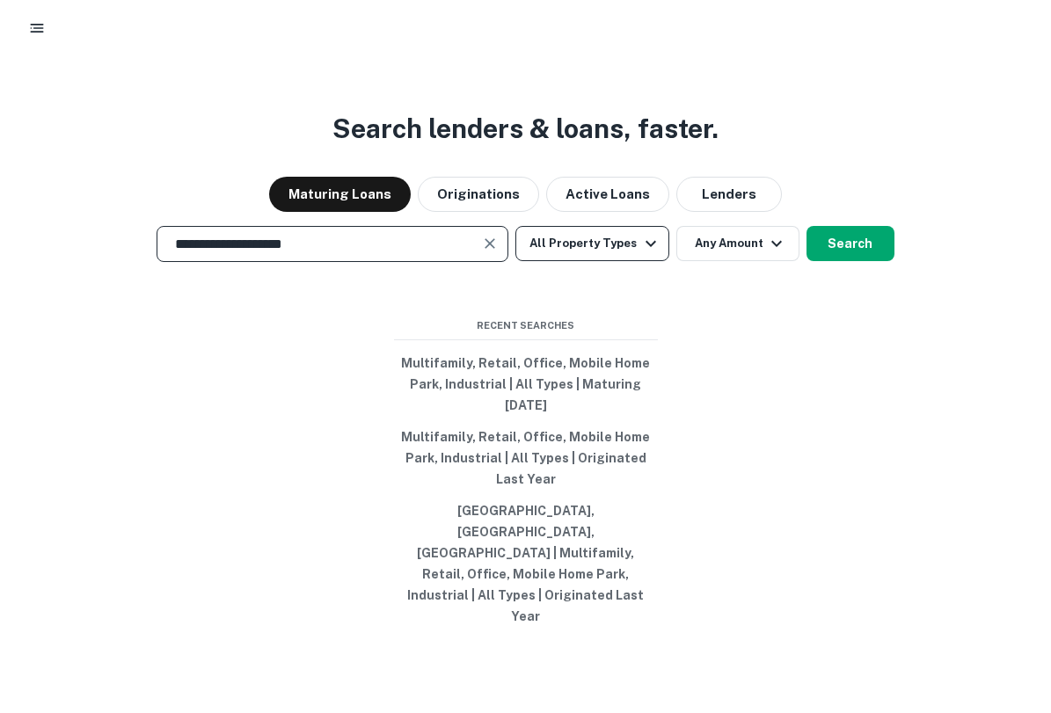
type input "**********"
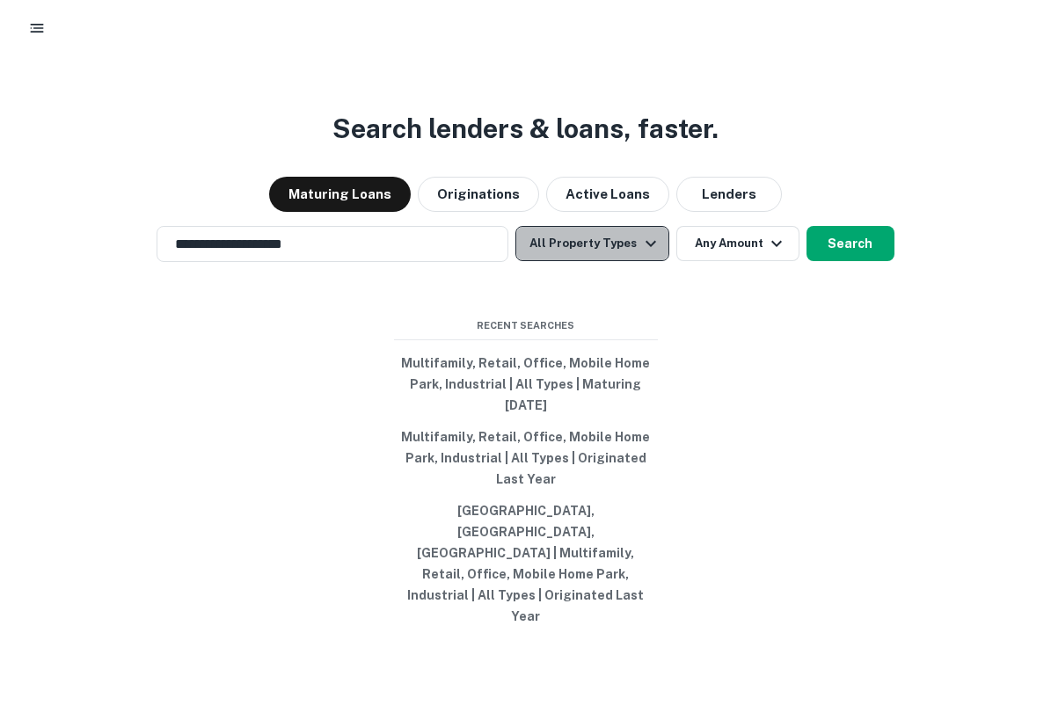
click at [609, 261] on button "All Property Types" at bounding box center [591, 243] width 153 height 35
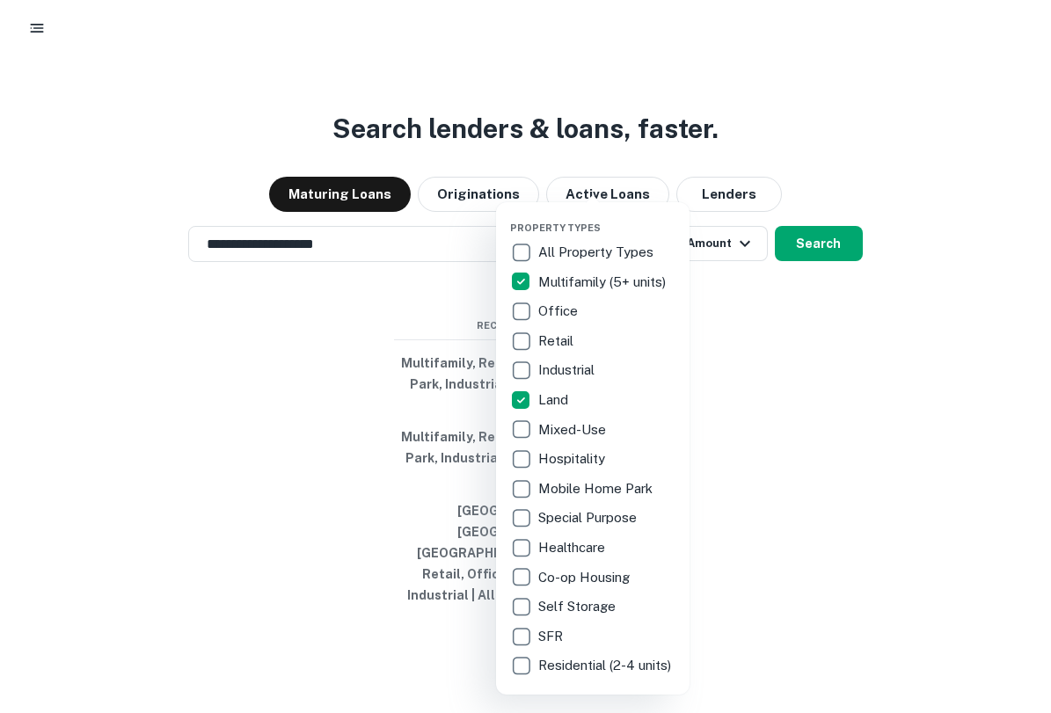
click at [551, 438] on p "Mixed-Use" at bounding box center [573, 430] width 71 height 21
click at [574, 662] on p "Residential (2-4 units)" at bounding box center [606, 665] width 136 height 21
click at [552, 633] on p "SFR" at bounding box center [551, 636] width 28 height 21
click at [562, 669] on p "Residential (2-4 units)" at bounding box center [606, 665] width 136 height 21
click at [807, 432] on div at bounding box center [525, 356] width 1051 height 713
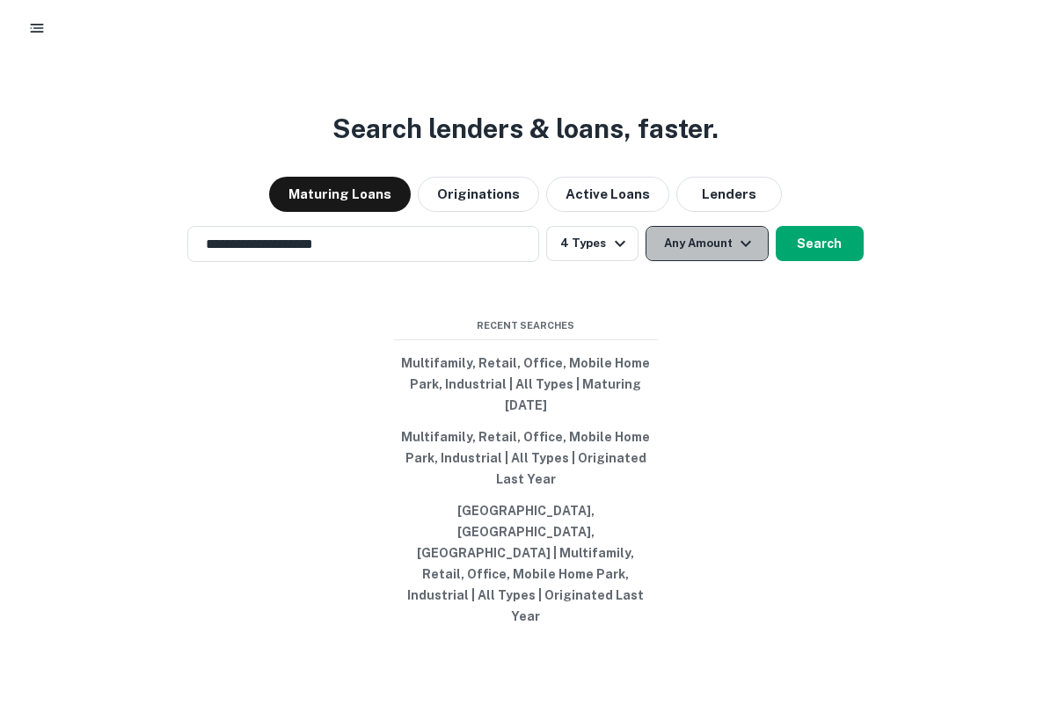
click at [705, 261] on button "Any Amount" at bounding box center [707, 243] width 123 height 35
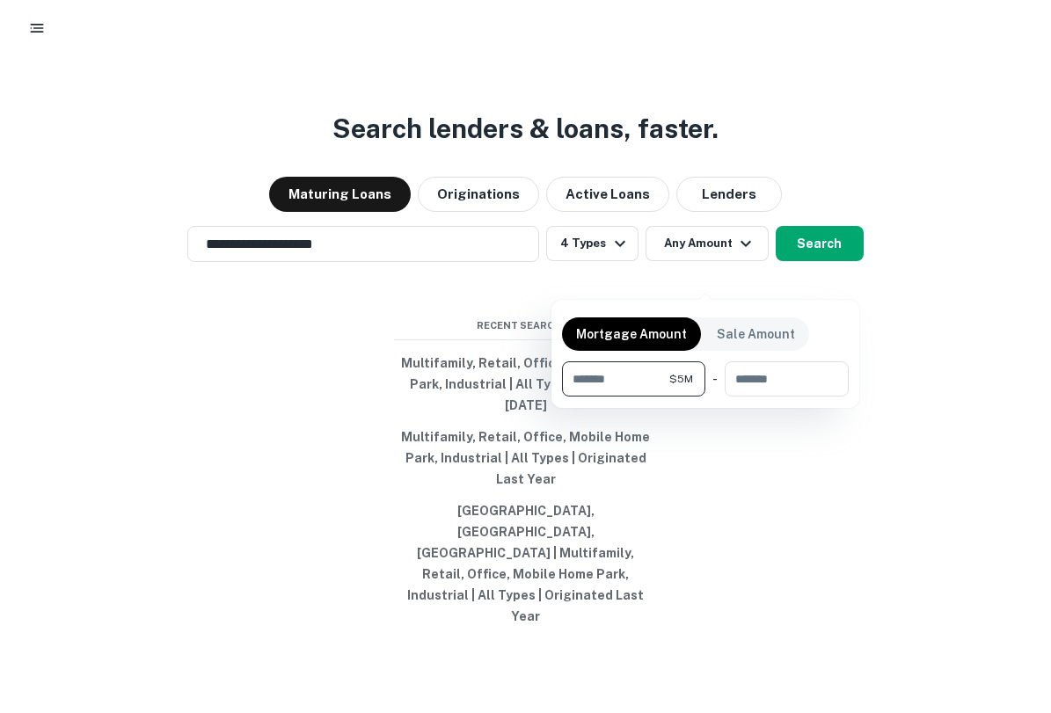
type input "*******"
click at [829, 473] on div at bounding box center [525, 356] width 1051 height 713
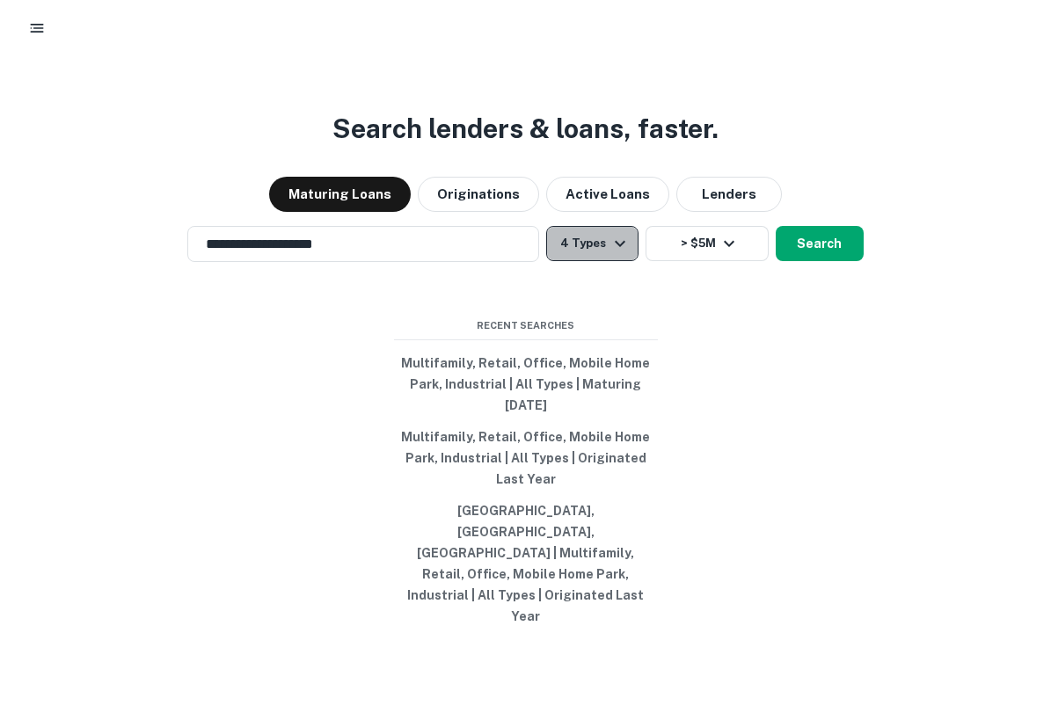
click at [596, 261] on button "4 Types" at bounding box center [591, 243] width 91 height 35
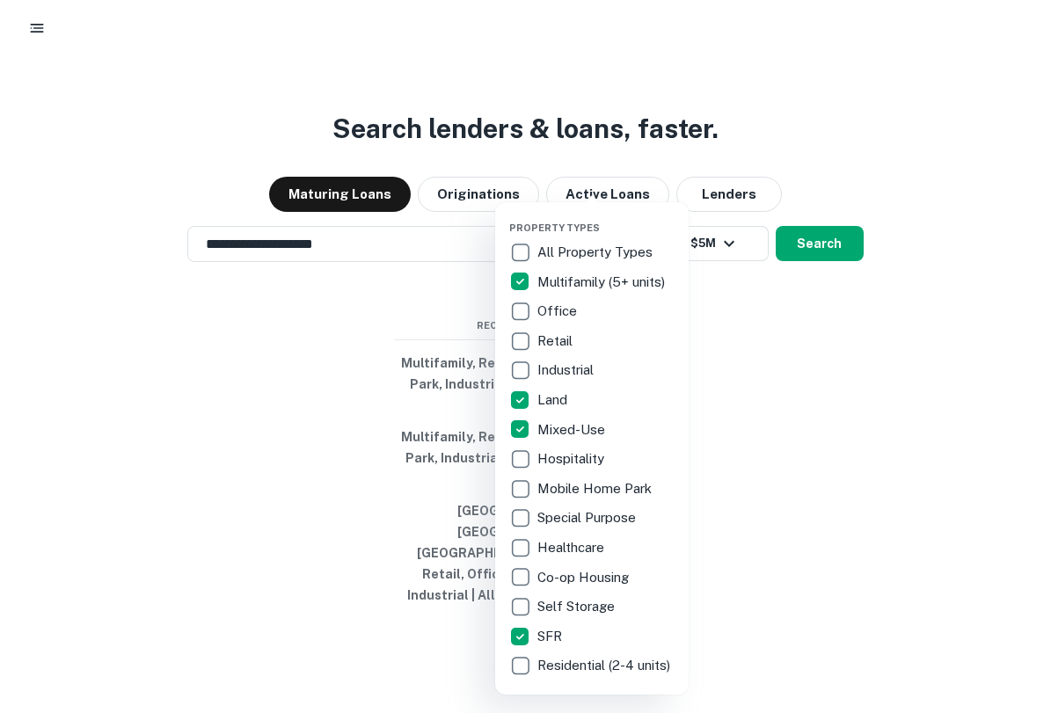
click at [731, 381] on div at bounding box center [525, 356] width 1051 height 713
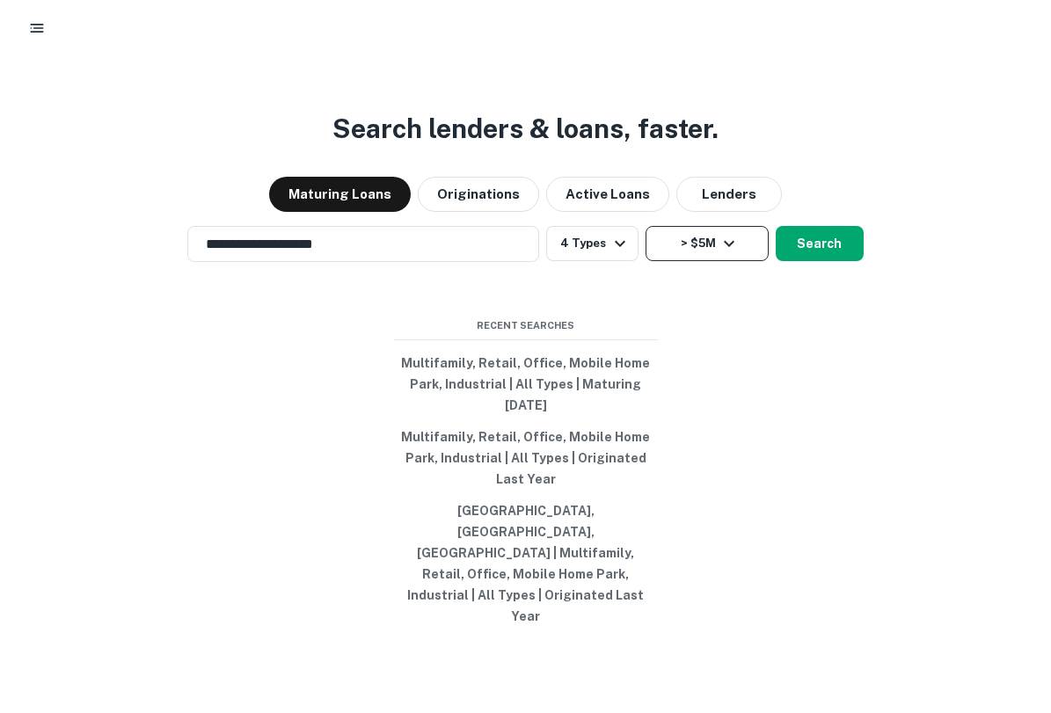
click at [729, 254] on icon "button" at bounding box center [729, 243] width 21 height 21
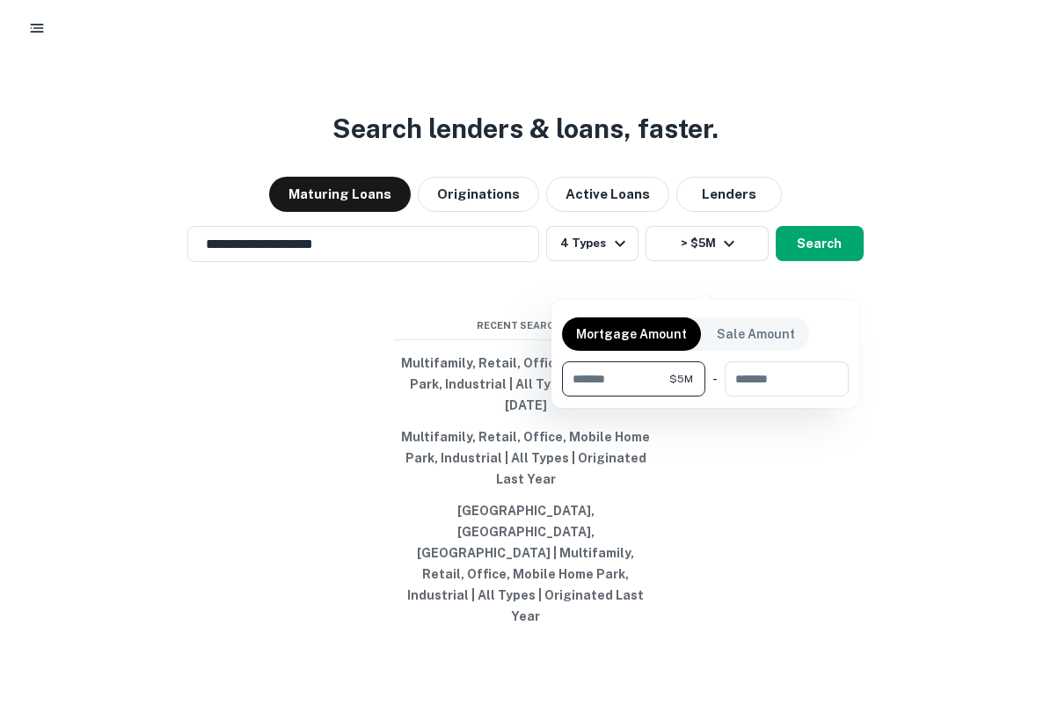
click at [750, 435] on div at bounding box center [525, 356] width 1051 height 713
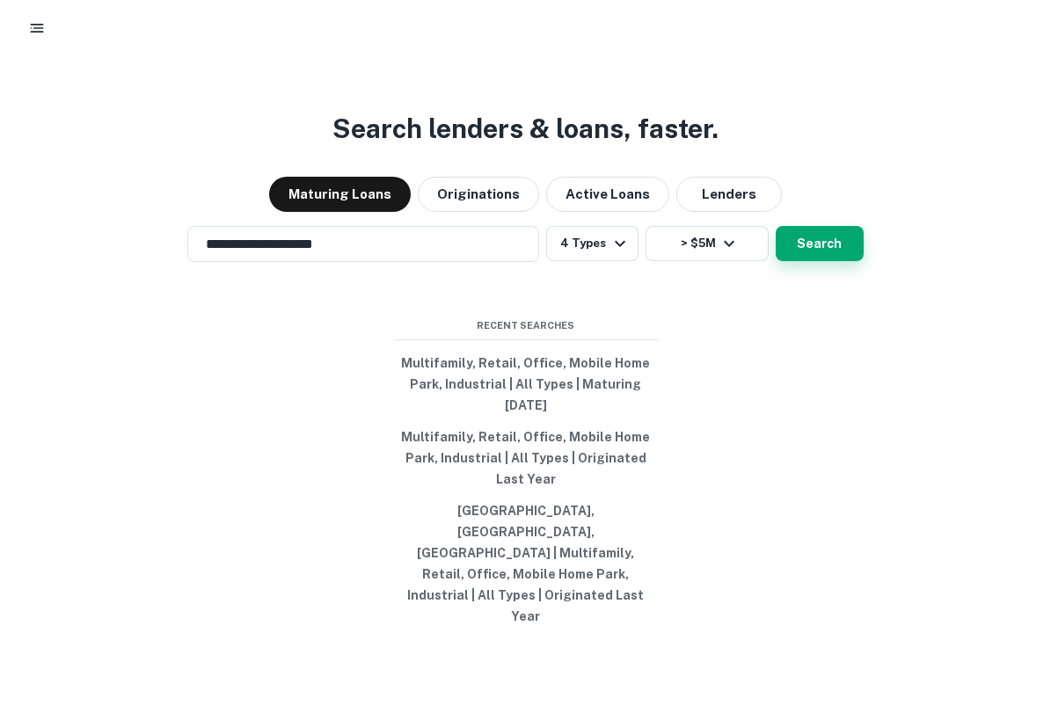
click at [807, 261] on button "Search" at bounding box center [820, 243] width 88 height 35
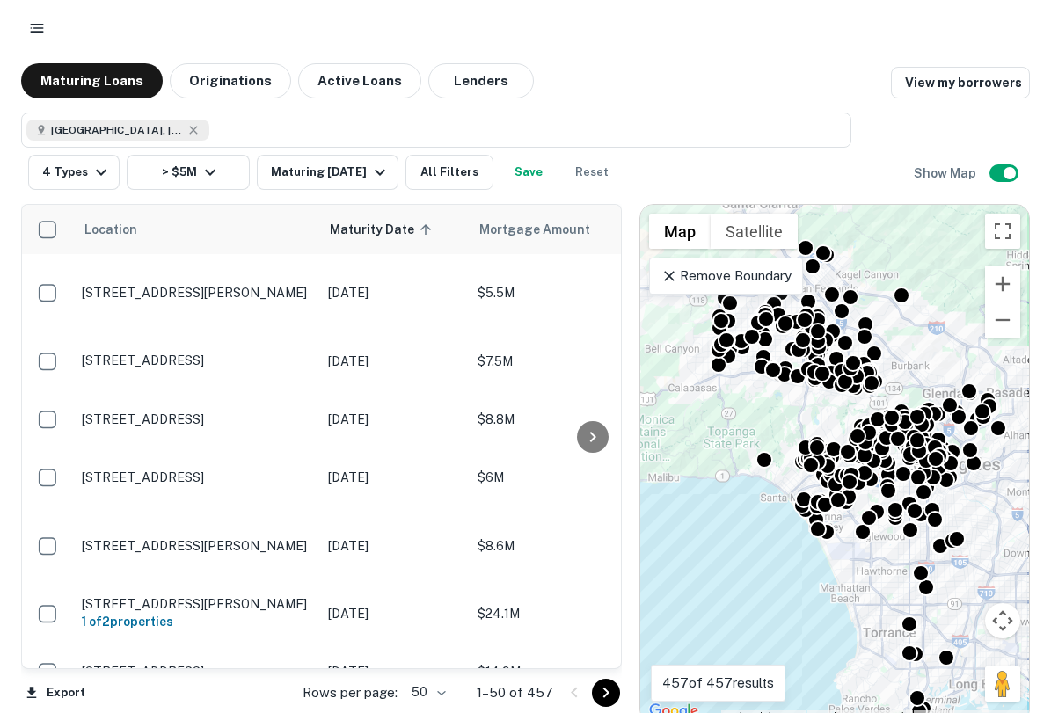
drag, startPoint x: 908, startPoint y: 315, endPoint x: 915, endPoint y: 340, distance: 26.5
click at [915, 340] on div "To activate drag with keyboard, press Alt + Enter. Once in keyboard drag state,…" at bounding box center [834, 464] width 389 height 518
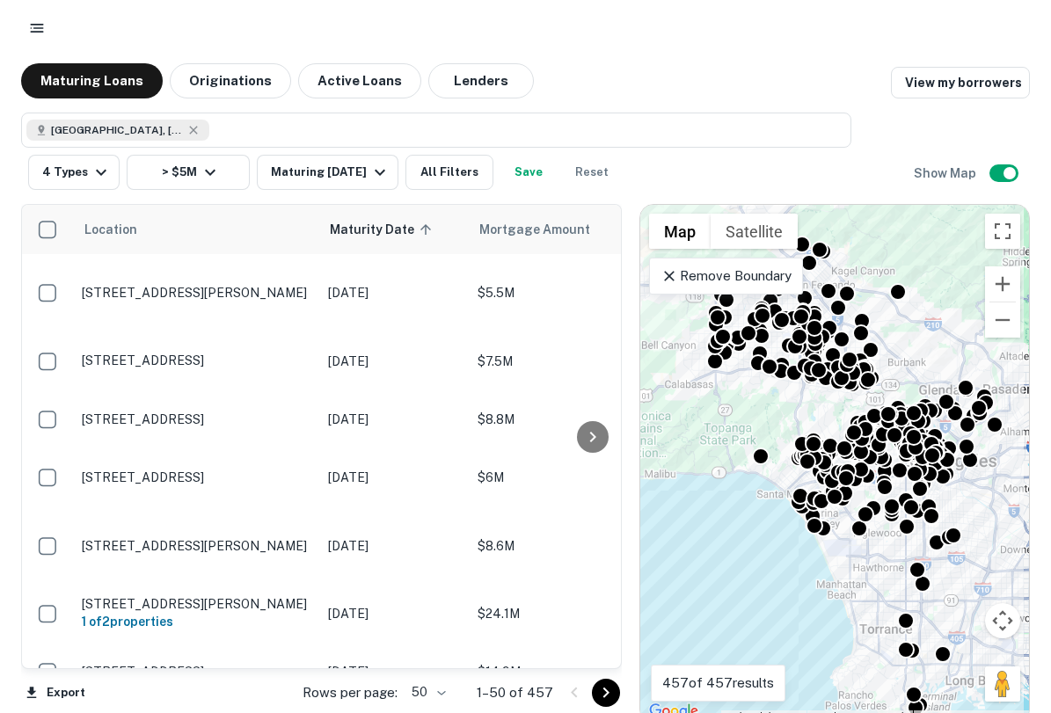
click at [749, 278] on p "Remove Boundary" at bounding box center [726, 276] width 131 height 21
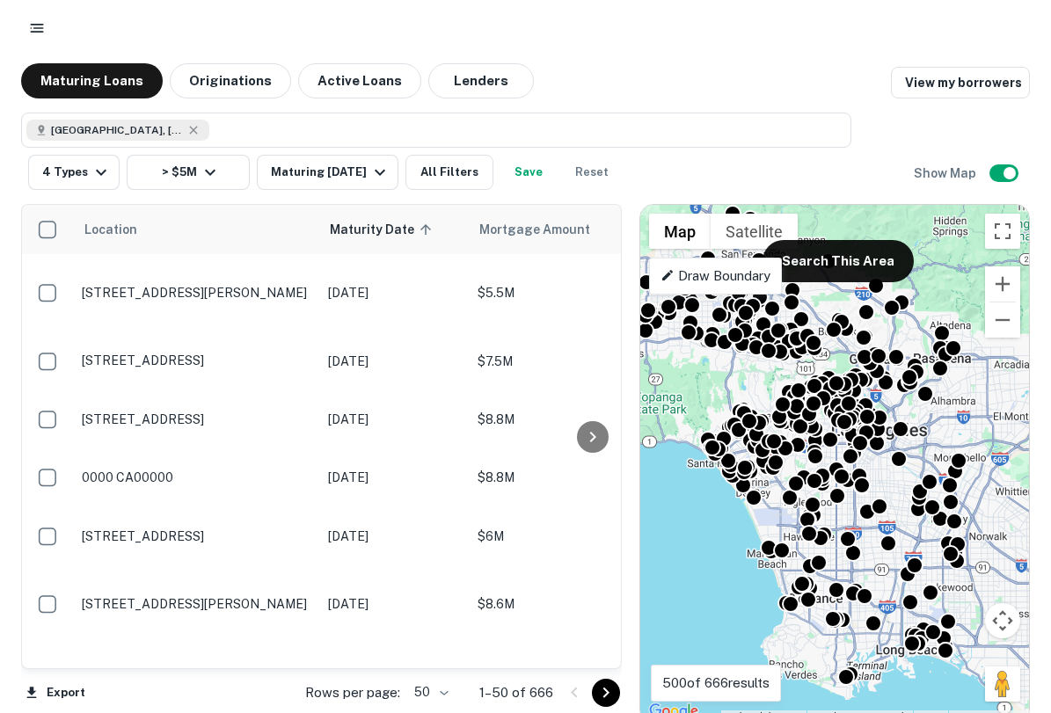
drag, startPoint x: 923, startPoint y: 376, endPoint x: 846, endPoint y: 343, distance: 83.2
click at [846, 343] on div "To navigate, press the arrow keys. To activate drag with keyboard, press Alt + …" at bounding box center [834, 464] width 389 height 518
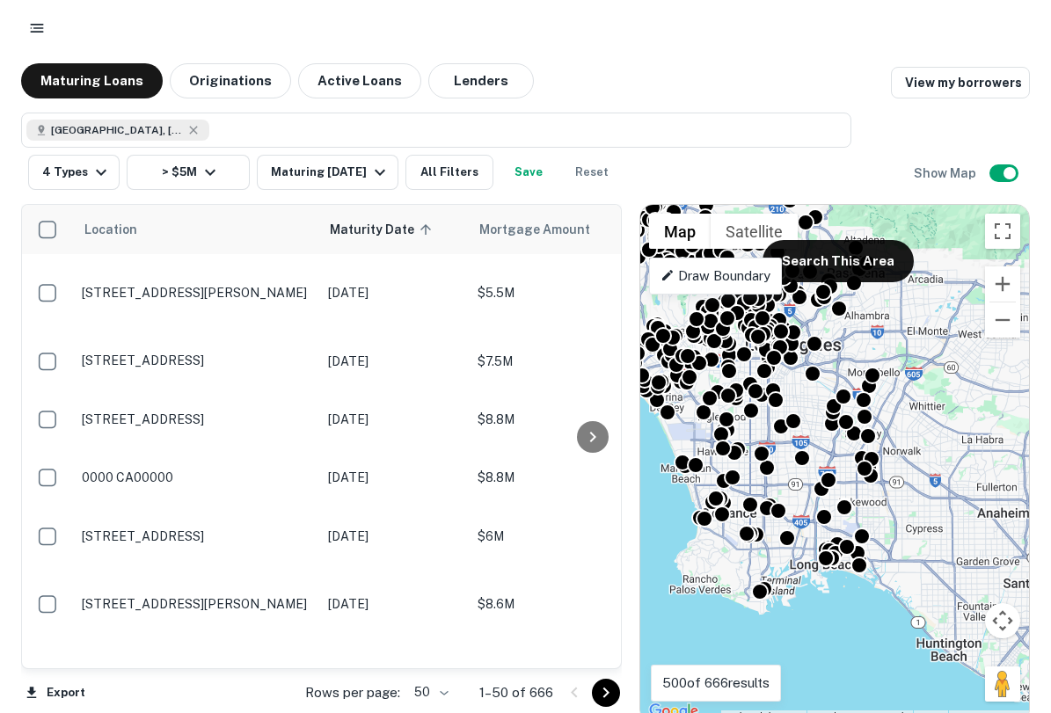
drag, startPoint x: 954, startPoint y: 583, endPoint x: 839, endPoint y: 475, distance: 158.0
click at [839, 475] on div "To activate drag with keyboard, press Alt + Enter. Once in keyboard drag state,…" at bounding box center [834, 464] width 389 height 518
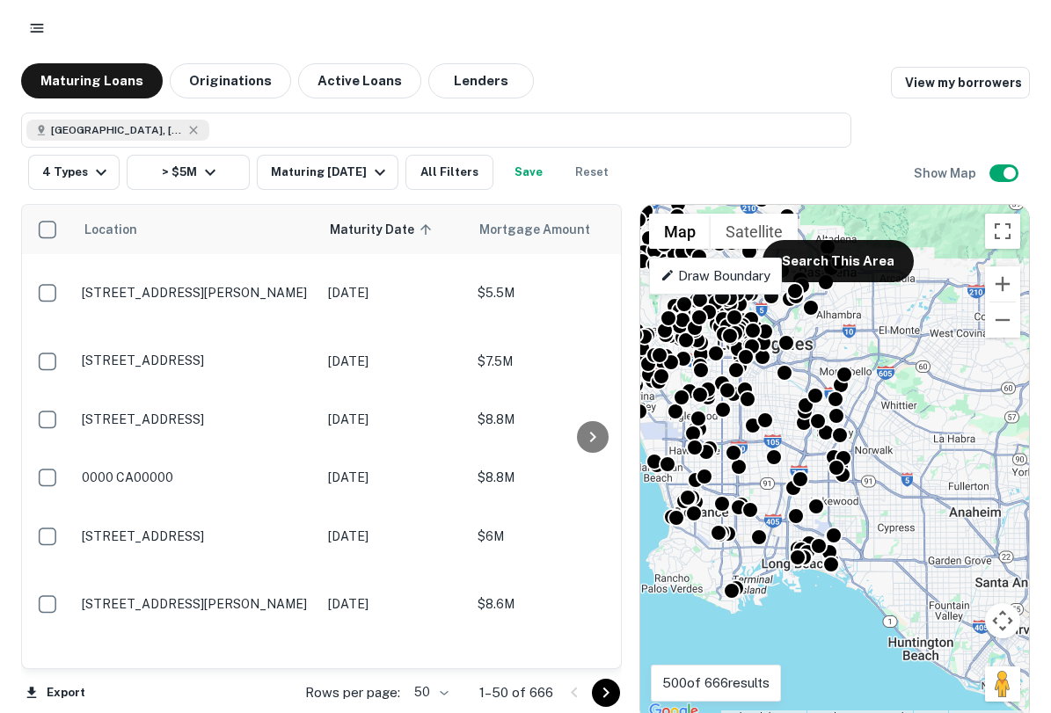
drag, startPoint x: 865, startPoint y: 522, endPoint x: 869, endPoint y: 548, distance: 25.9
click at [869, 548] on div "To activate drag with keyboard, press Alt + Enter. Once in keyboard drag state,…" at bounding box center [834, 464] width 389 height 518
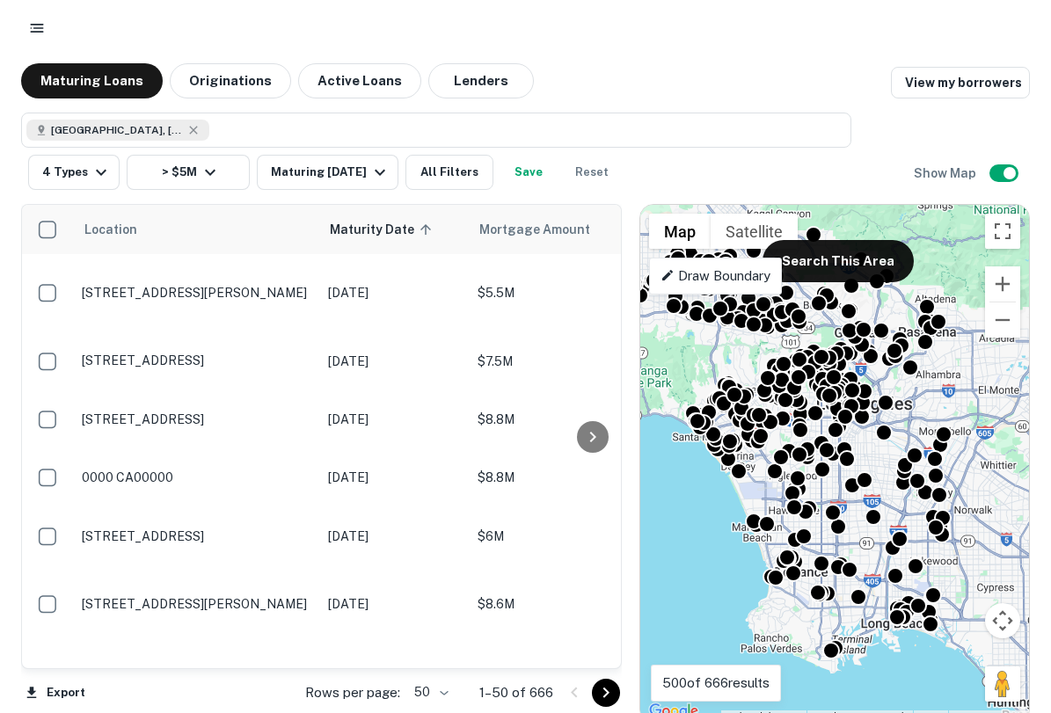
drag, startPoint x: 923, startPoint y: 404, endPoint x: 1026, endPoint y: 463, distance: 119.3
click at [1026, 463] on div "To activate drag with keyboard, press Alt + Enter. Once in keyboard drag state,…" at bounding box center [834, 464] width 389 height 518
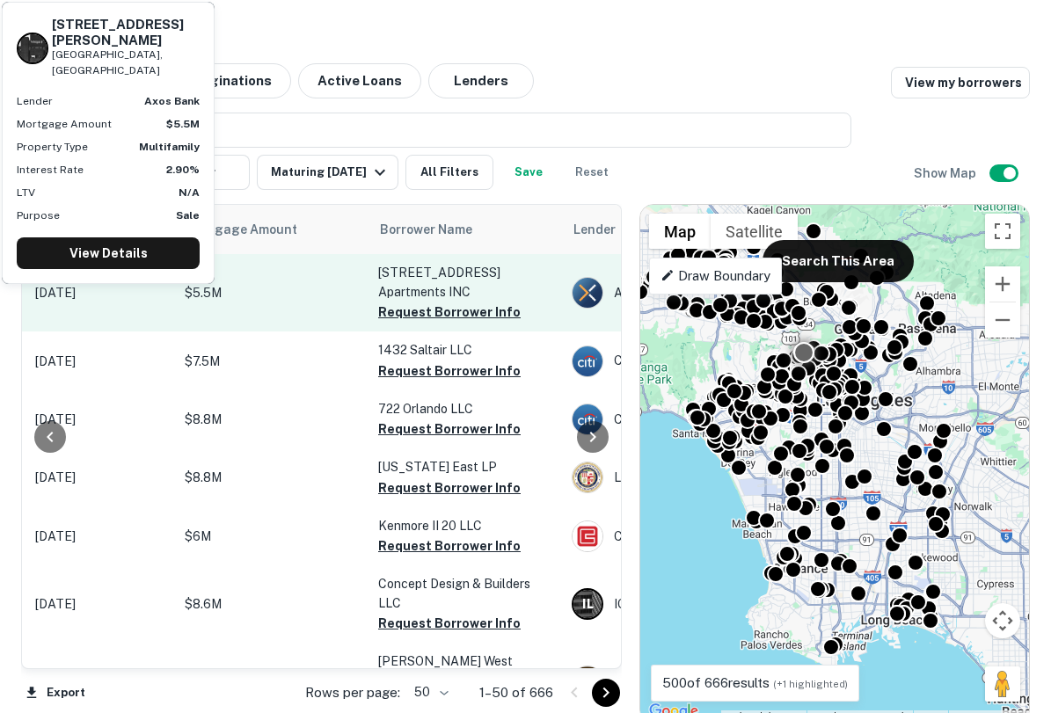
scroll to position [0, 315]
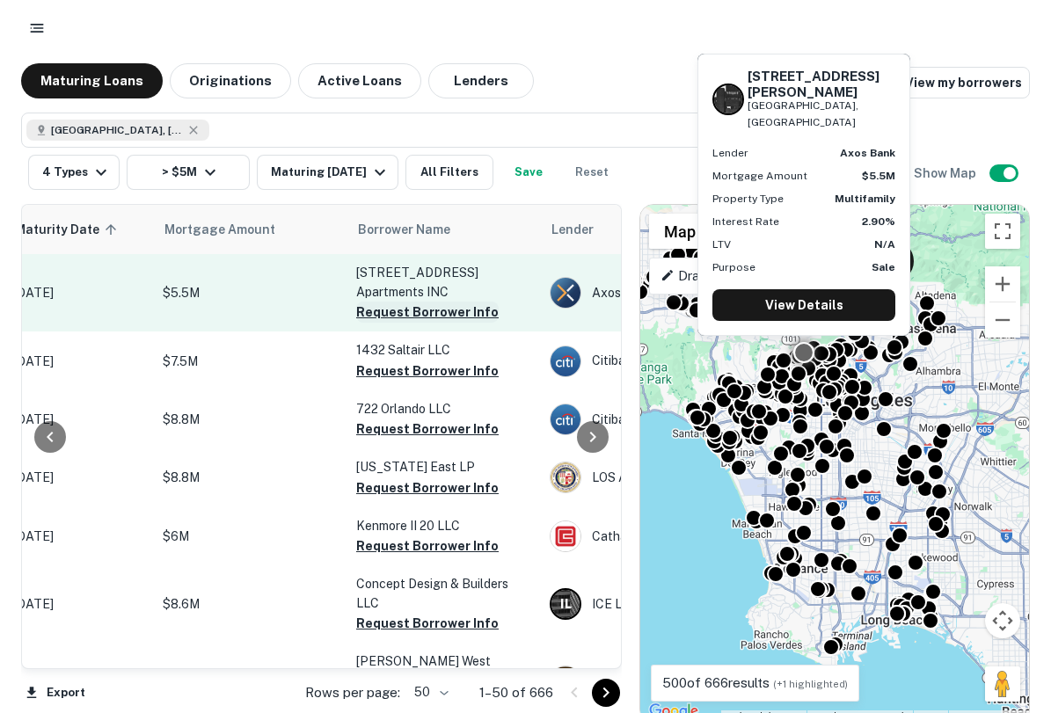
click at [418, 312] on button "Request Borrower Info" at bounding box center [427, 312] width 142 height 21
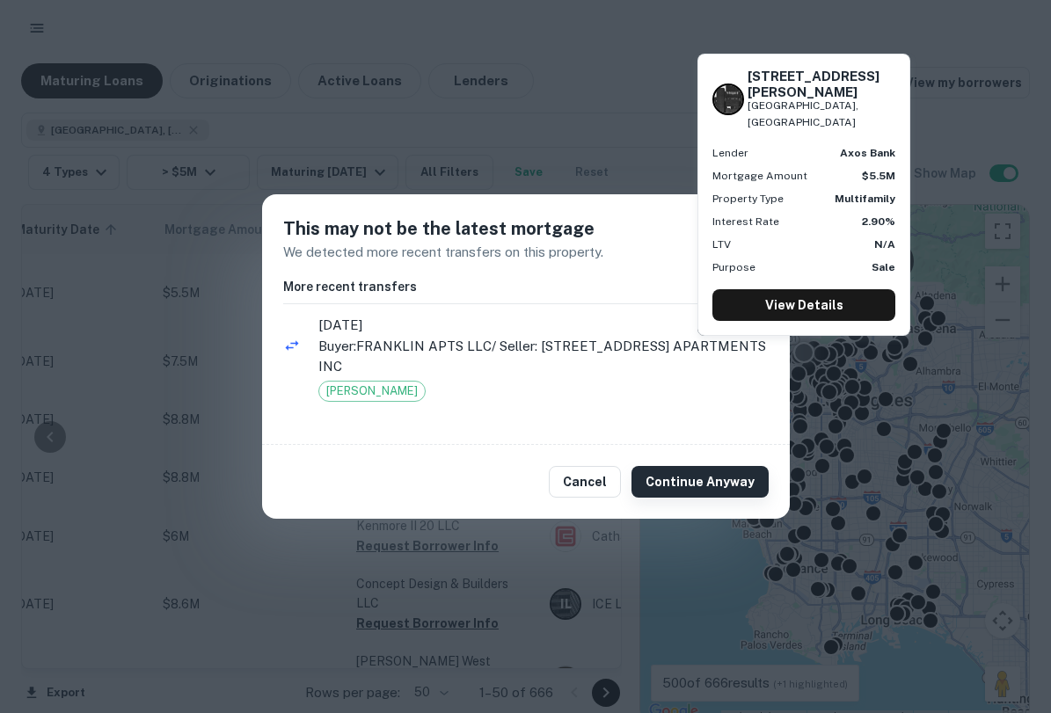
click at [688, 489] on button "Continue Anyway" at bounding box center [699, 482] width 137 height 32
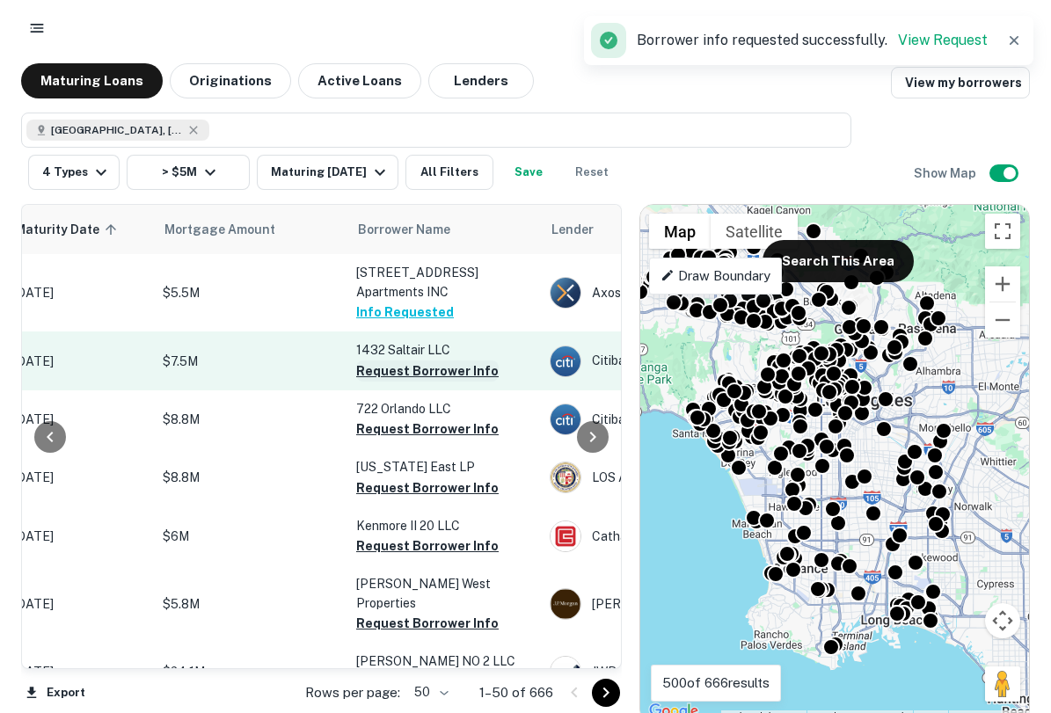
click at [419, 378] on button "Request Borrower Info" at bounding box center [427, 371] width 142 height 21
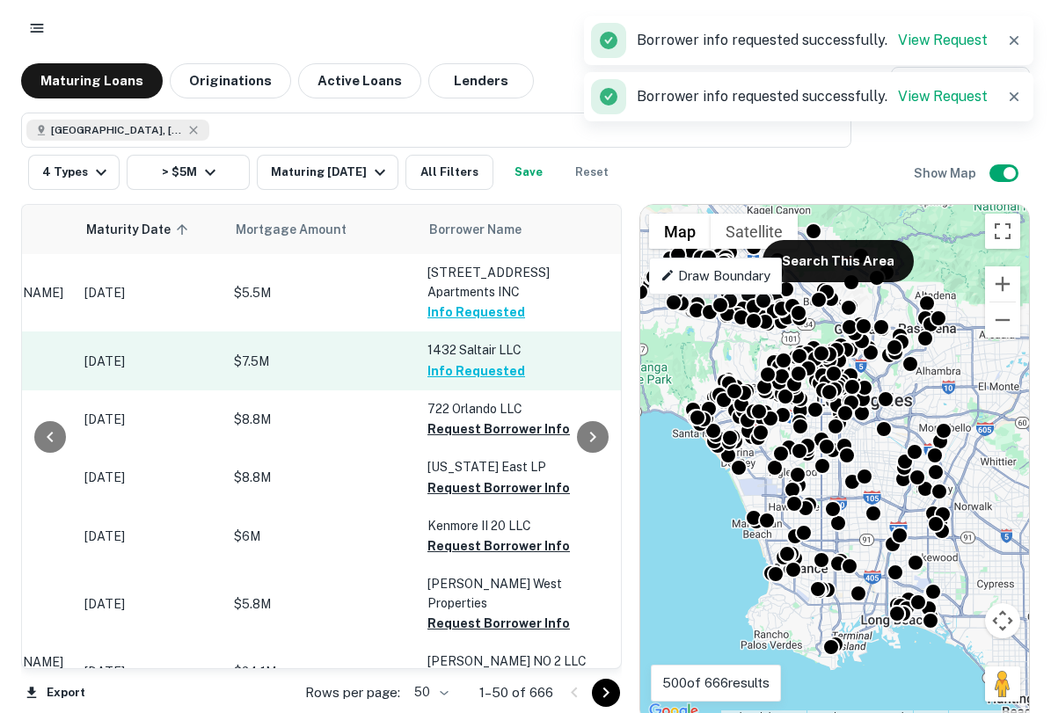
scroll to position [0, 242]
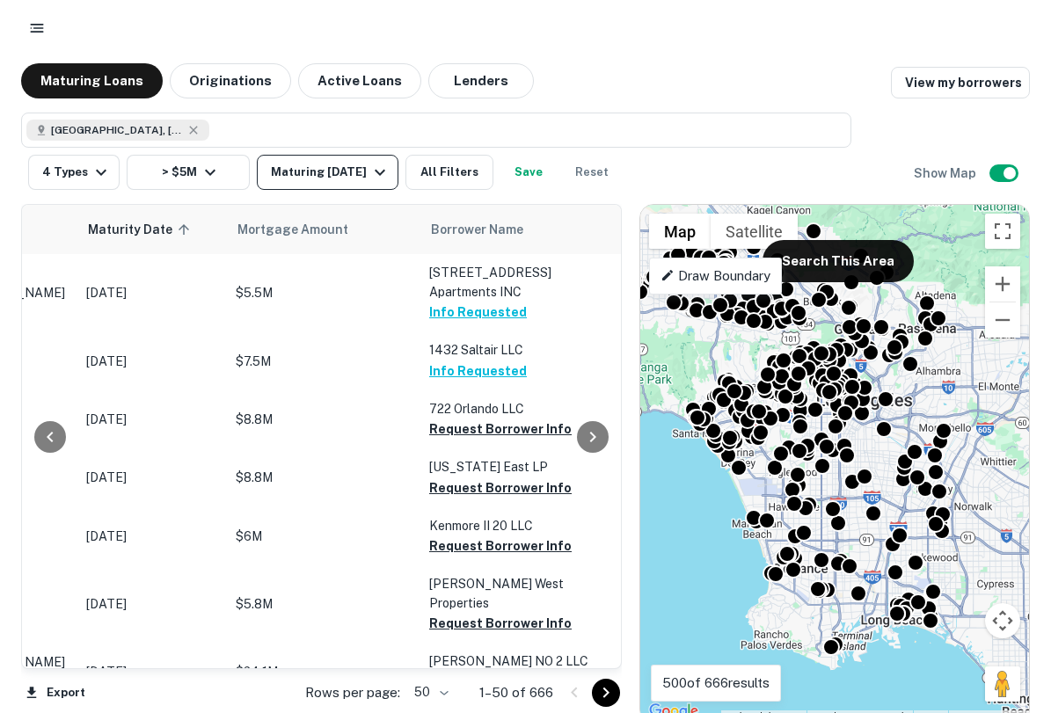
click at [343, 173] on div "Maturing In 1 Year" at bounding box center [331, 172] width 120 height 21
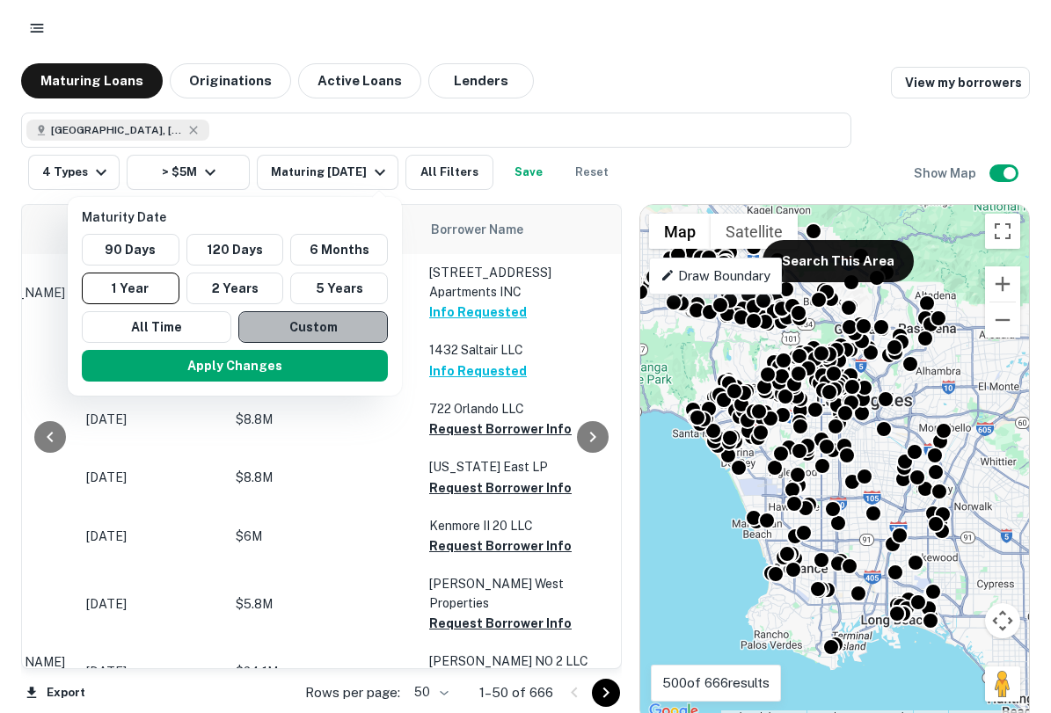
click at [288, 326] on button "Custom" at bounding box center [313, 327] width 150 height 32
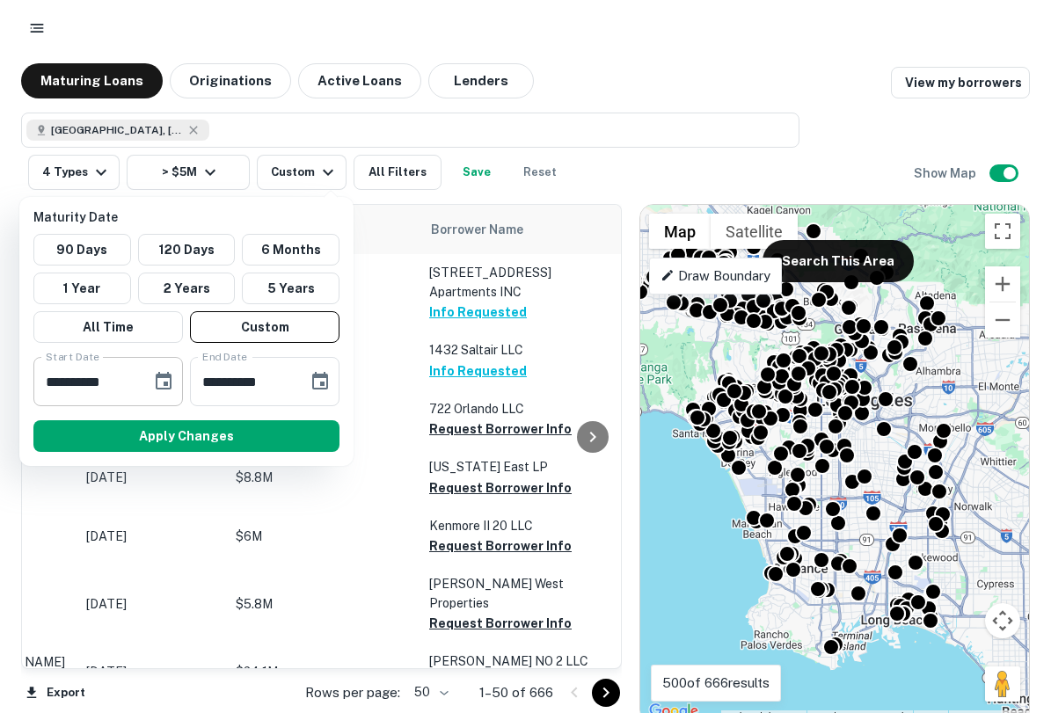
click at [118, 376] on input "**********" at bounding box center [86, 381] width 106 height 49
click at [121, 379] on input "**********" at bounding box center [86, 381] width 106 height 49
click at [302, 385] on div "**********" at bounding box center [265, 381] width 150 height 49
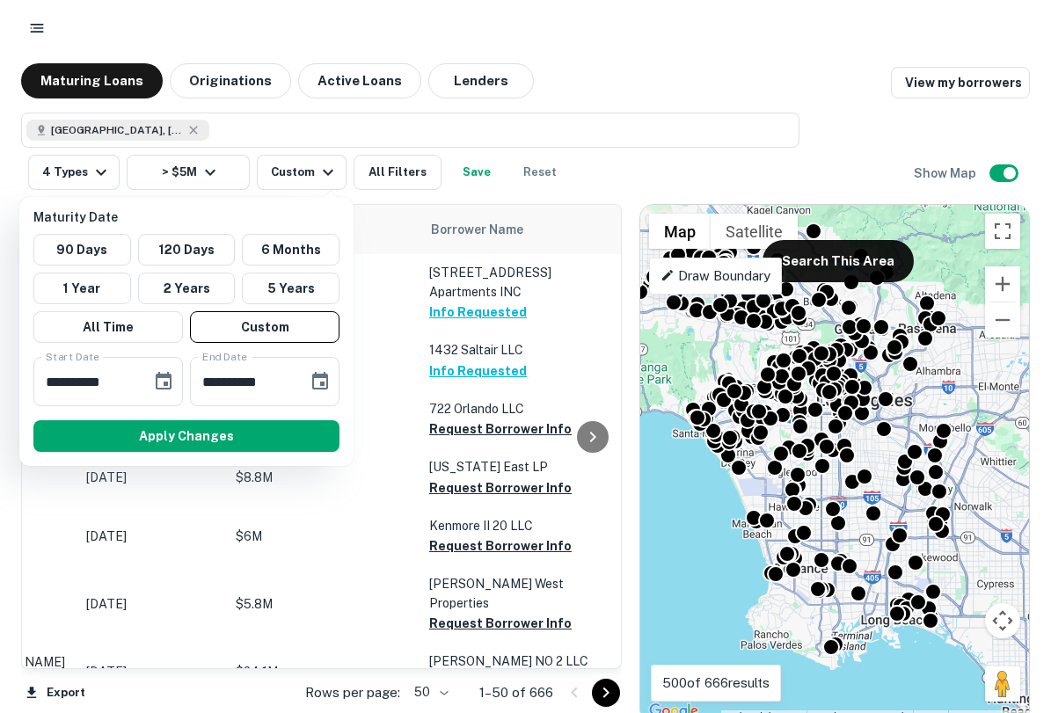
click at [718, 151] on div at bounding box center [525, 356] width 1051 height 713
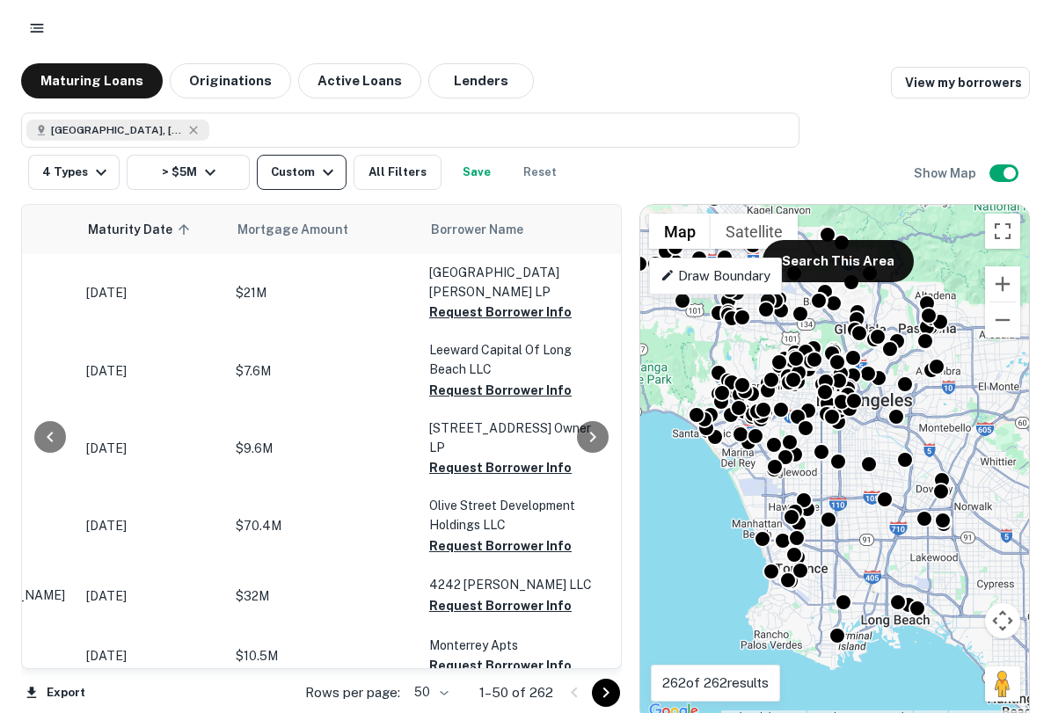
click at [323, 172] on icon "button" at bounding box center [328, 173] width 11 height 6
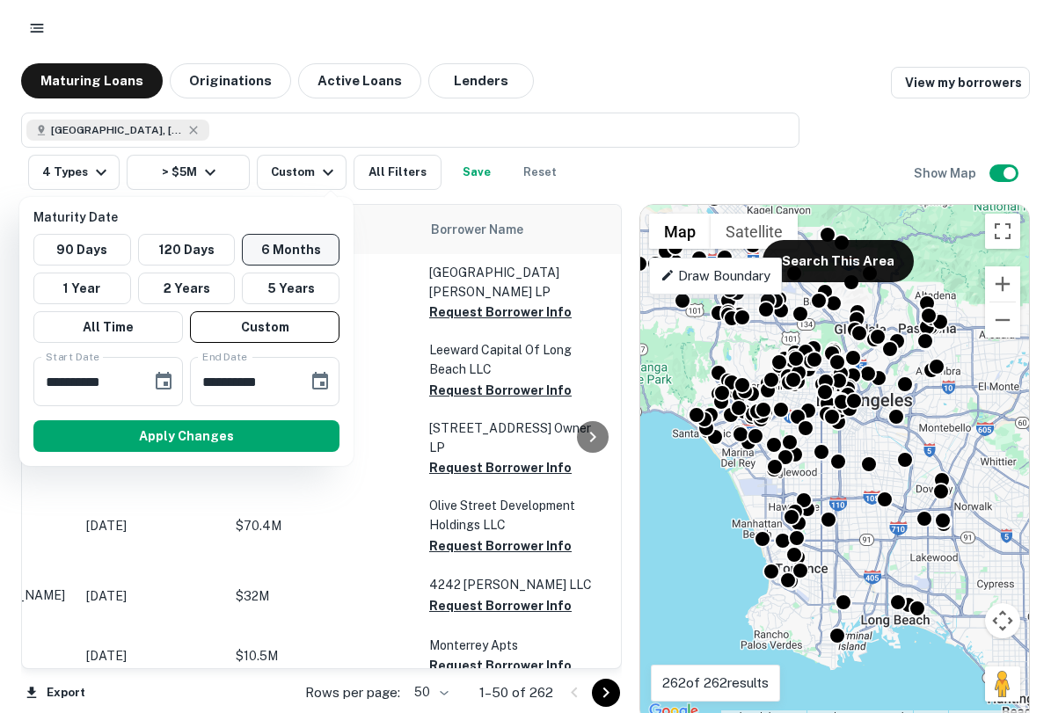
click at [262, 252] on button "6 Months" at bounding box center [291, 250] width 98 height 32
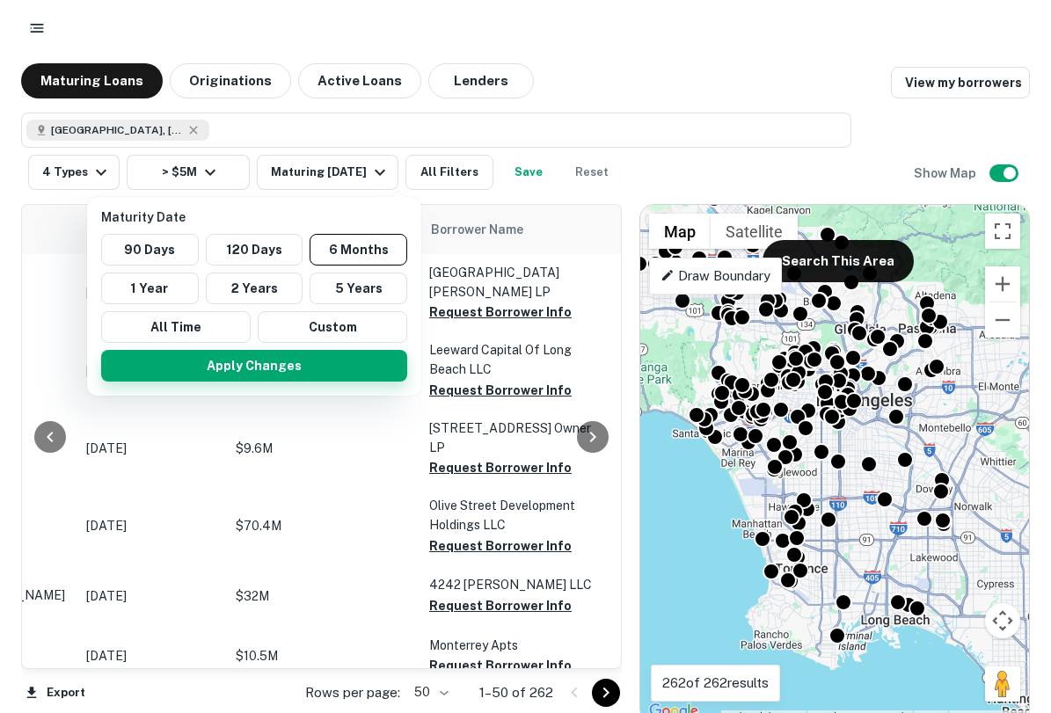
click at [309, 361] on button "Apply Changes" at bounding box center [254, 366] width 306 height 32
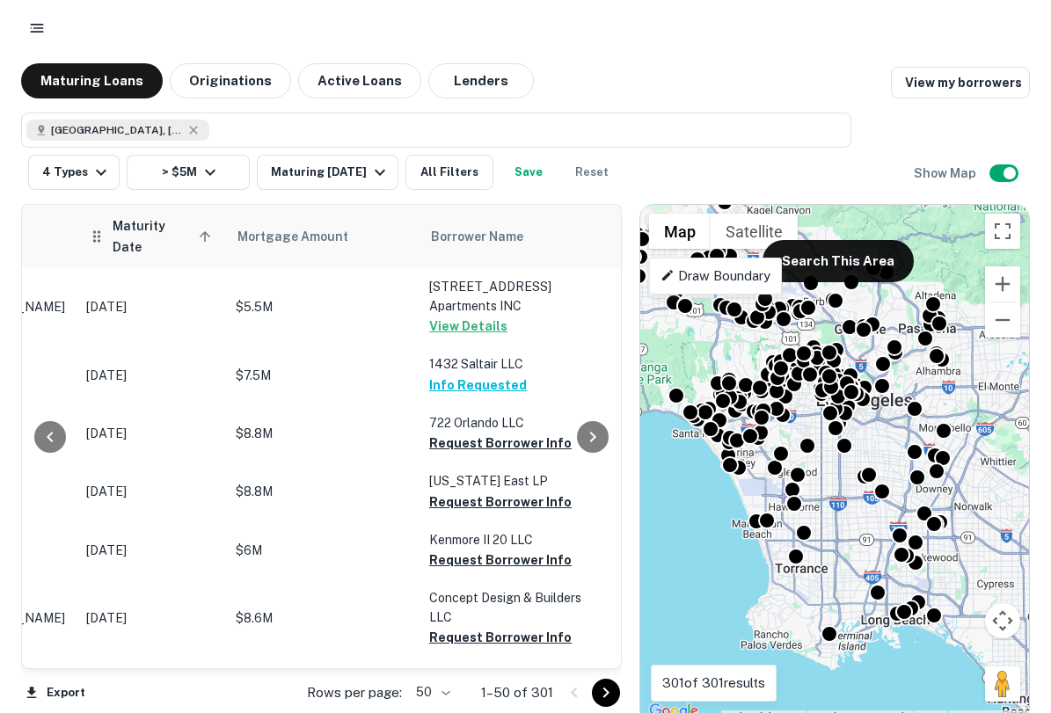
click at [186, 228] on span "Maturity Date sorted ascending" at bounding box center [165, 236] width 104 height 42
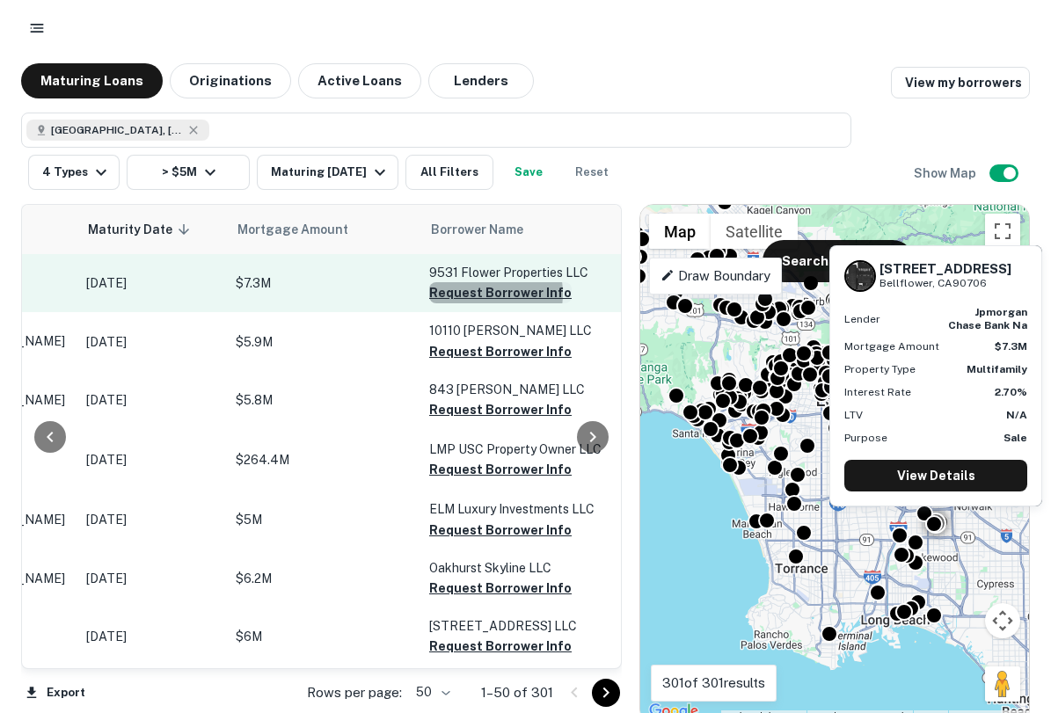
click at [475, 294] on button "Request Borrower Info" at bounding box center [500, 292] width 142 height 21
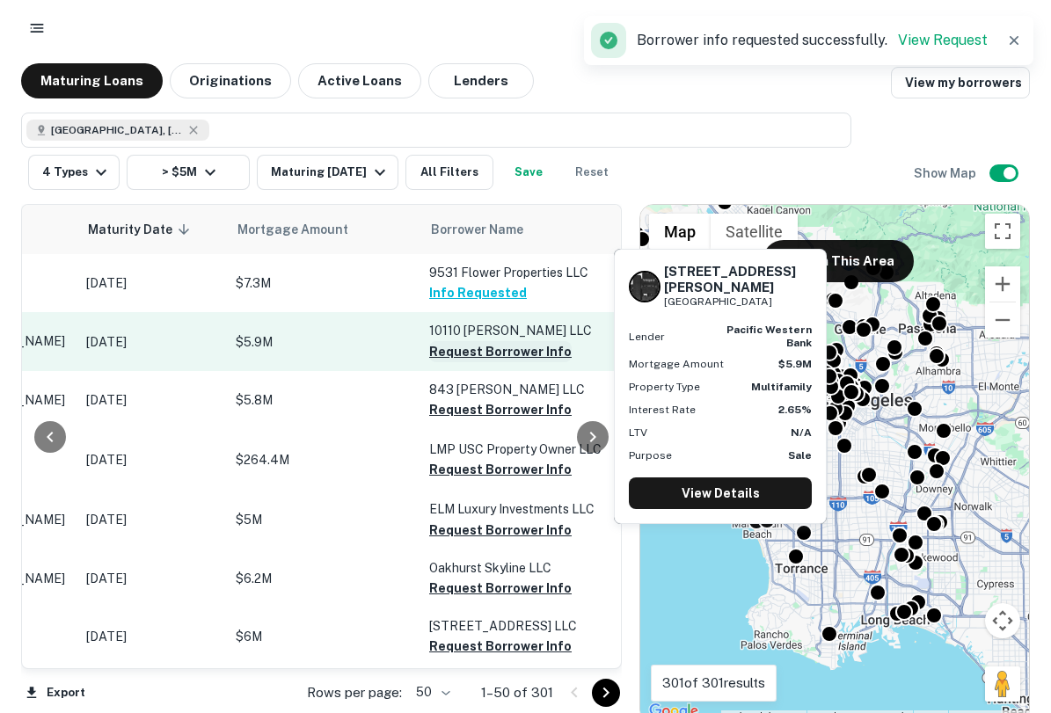
click at [488, 360] on button "Request Borrower Info" at bounding box center [500, 351] width 142 height 21
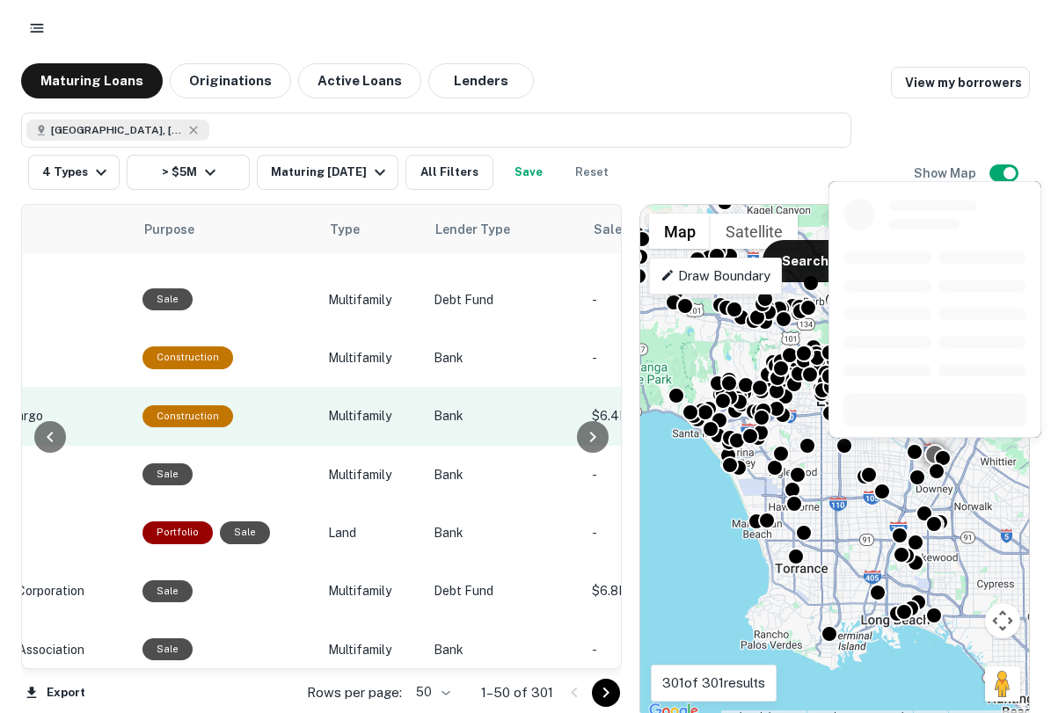
scroll to position [641, 1004]
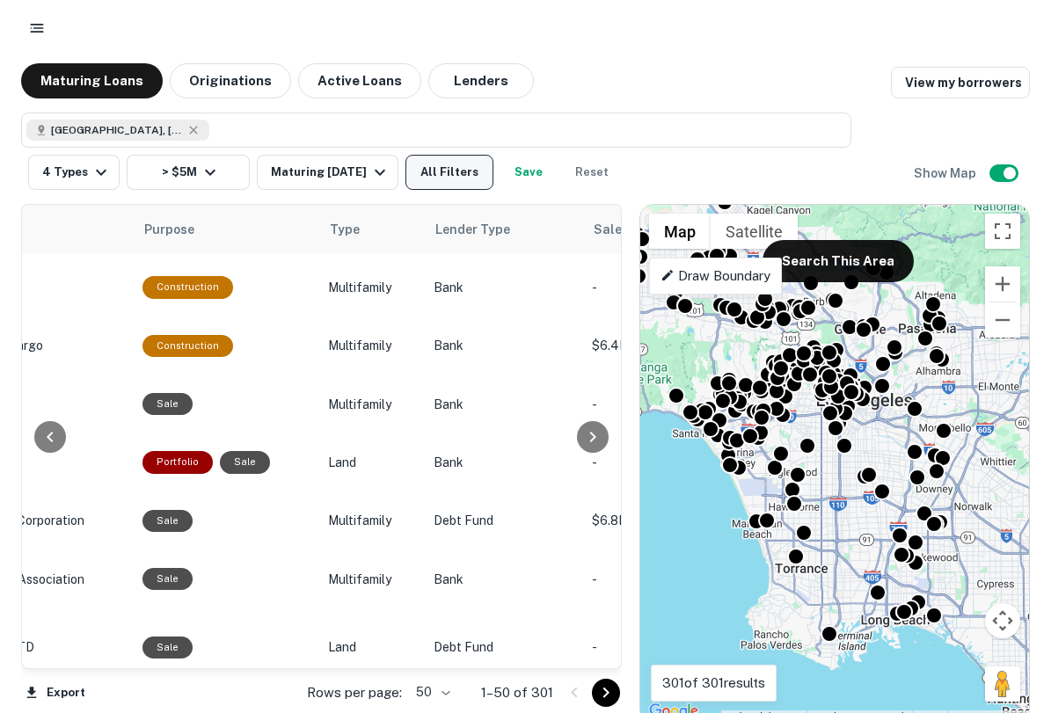
click at [485, 165] on button "All Filters" at bounding box center [449, 172] width 88 height 35
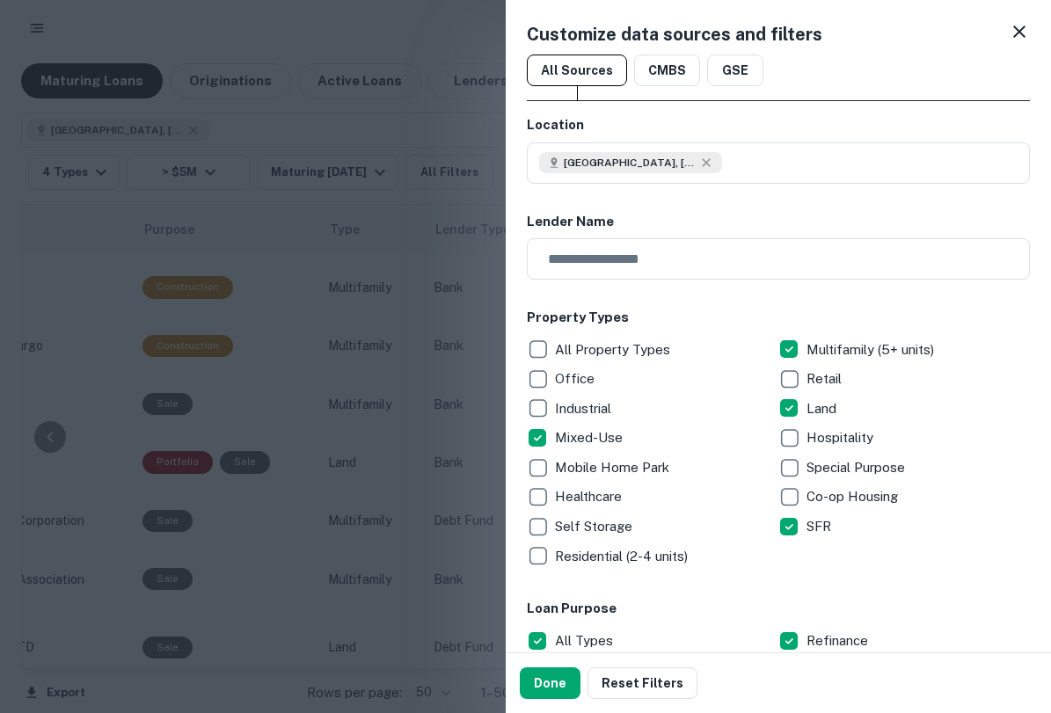
scroll to position [360, 0]
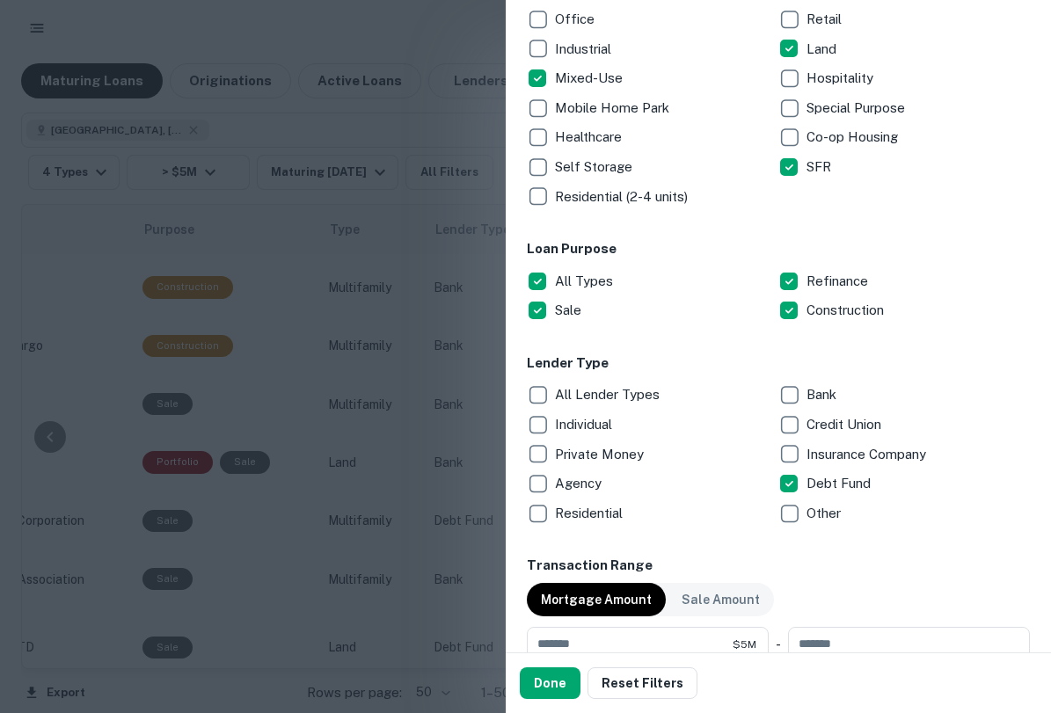
click at [592, 455] on p "Private Money" at bounding box center [601, 454] width 92 height 21
click at [542, 690] on button "Done" at bounding box center [550, 684] width 61 height 32
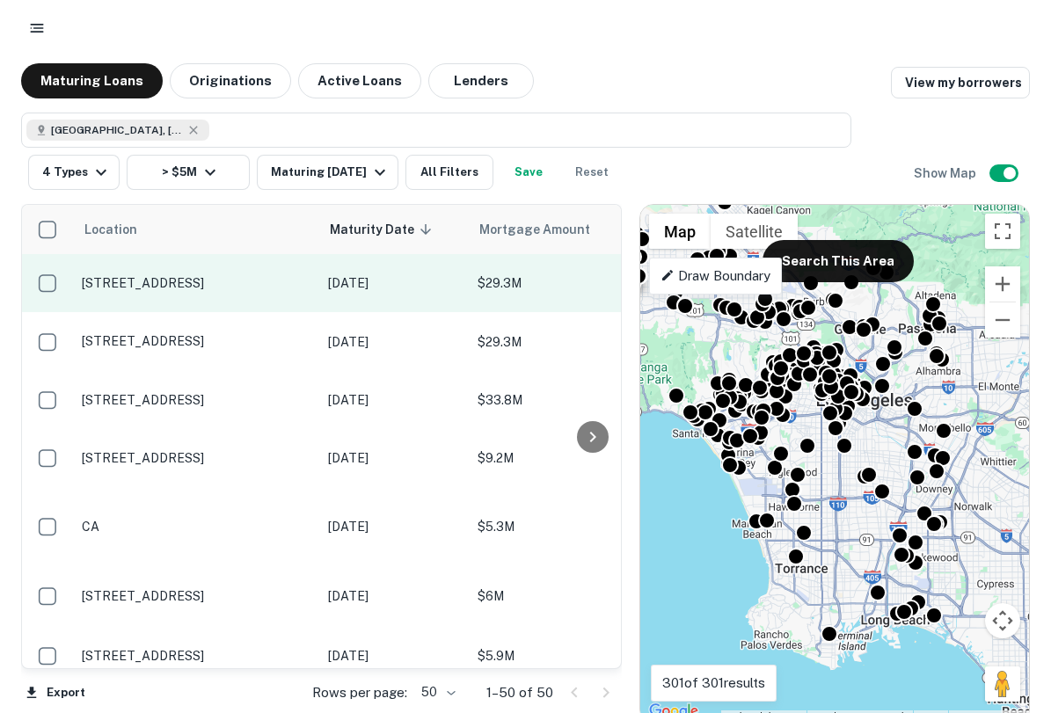
click at [120, 284] on p "6670 Glade Ave Woodland Hills, CA91303" at bounding box center [196, 283] width 229 height 16
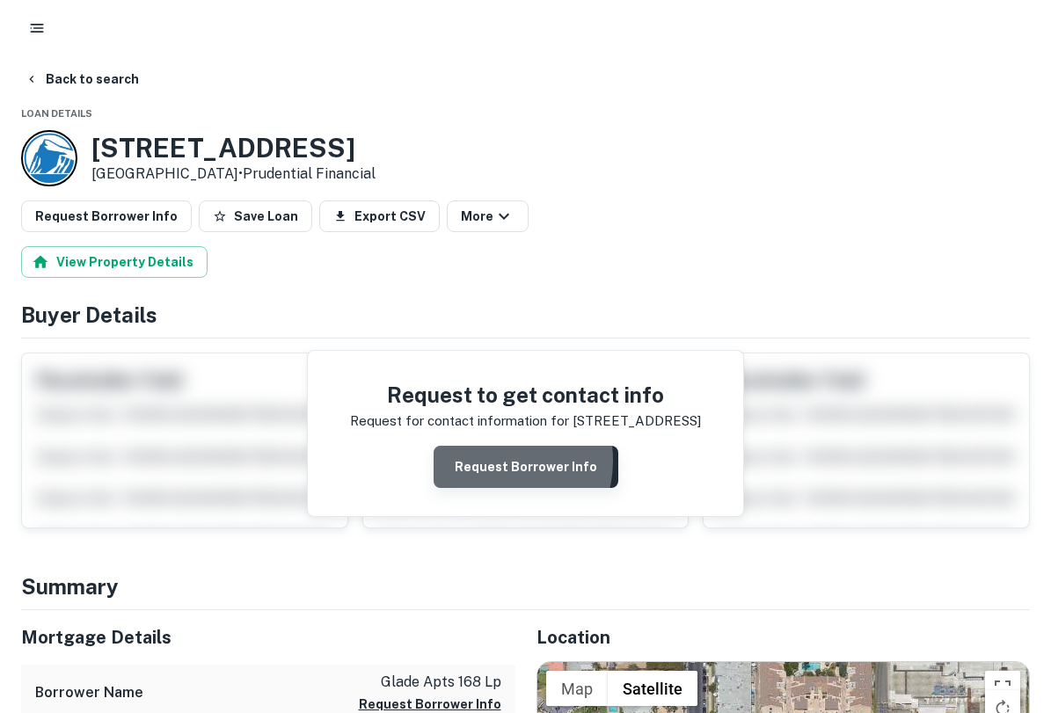
click at [496, 461] on button "Request Borrower Info" at bounding box center [526, 467] width 185 height 42
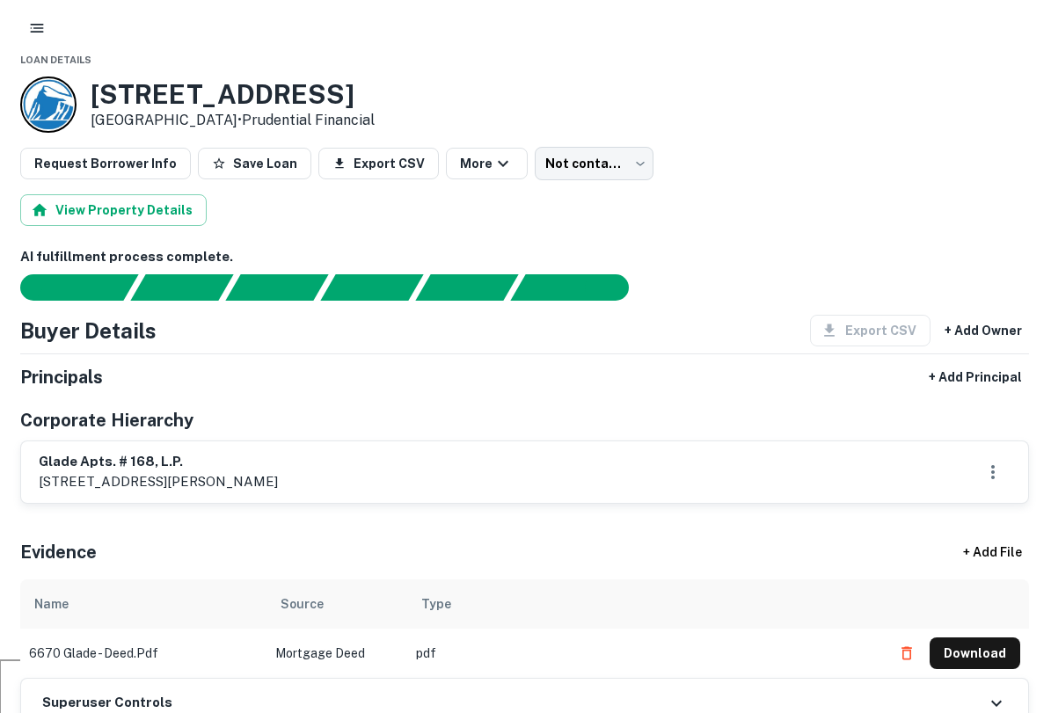
scroll to position [62, 1]
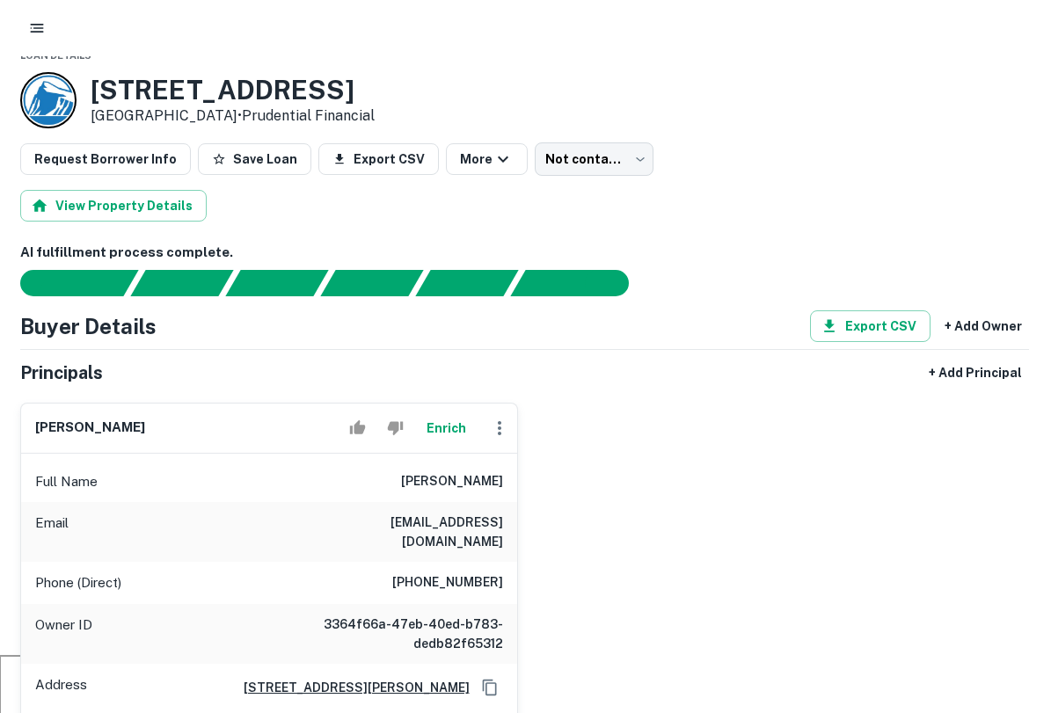
scroll to position [56, 1]
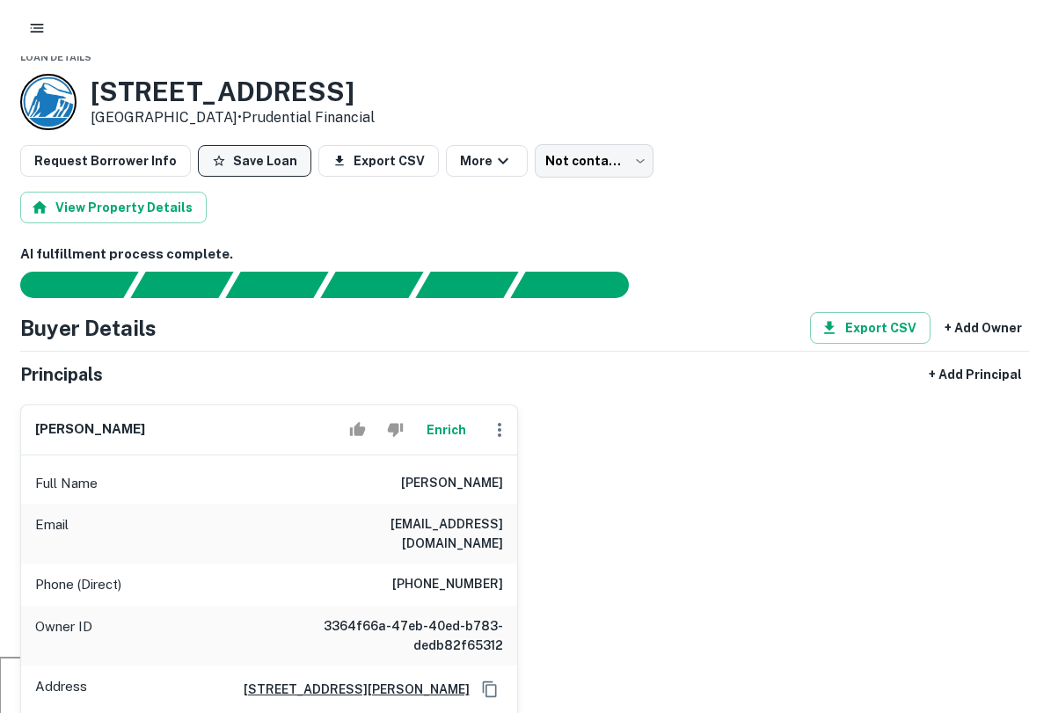
click at [232, 161] on button "Save Loan" at bounding box center [254, 161] width 113 height 32
click at [36, 29] on icon "button" at bounding box center [37, 28] width 18 height 18
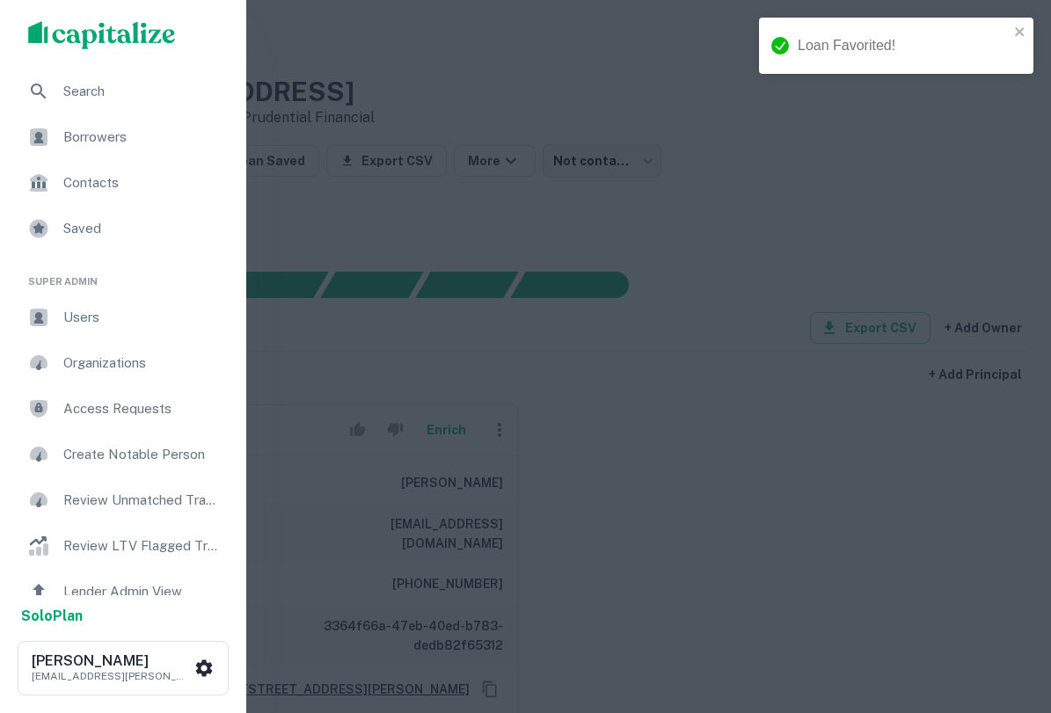
click at [116, 230] on span "Saved" at bounding box center [142, 228] width 158 height 21
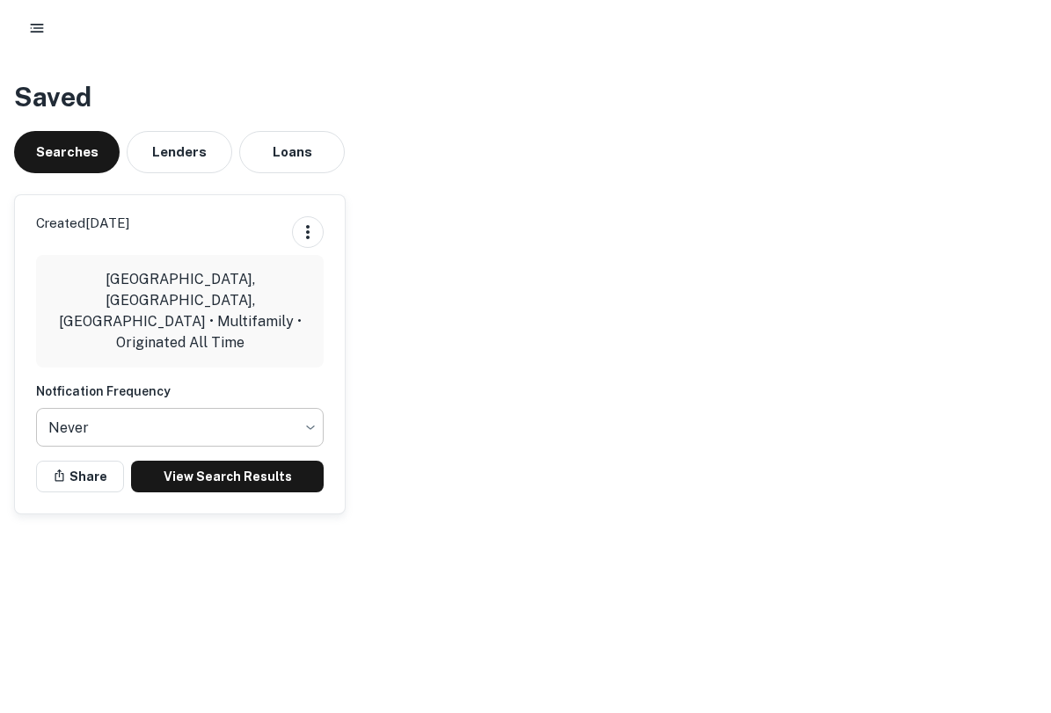
click at [285, 403] on body "Saved Searches Lenders Loans Created [DATE] [GEOGRAPHIC_DATA], [GEOGRAPHIC_DATA…" at bounding box center [525, 356] width 1051 height 713
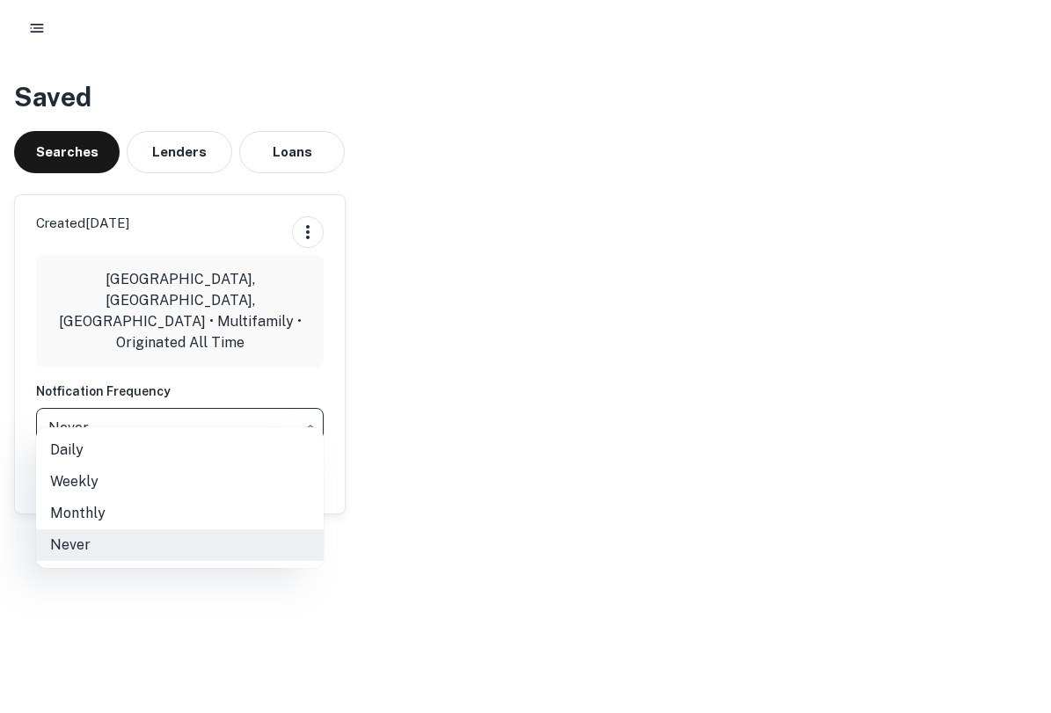
click at [553, 327] on div at bounding box center [525, 356] width 1051 height 713
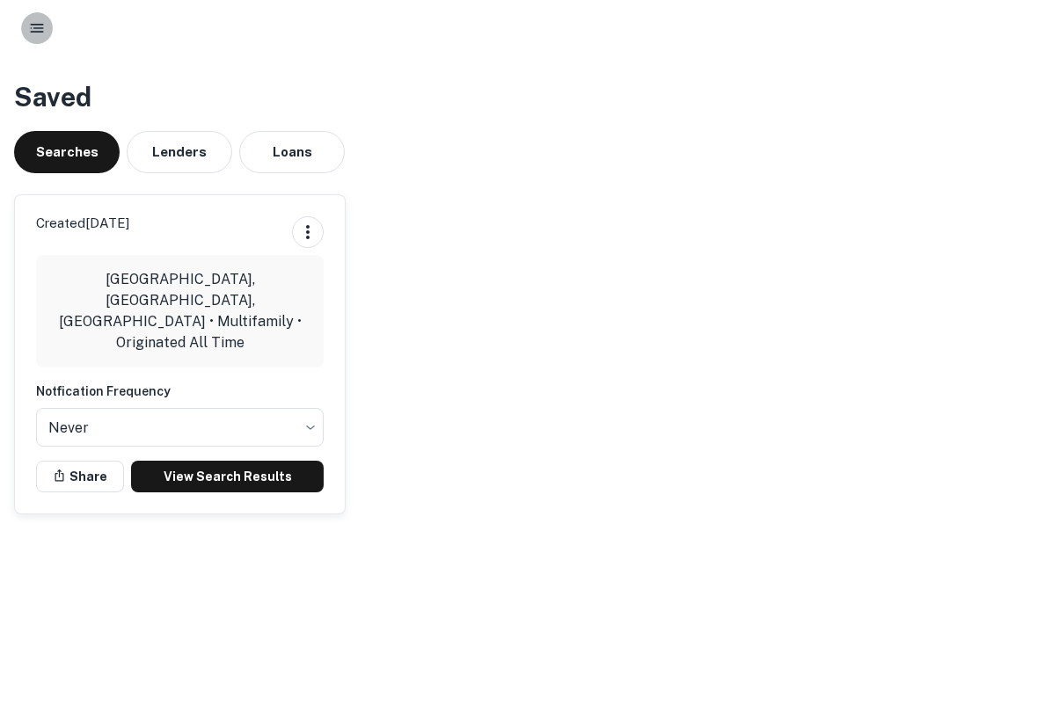
click at [44, 35] on icon "button" at bounding box center [37, 28] width 18 height 18
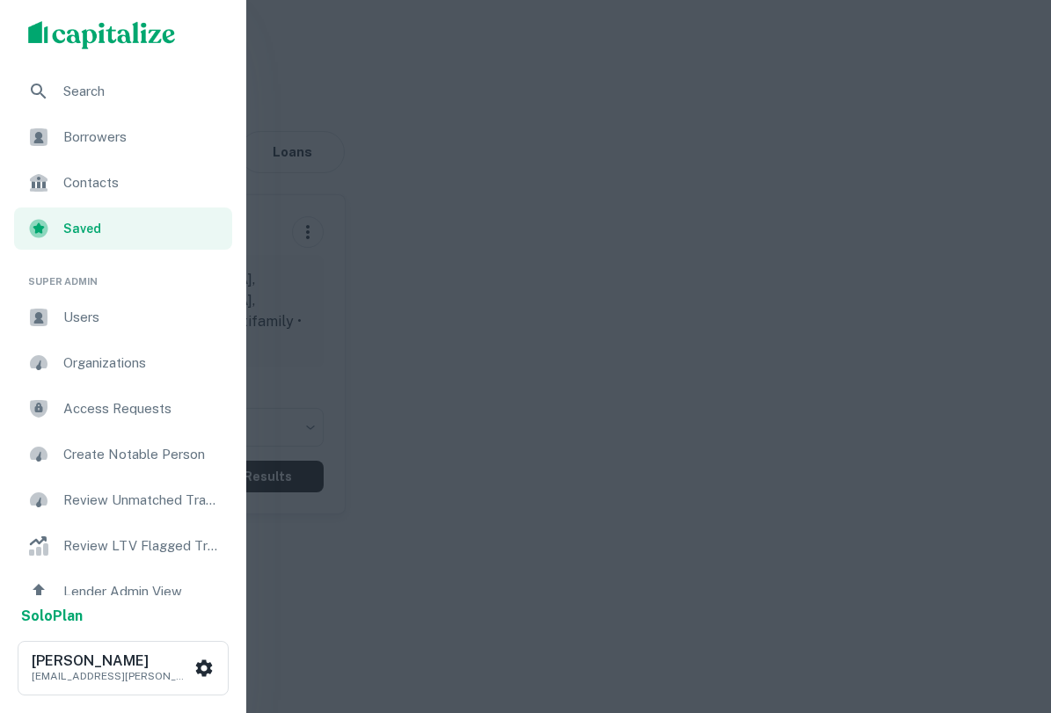
click at [151, 96] on span "Search" at bounding box center [142, 91] width 158 height 21
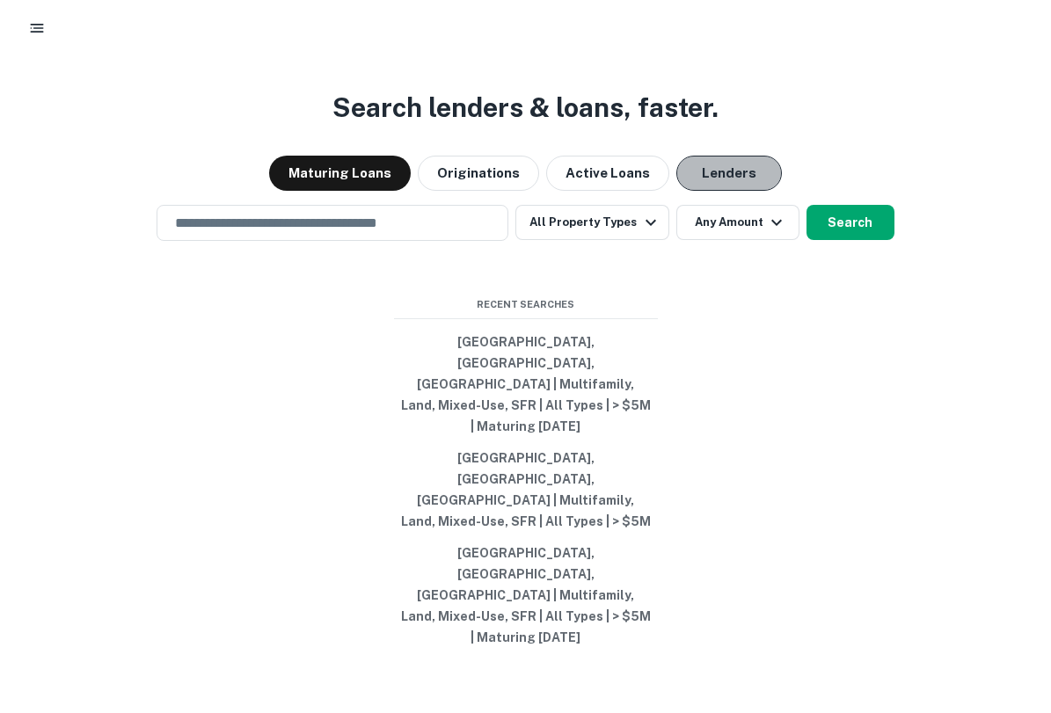
click at [730, 191] on button "Lenders" at bounding box center [729, 173] width 106 height 35
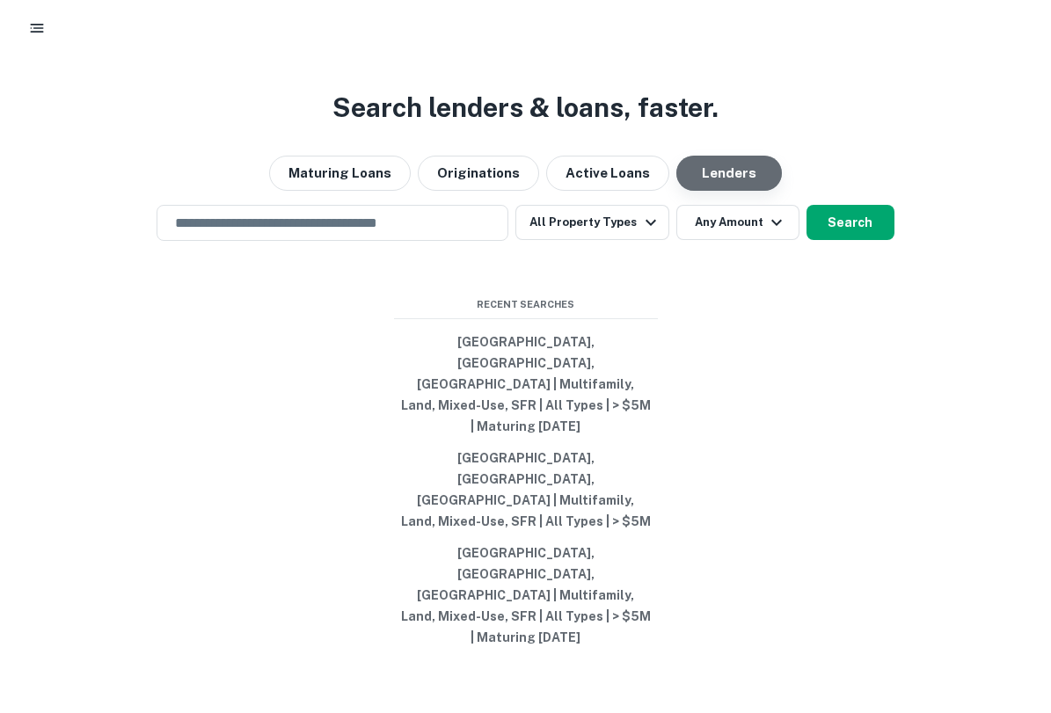
click at [719, 191] on button "Lenders" at bounding box center [729, 173] width 106 height 35
click at [729, 215] on div "Search lenders & loans, faster. Maturing Loans Originations Active Loans Lender…" at bounding box center [525, 433] width 1051 height 713
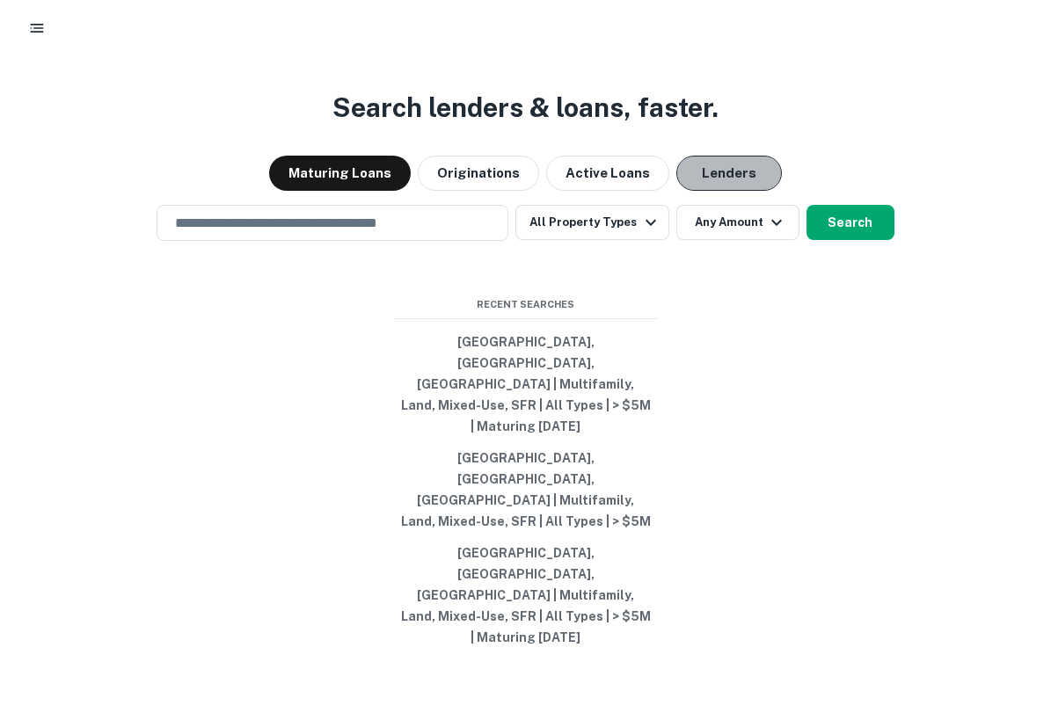
click at [715, 191] on button "Lenders" at bounding box center [729, 173] width 106 height 35
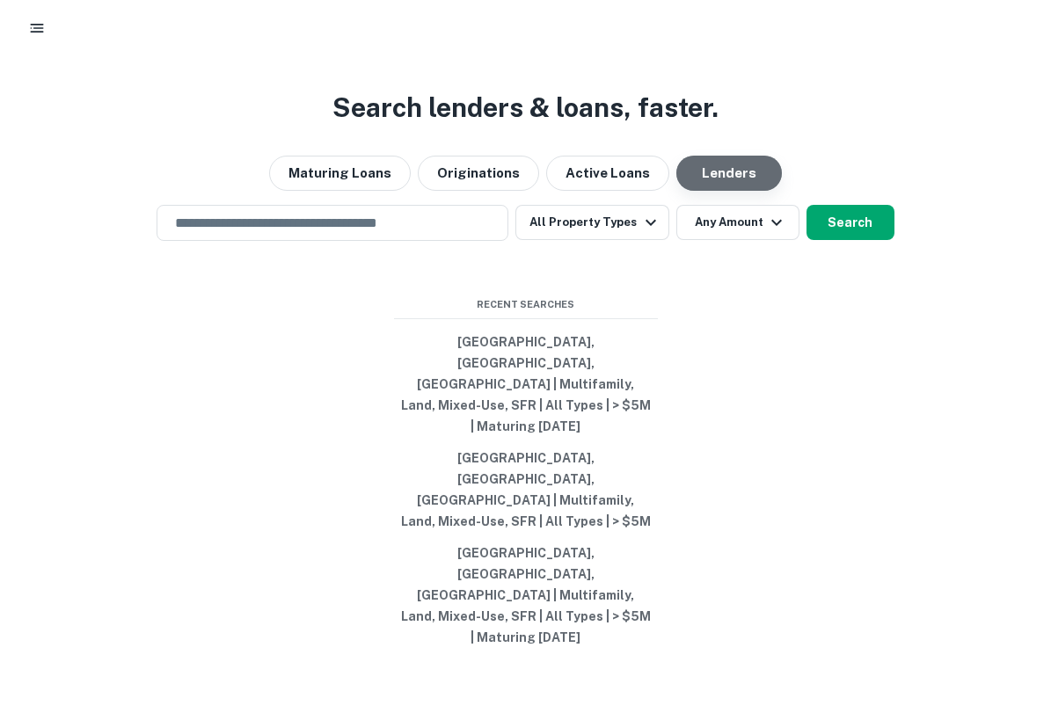
click at [714, 191] on button "Lenders" at bounding box center [729, 173] width 106 height 35
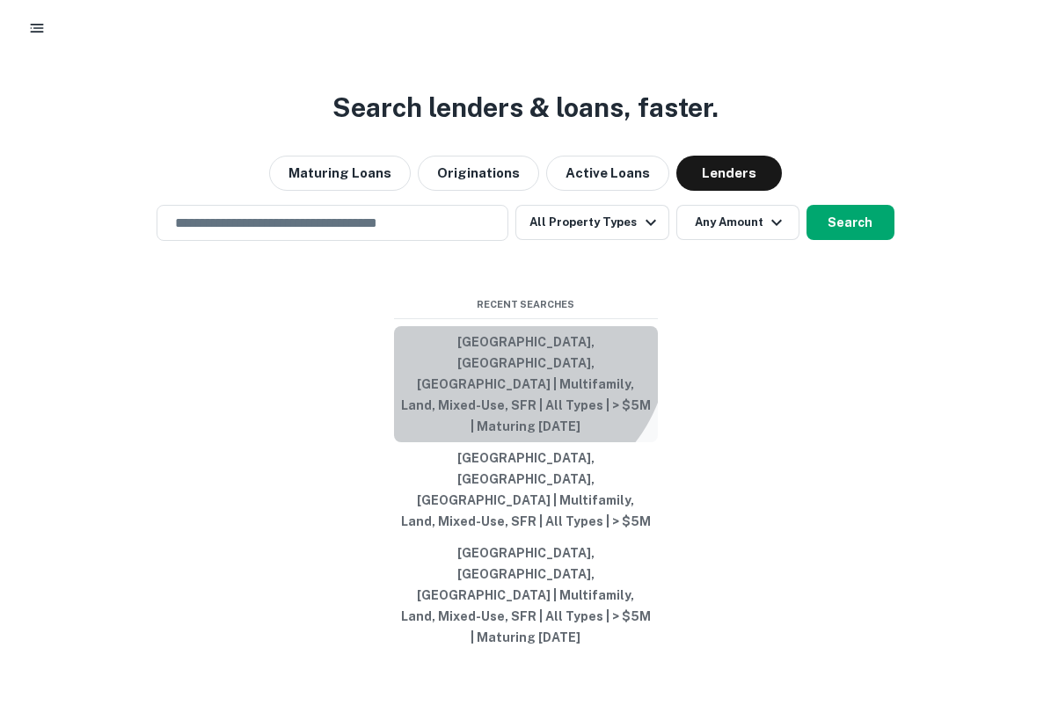
click at [511, 409] on button "[GEOGRAPHIC_DATA], [GEOGRAPHIC_DATA], [GEOGRAPHIC_DATA] | Multifamily, Land, Mi…" at bounding box center [526, 384] width 264 height 116
type input "**********"
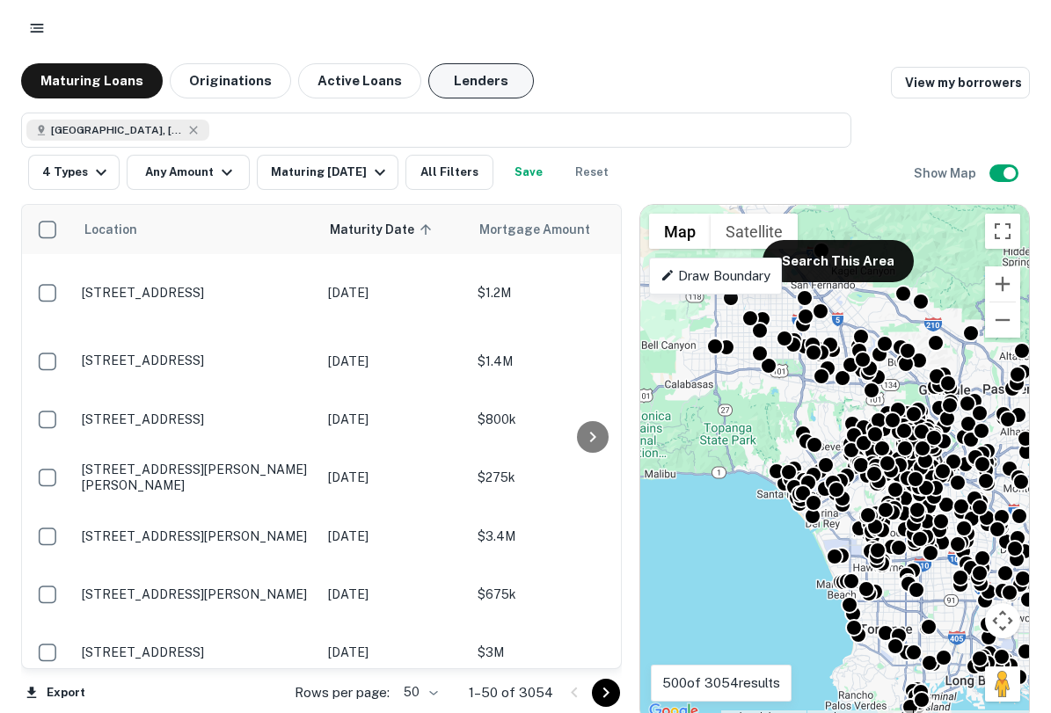
click at [450, 78] on button "Lenders" at bounding box center [481, 80] width 106 height 35
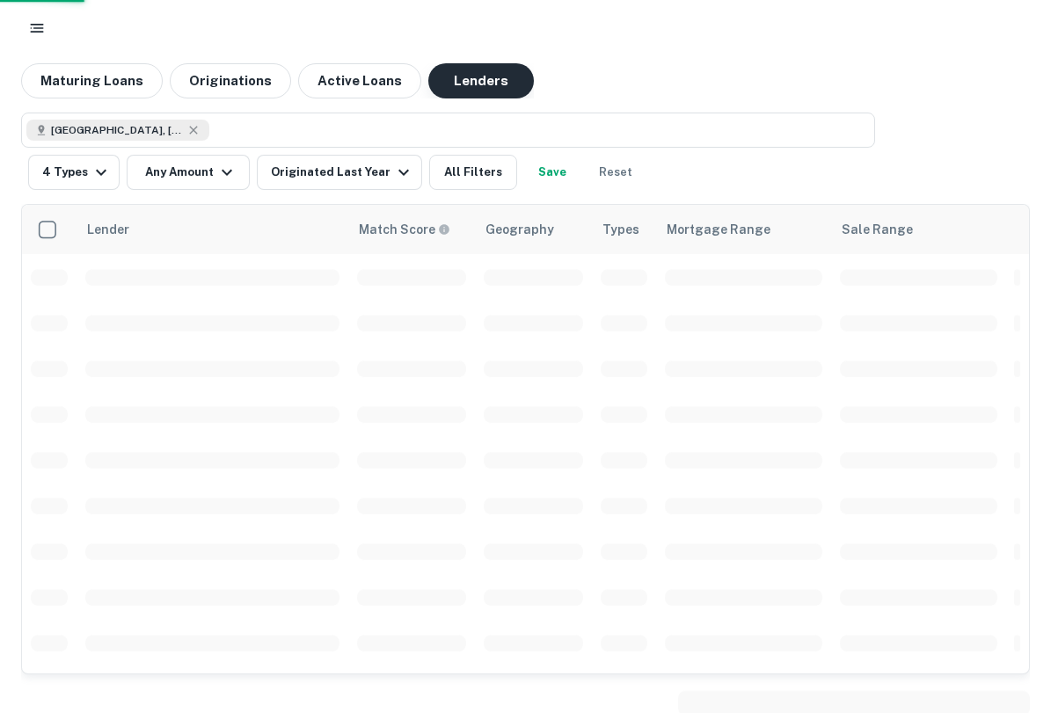
scroll to position [79, 0]
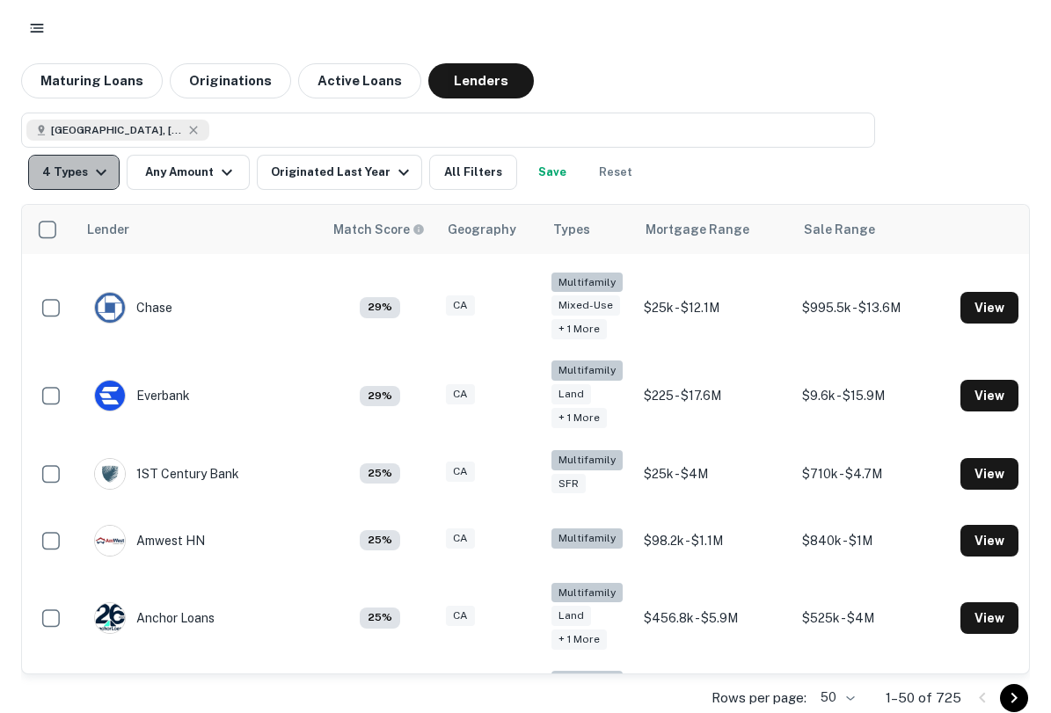
click at [91, 172] on icon "button" at bounding box center [101, 172] width 21 height 21
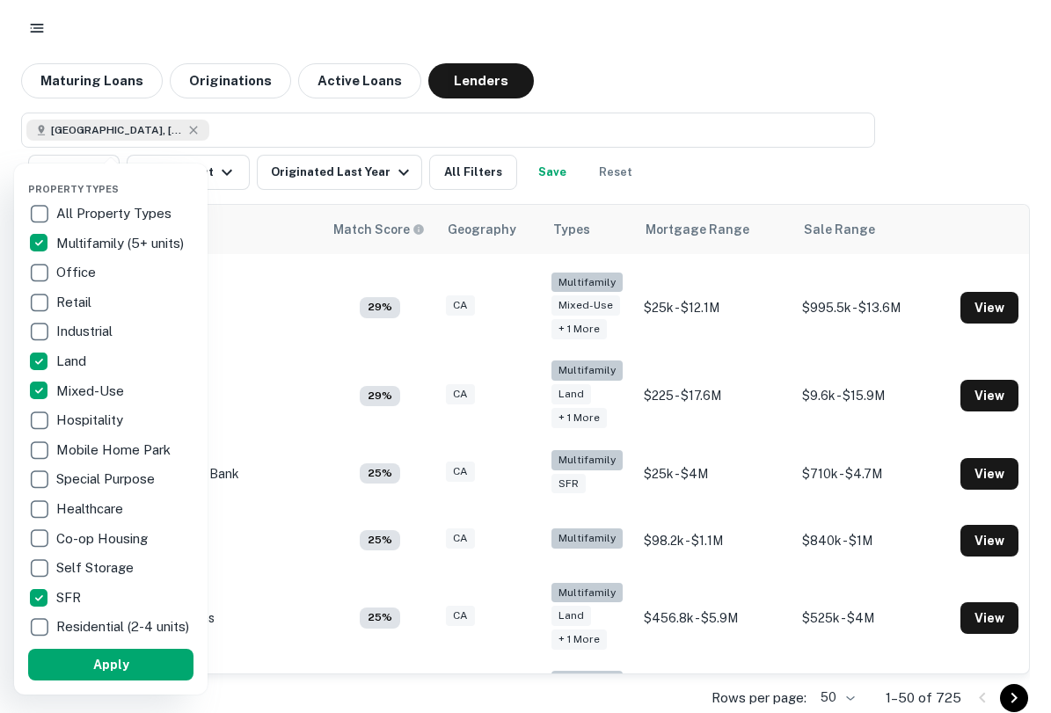
click at [222, 180] on div at bounding box center [525, 356] width 1051 height 713
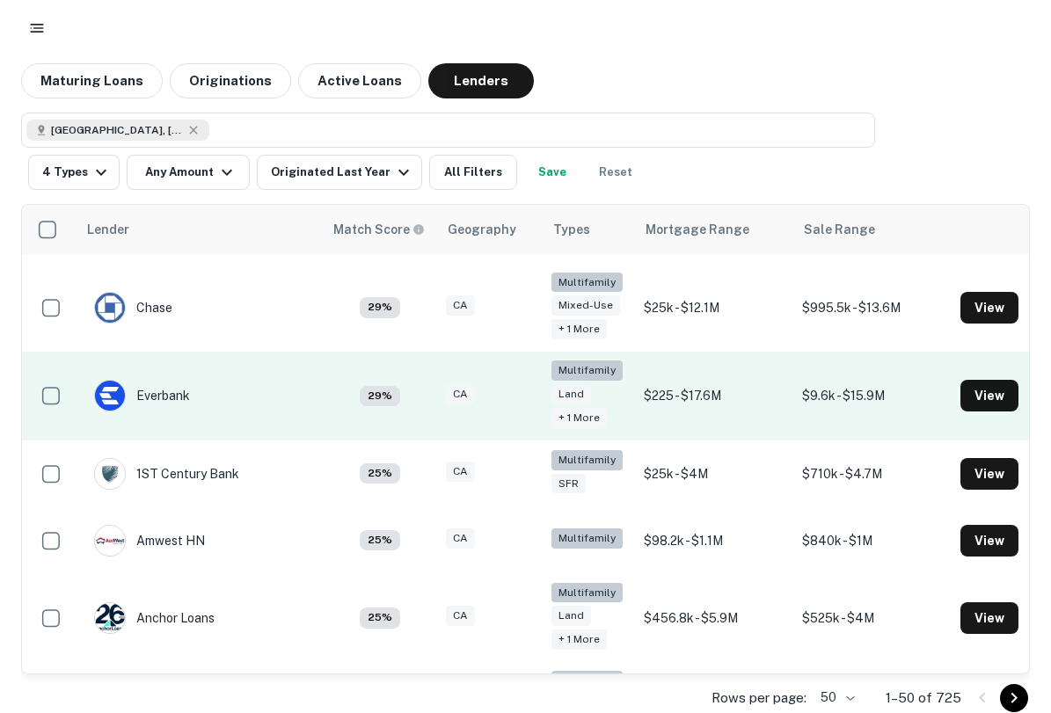
scroll to position [0, 0]
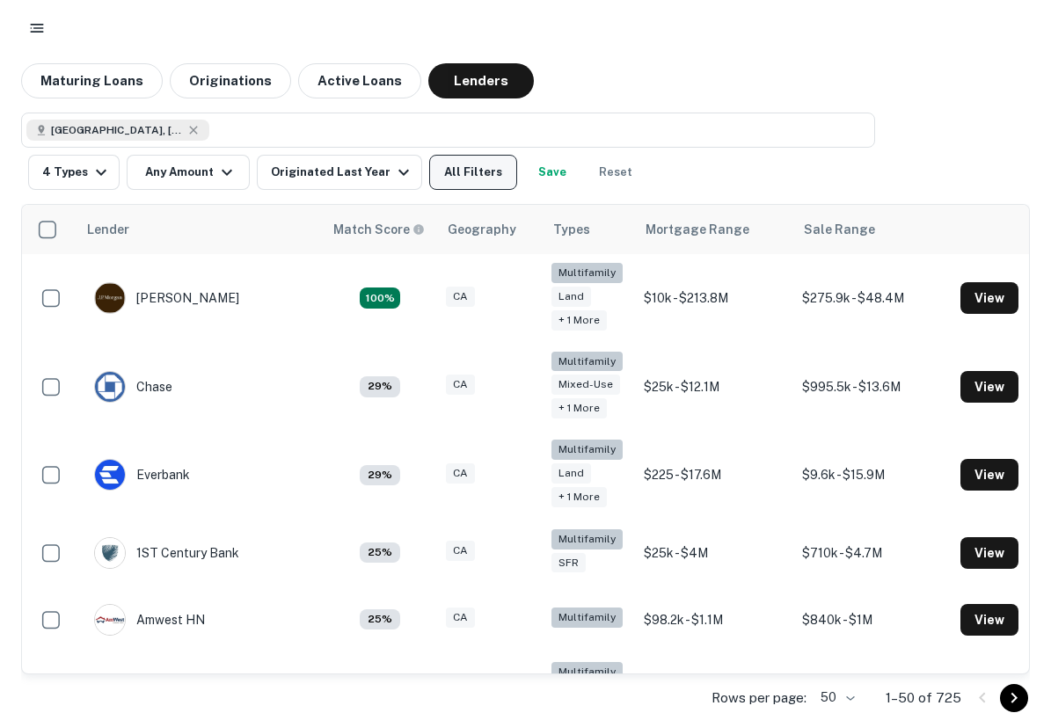
click at [454, 179] on button "All Filters" at bounding box center [473, 172] width 88 height 35
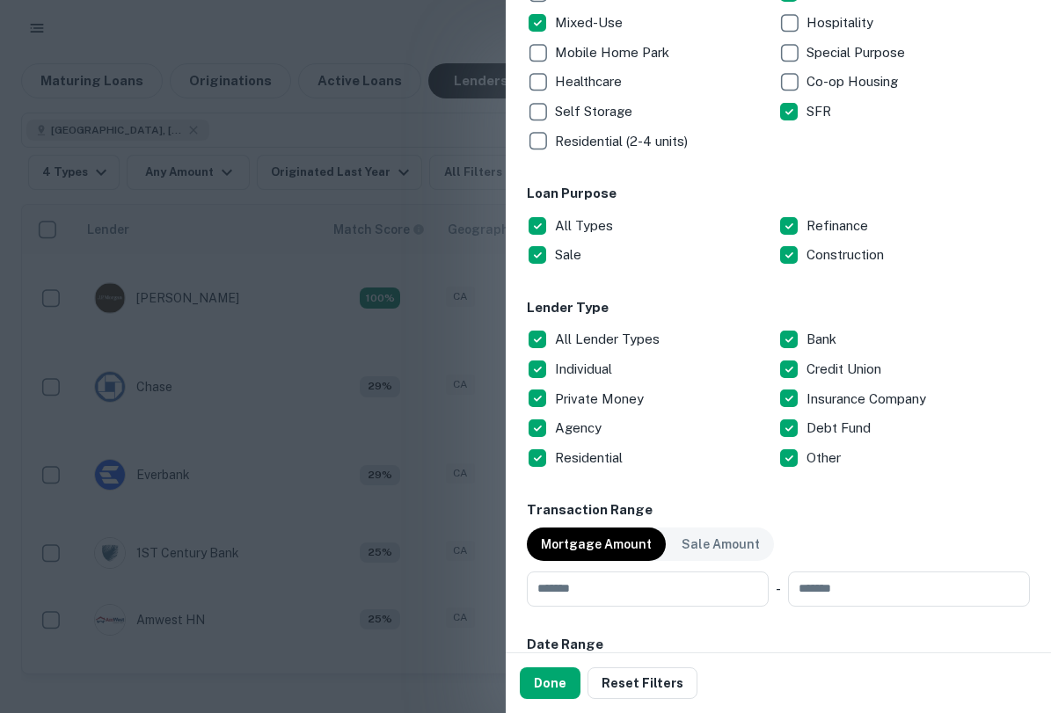
scroll to position [429, 0]
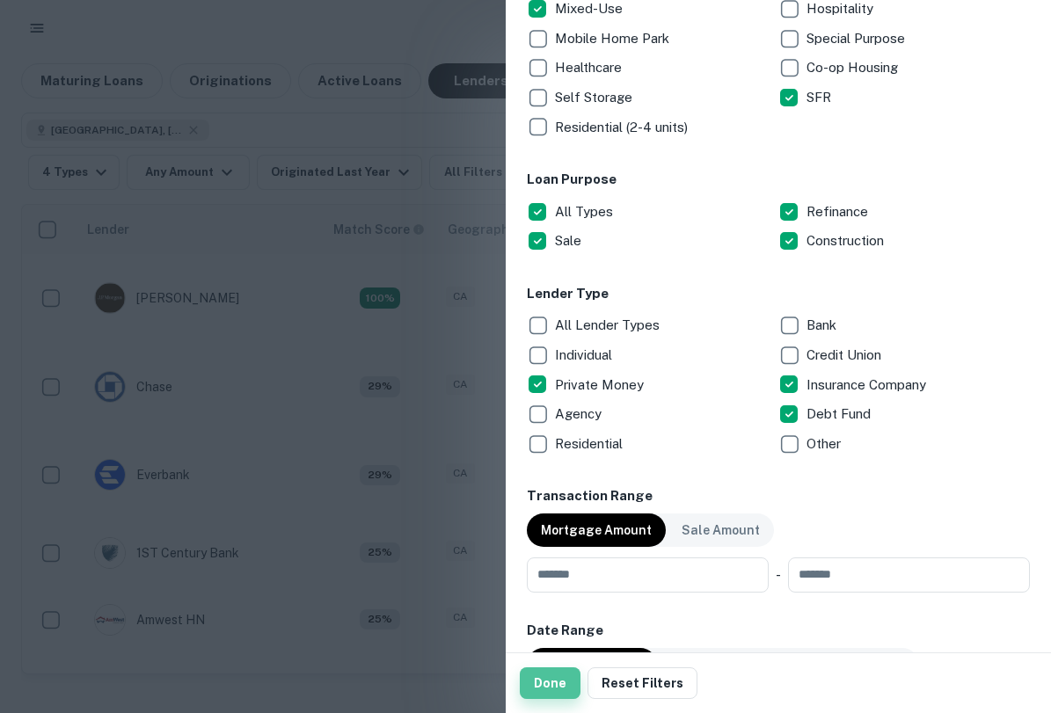
click at [544, 685] on button "Done" at bounding box center [550, 684] width 61 height 32
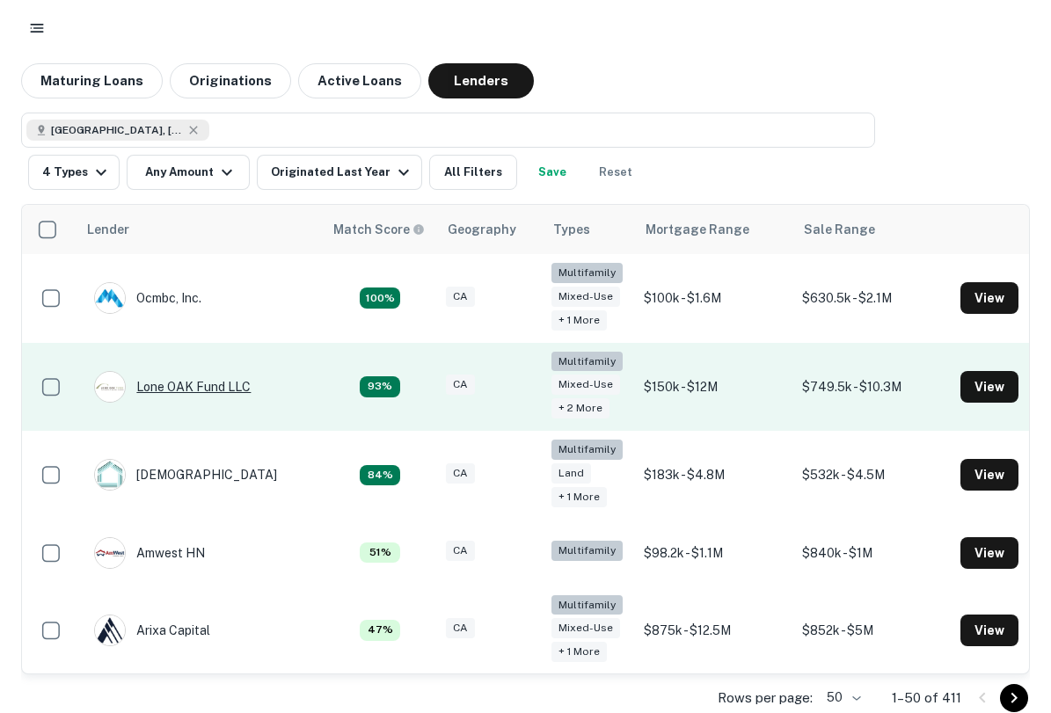
click at [175, 391] on div "Lone OAK Fund LLC" at bounding box center [172, 387] width 157 height 32
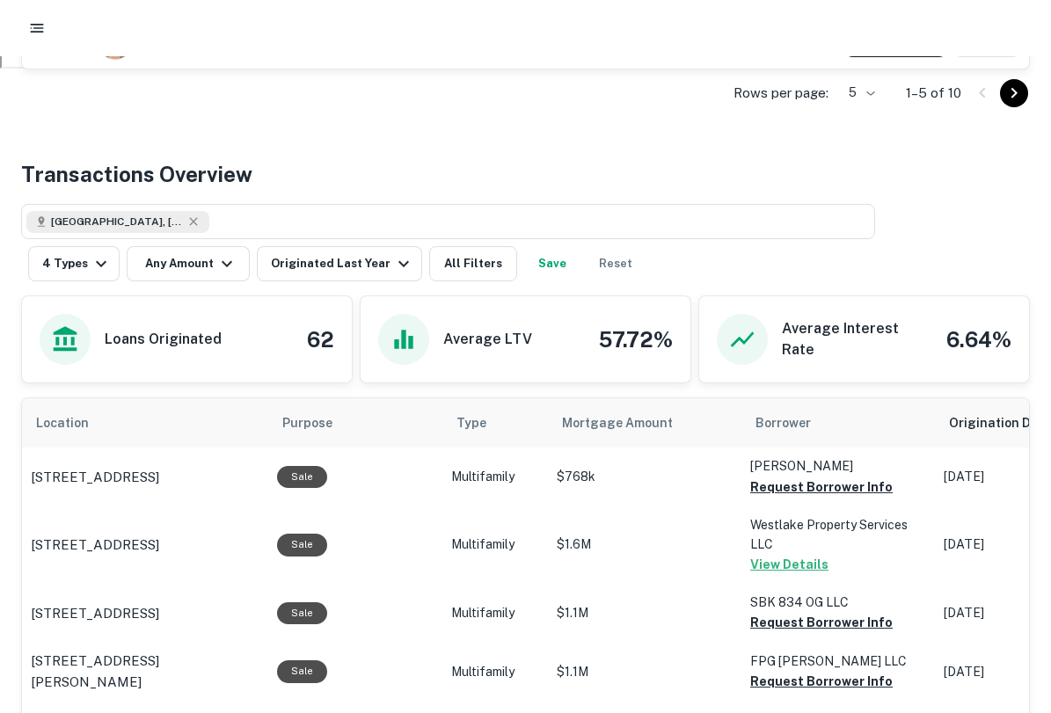
scroll to position [811, 0]
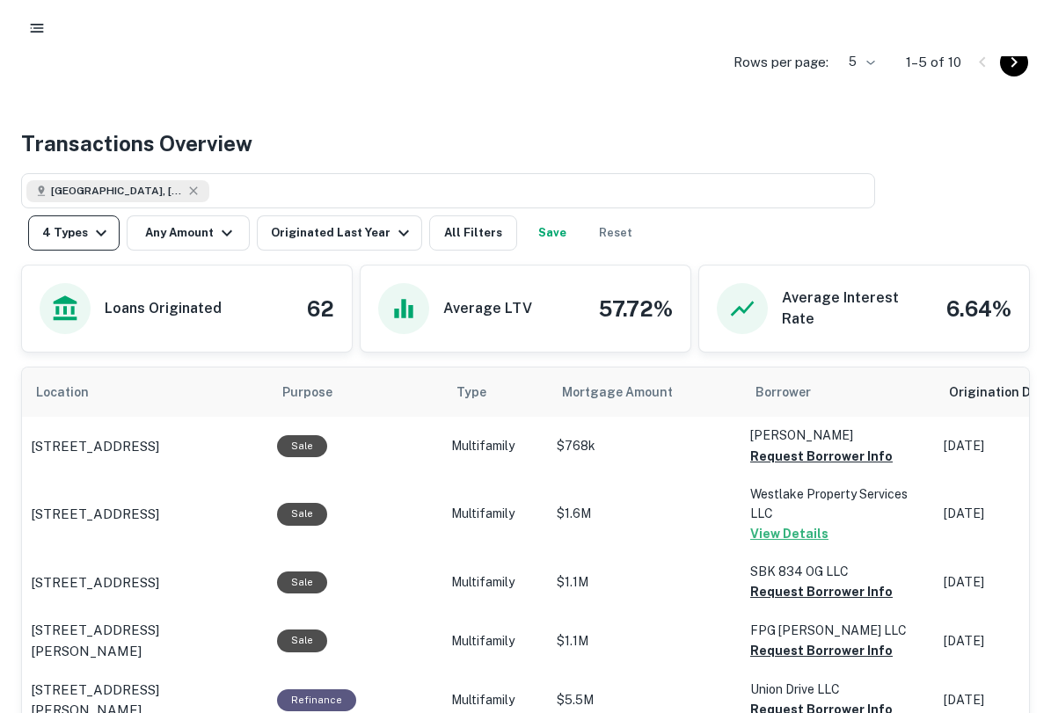
click at [104, 222] on button "4 Types" at bounding box center [73, 232] width 91 height 35
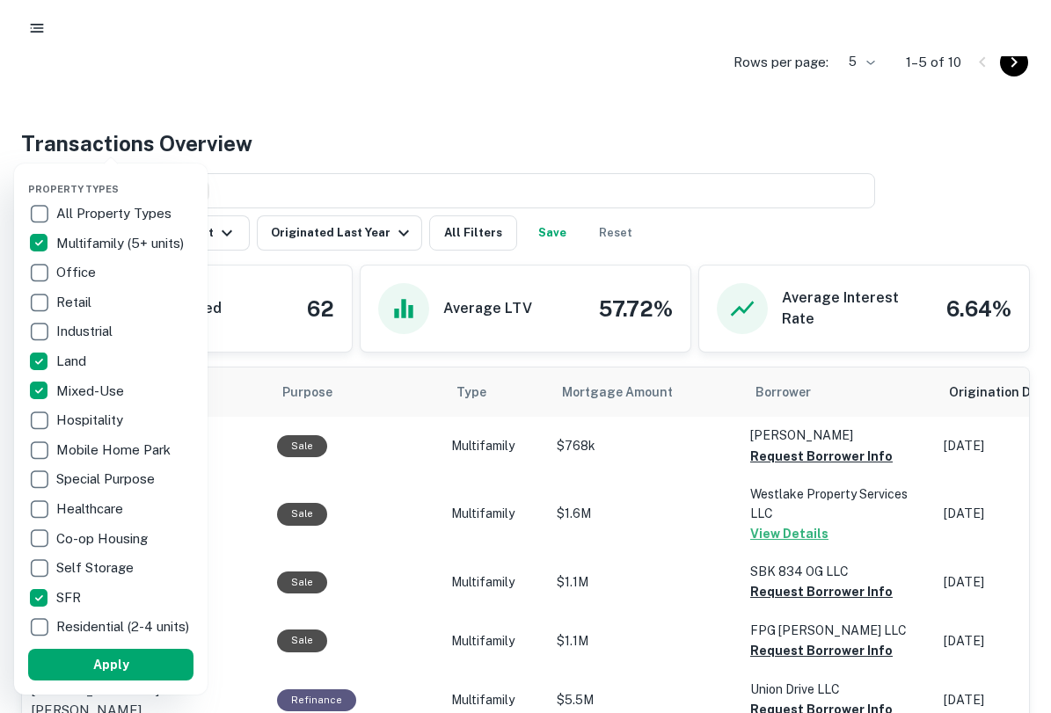
click at [873, 207] on div at bounding box center [525, 356] width 1051 height 713
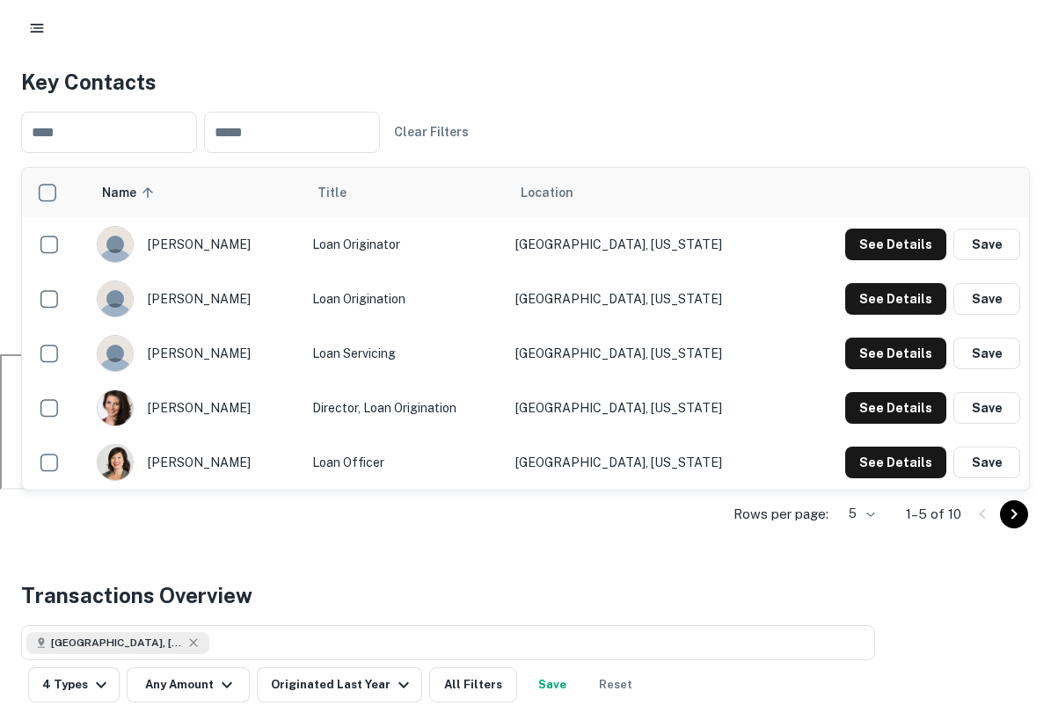
scroll to position [358, 0]
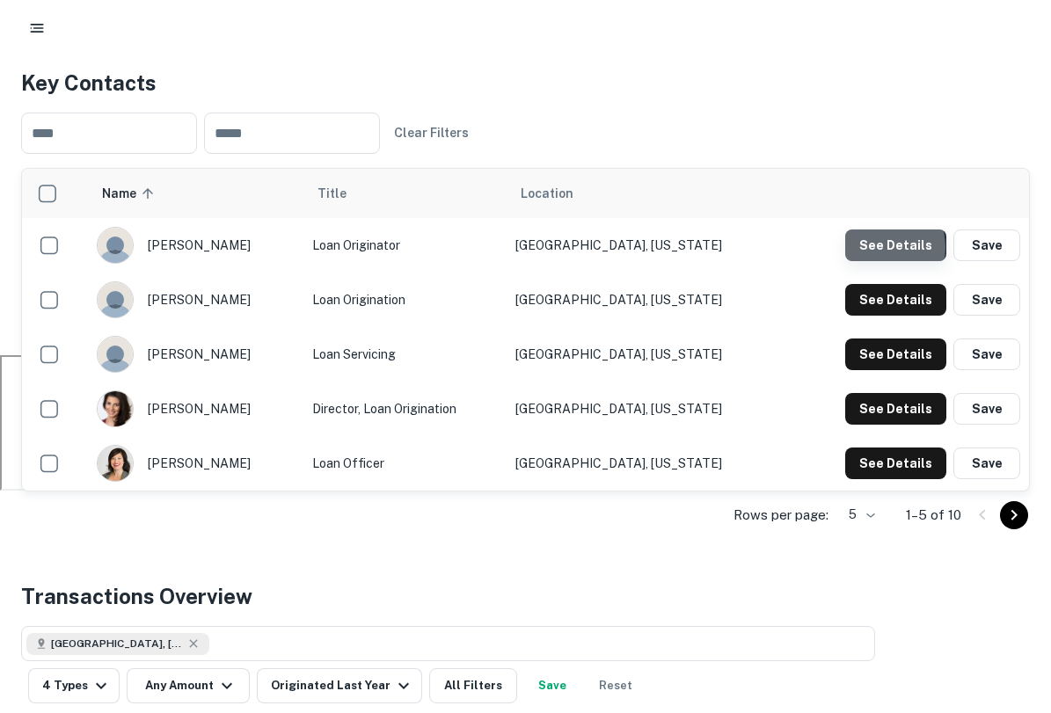
click at [882, 247] on button "See Details" at bounding box center [895, 246] width 101 height 32
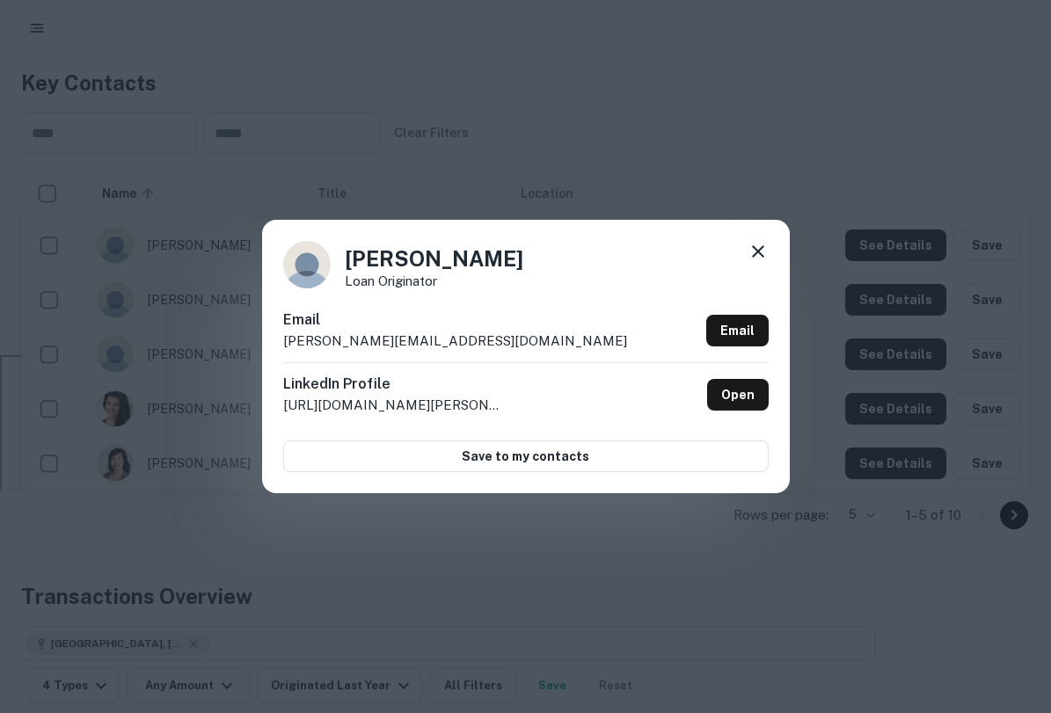
click at [757, 253] on icon at bounding box center [758, 251] width 21 height 21
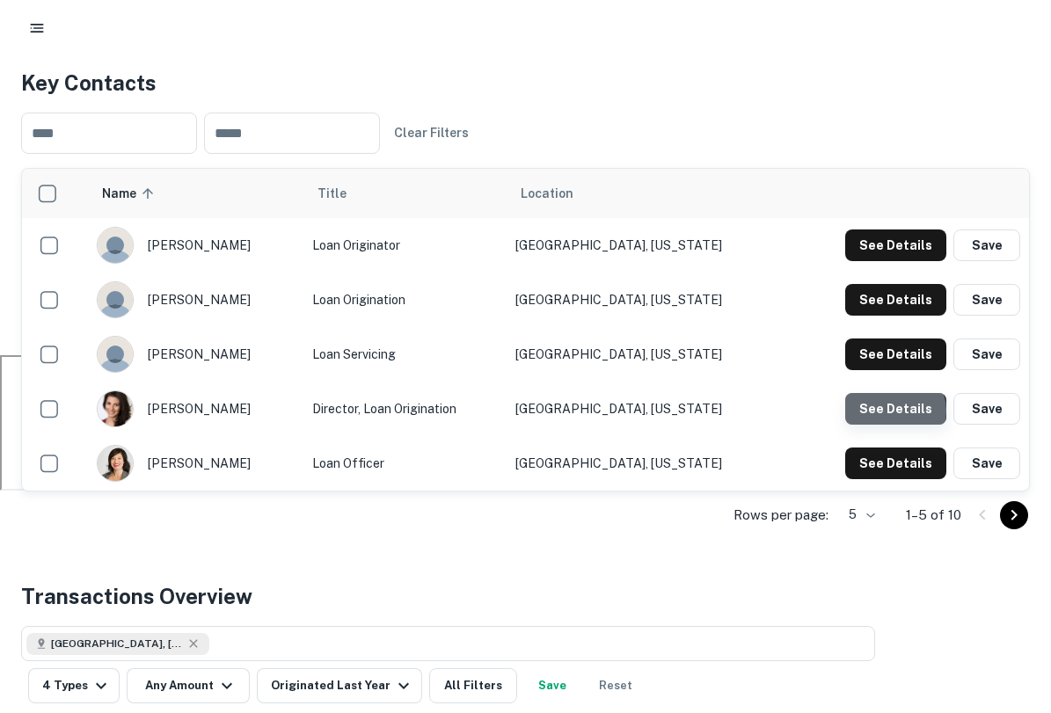
click at [898, 261] on button "See Details" at bounding box center [895, 246] width 101 height 32
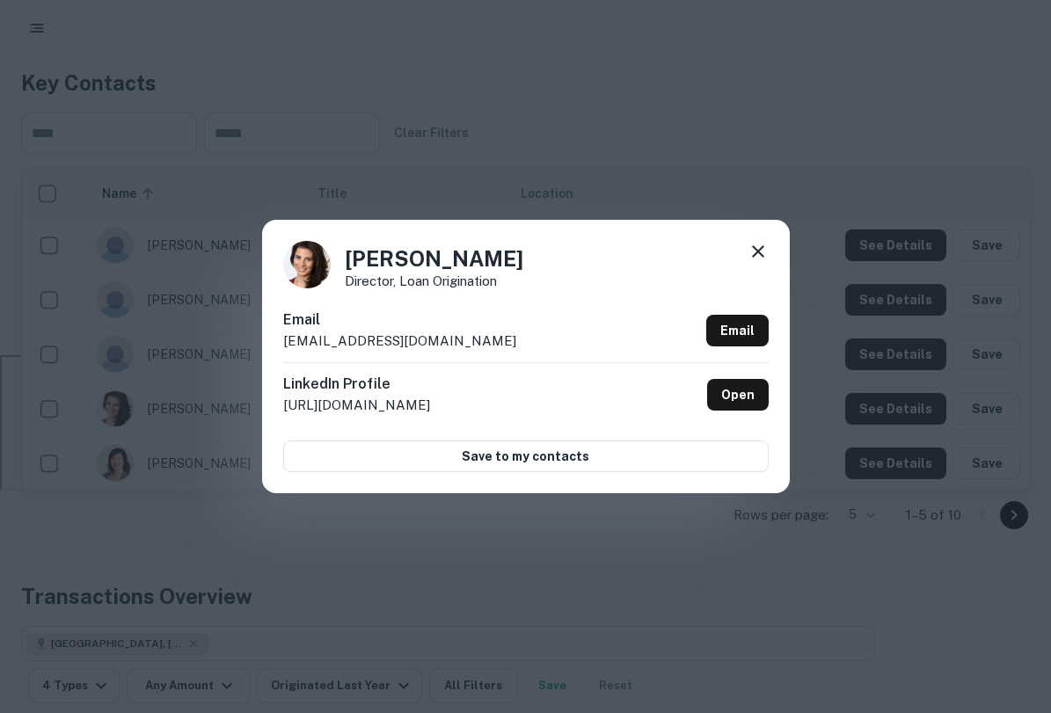
click at [748, 250] on icon at bounding box center [758, 251] width 21 height 21
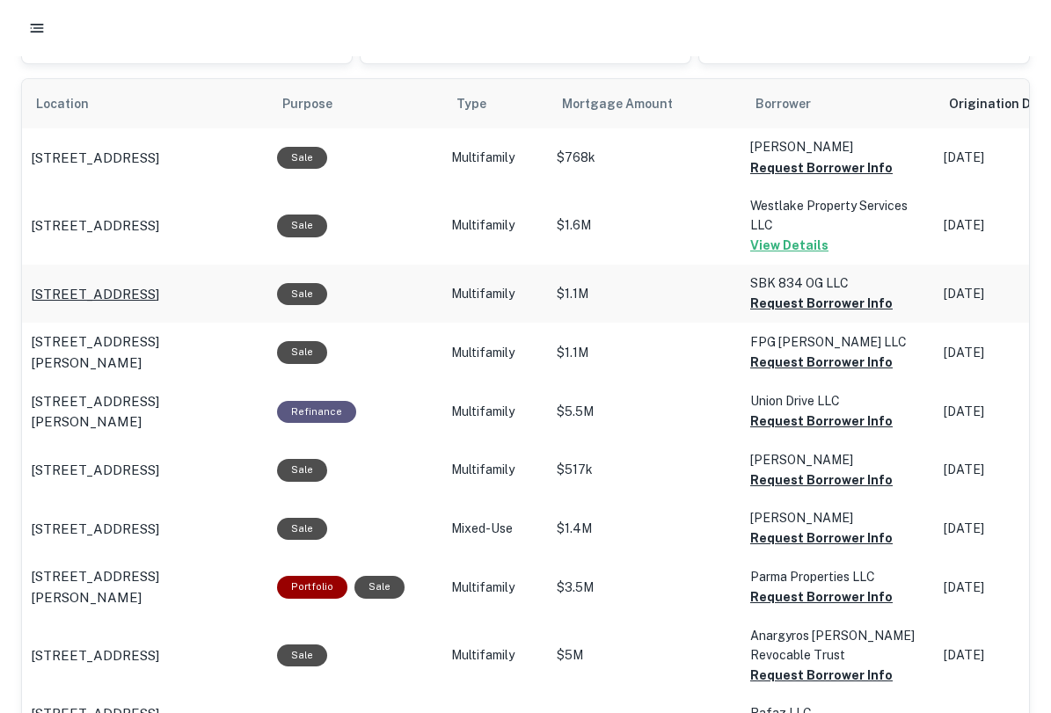
scroll to position [1102, 0]
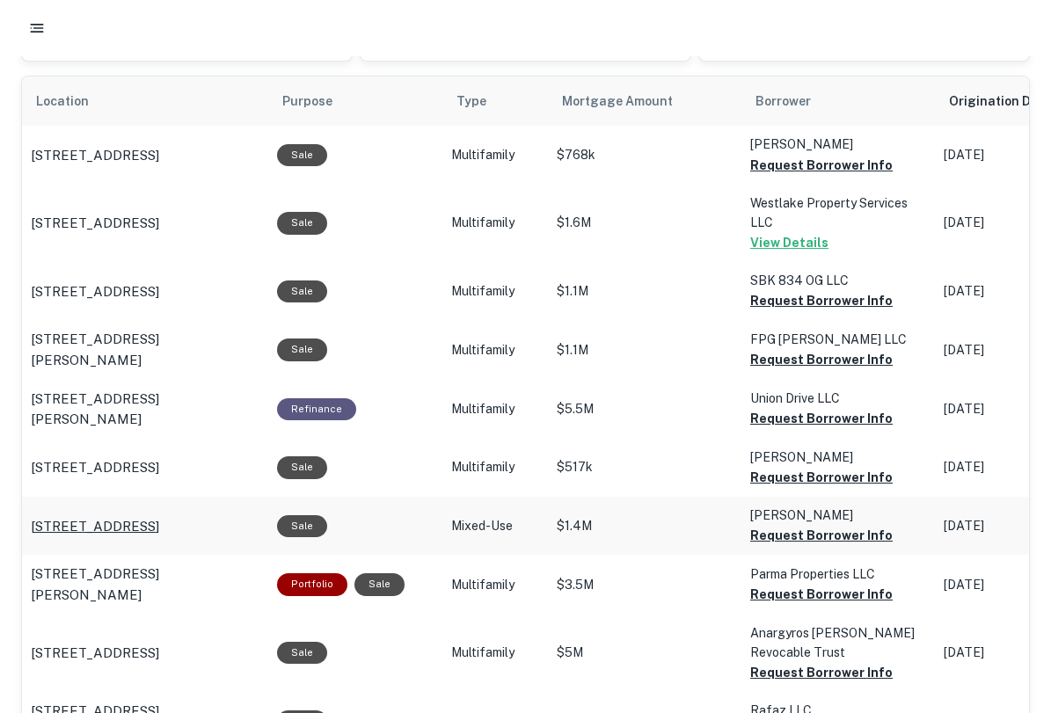
click at [79, 522] on p "2300 Artesia Blvd Redondo Beach, CA90278" at bounding box center [95, 526] width 128 height 21
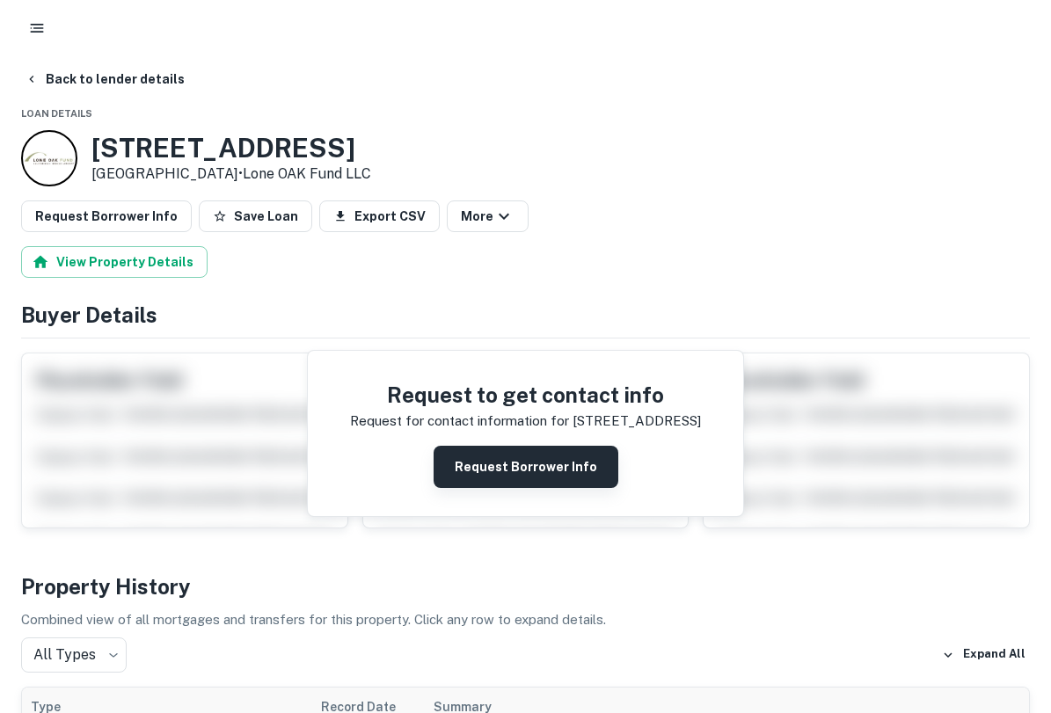
click at [500, 483] on button "Request Borrower Info" at bounding box center [526, 467] width 185 height 42
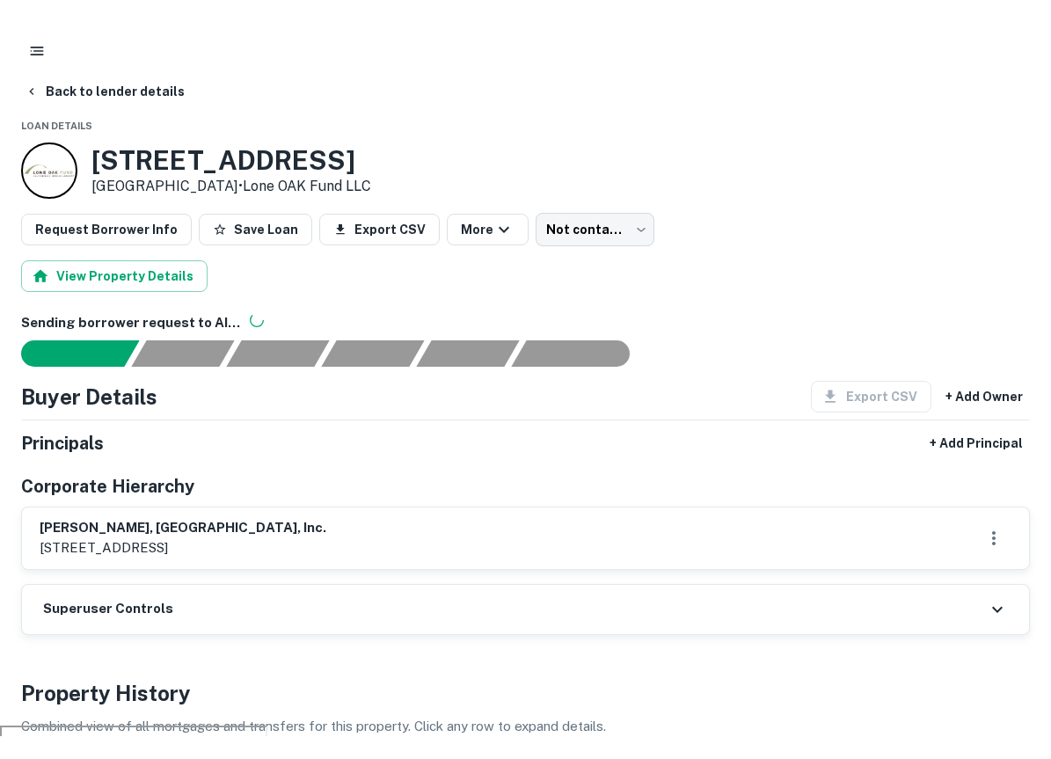
scroll to position [14, 0]
